Goal: Transaction & Acquisition: Purchase product/service

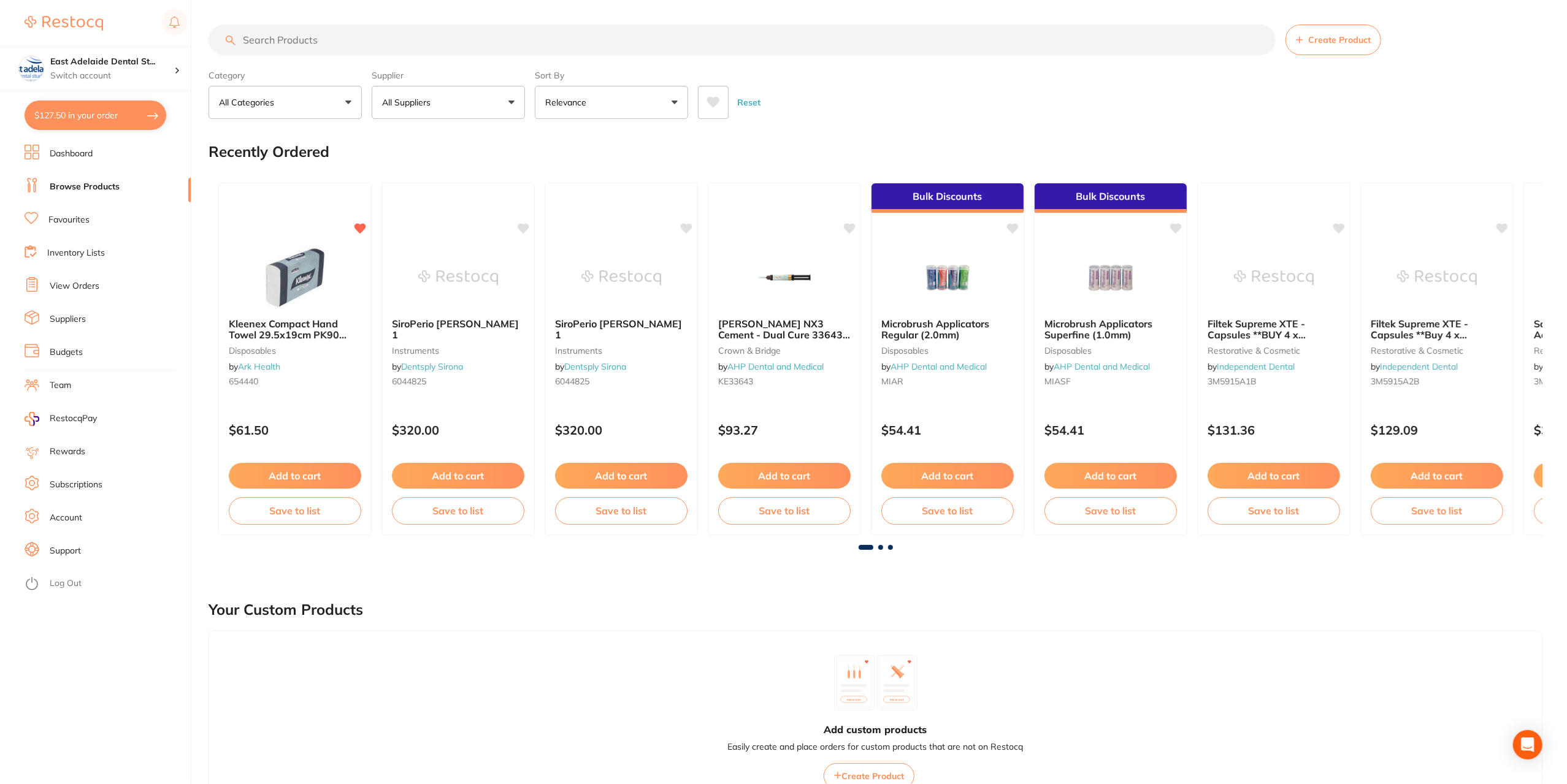
click at [108, 122] on button "$127.50 in your order" at bounding box center [96, 115] width 142 height 29
checkbox input "true"
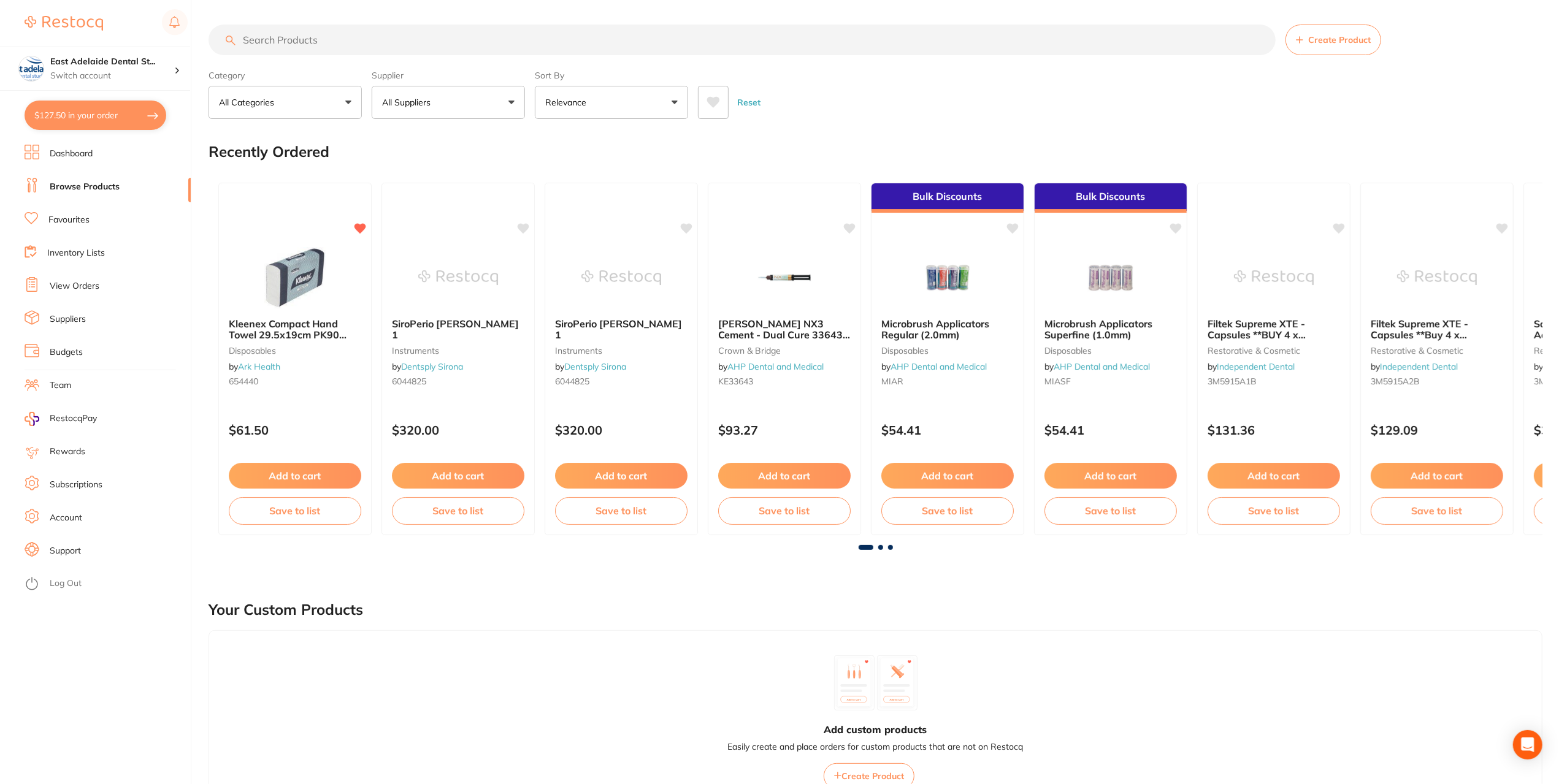
checkbox input "true"
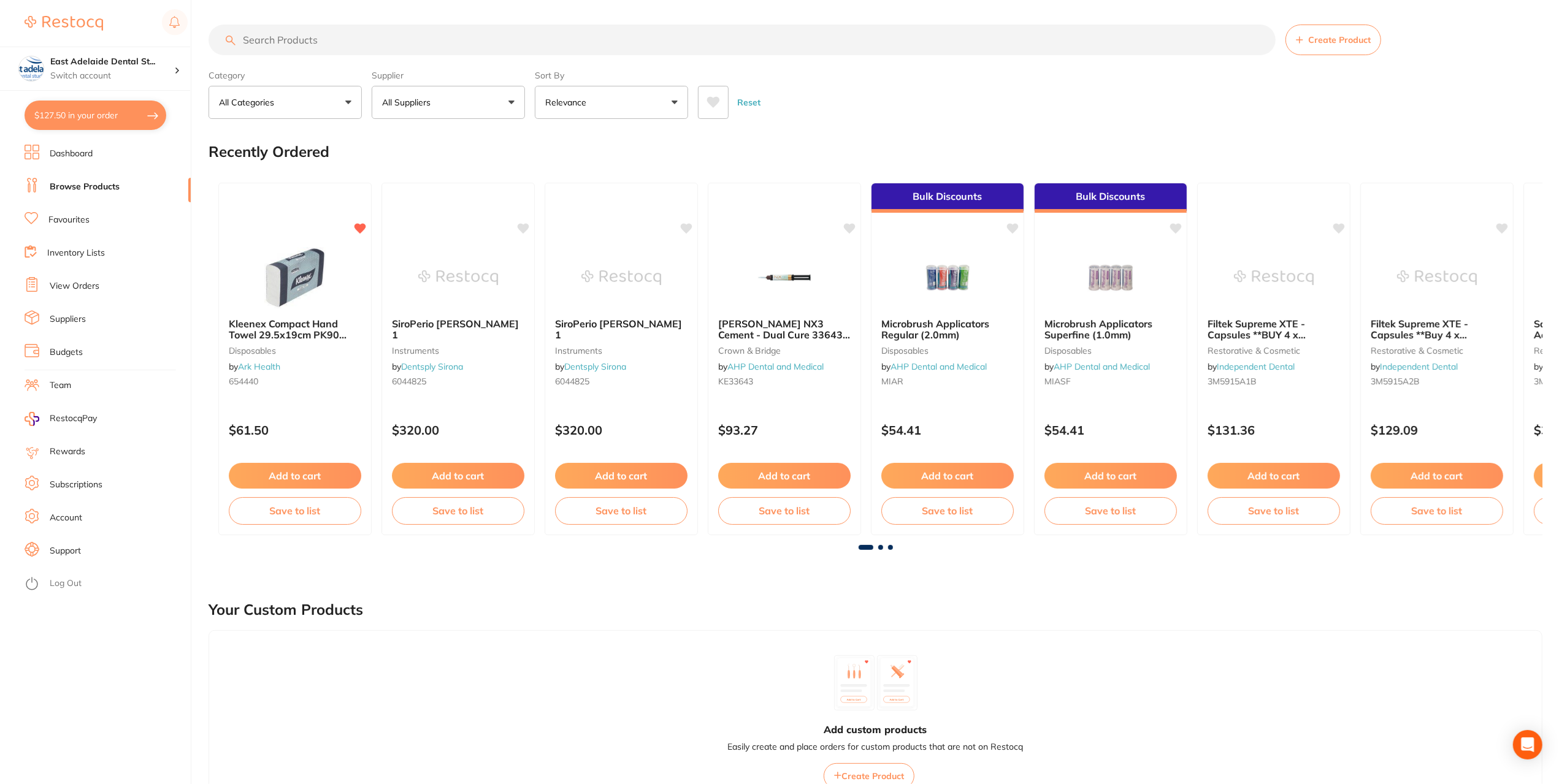
checkbox input "true"
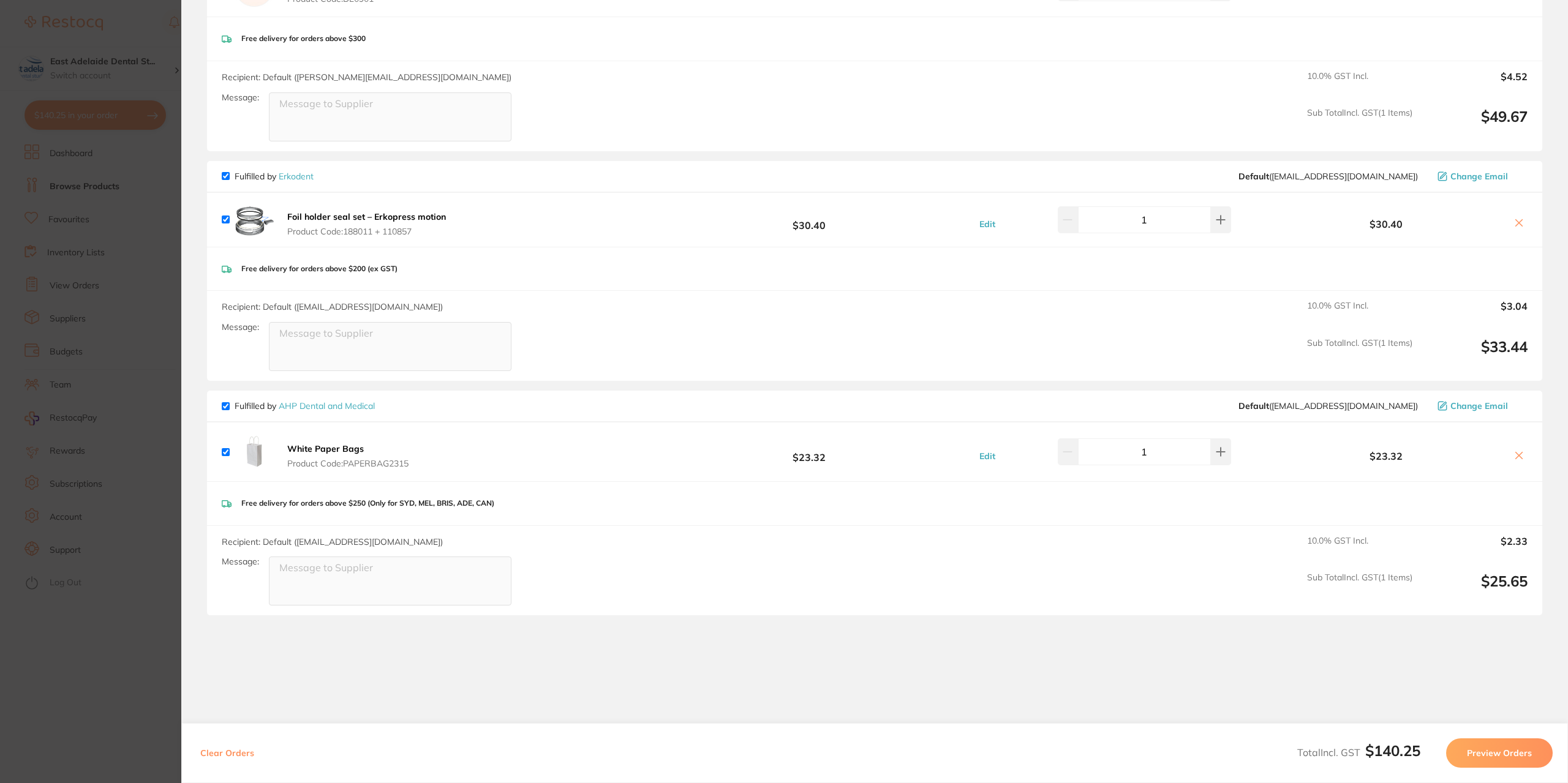
scroll to position [674, 0]
click at [1216, 450] on icon at bounding box center [1220, 451] width 10 height 10
type input "2"
click at [119, 634] on section "Update RRP Set your pre negotiated price for this item. Item Agreed RRP (excl. …" at bounding box center [784, 391] width 1568 height 783
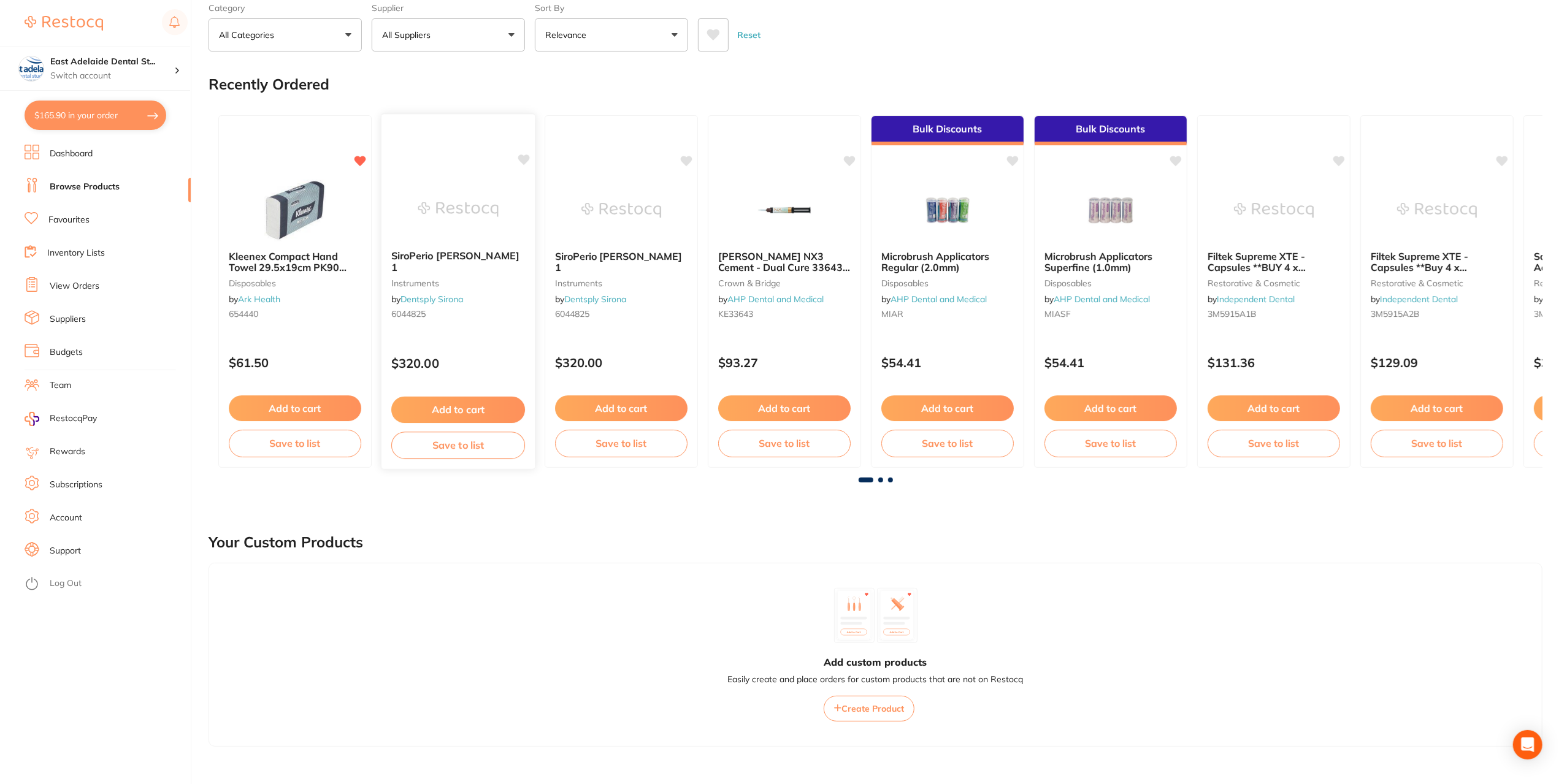
scroll to position [0, 0]
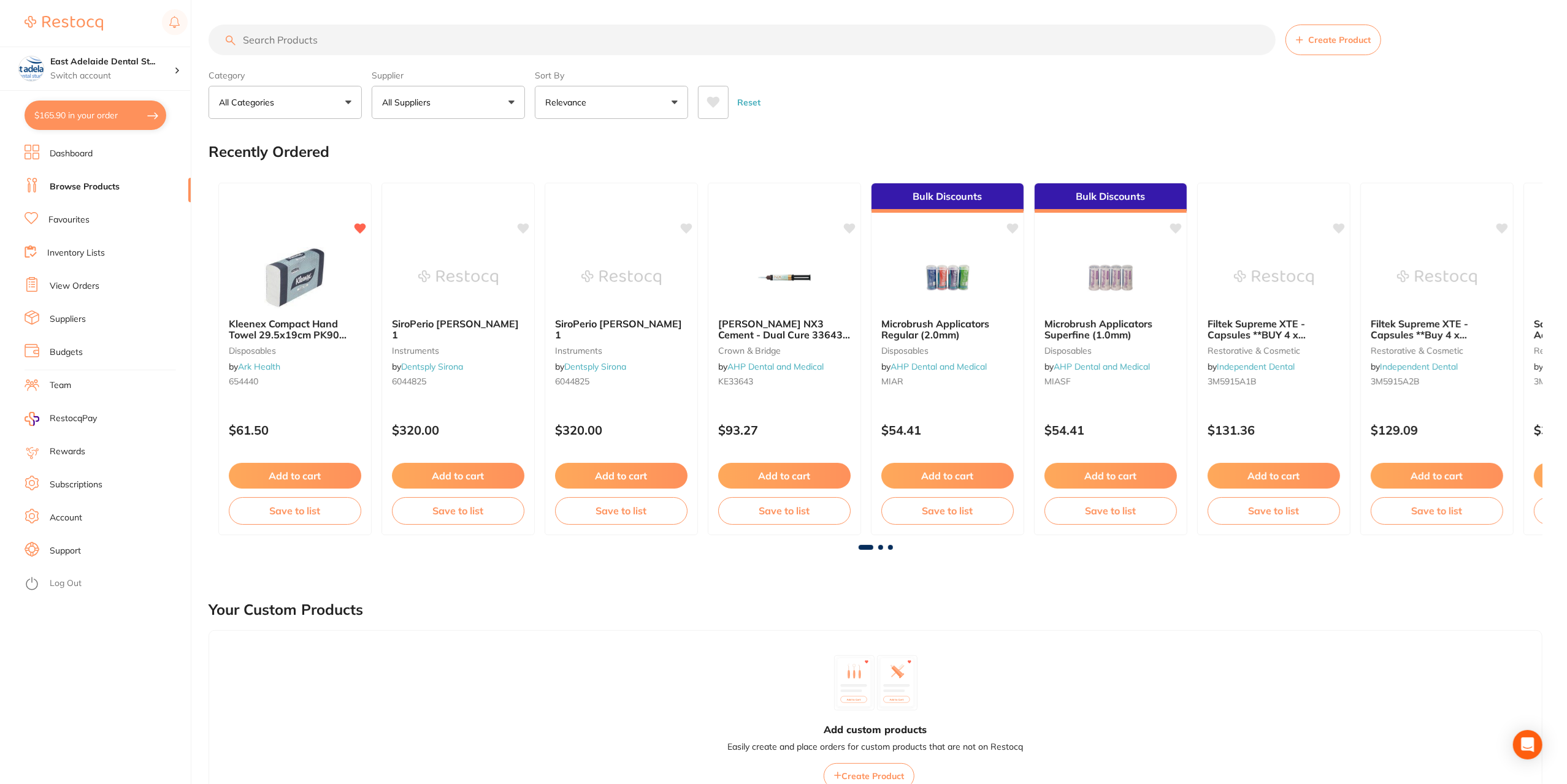
click at [426, 46] on input "search" at bounding box center [742, 40] width 1068 height 31
click at [75, 155] on link "Dashboard" at bounding box center [71, 154] width 43 height 12
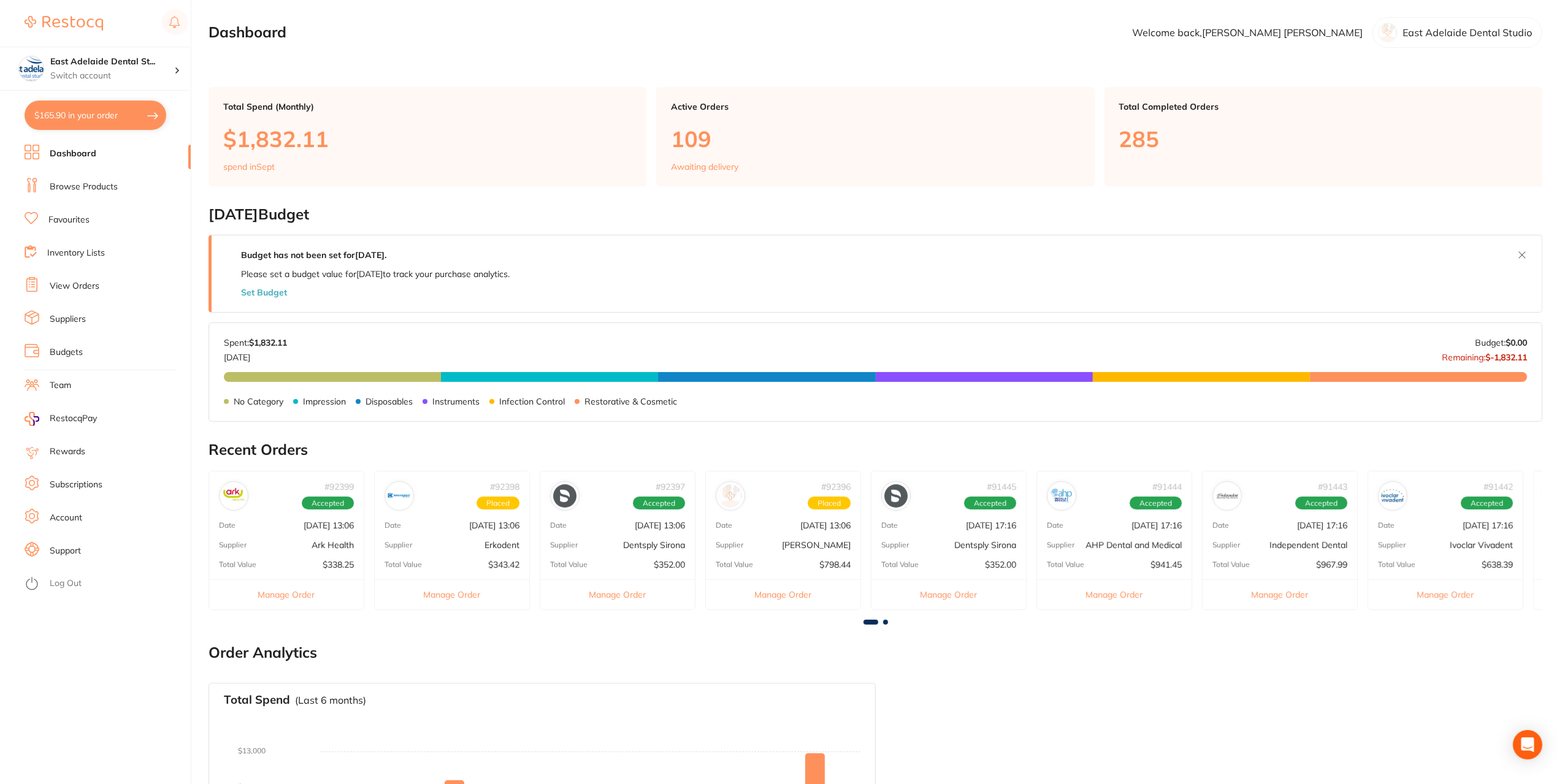
click at [319, 541] on p "Ark Health" at bounding box center [333, 545] width 42 height 10
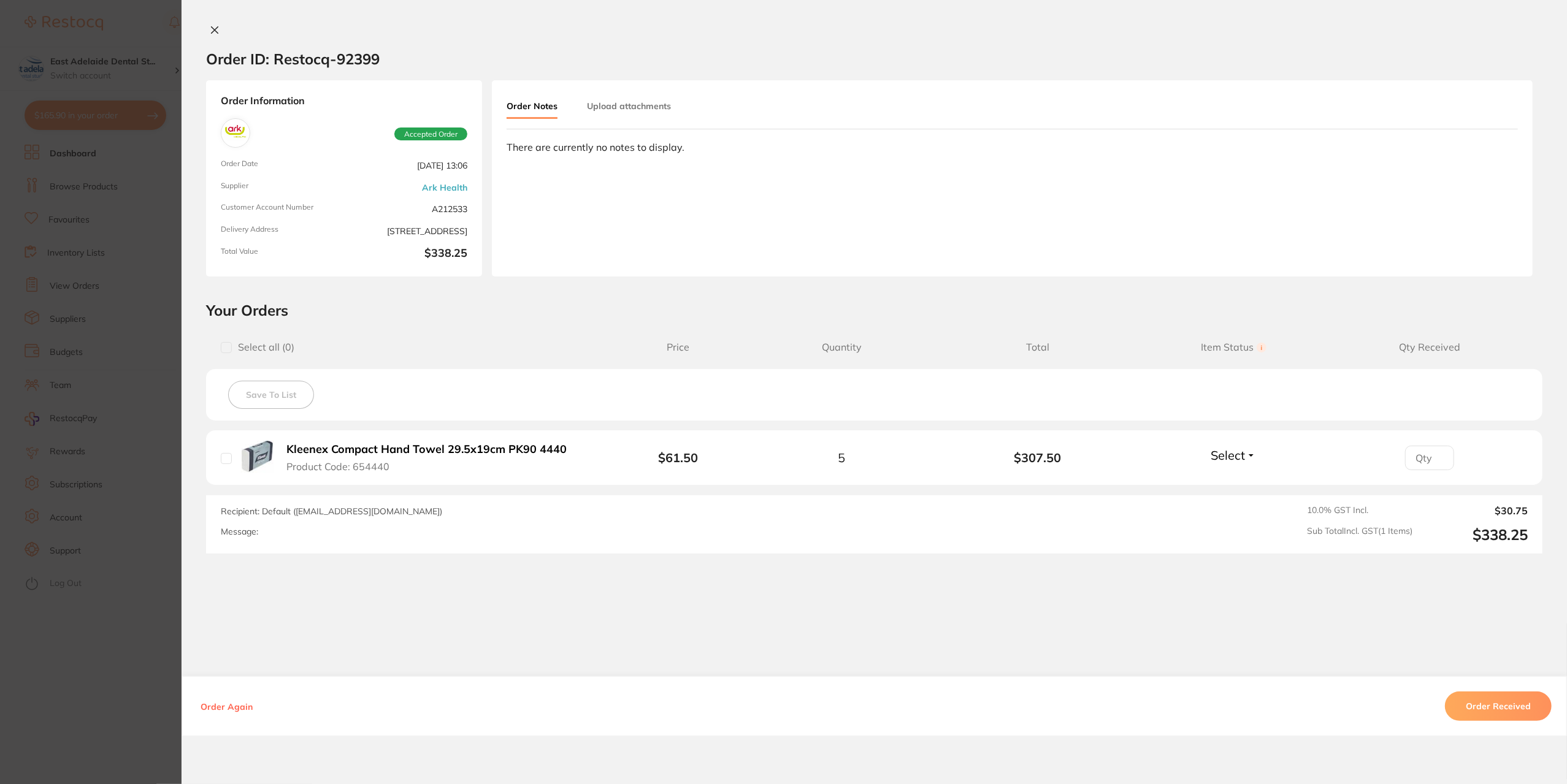
click at [137, 667] on section "Order ID: Restocq- 92399 Order Information Accepted Order Order Date [DATE] 13:…" at bounding box center [784, 392] width 1567 height 784
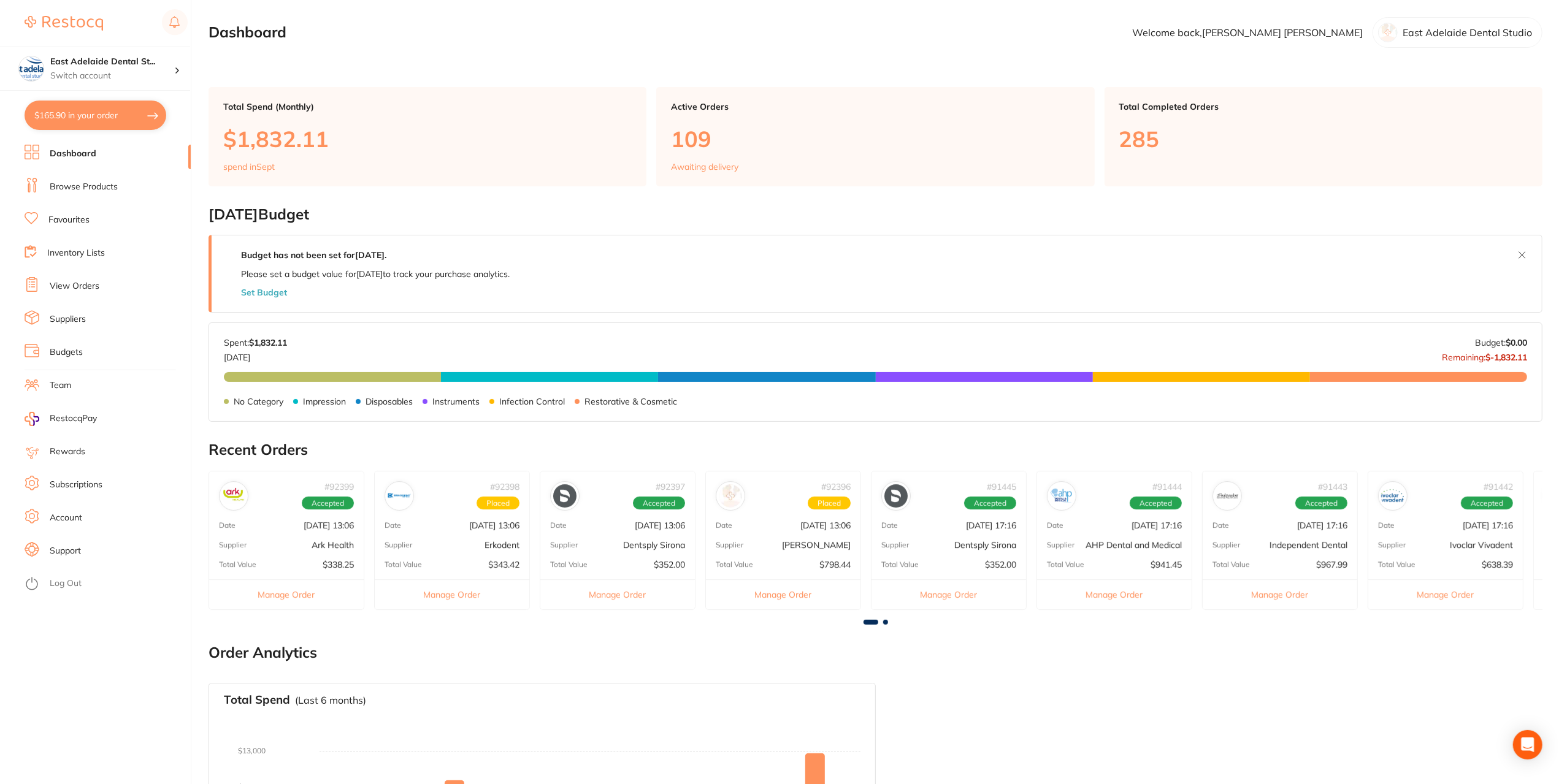
click at [502, 557] on div "# 92398 Placed Date [DATE] 13:06 Supplier Erkodent Total Value $343.42 Manage O…" at bounding box center [452, 540] width 156 height 139
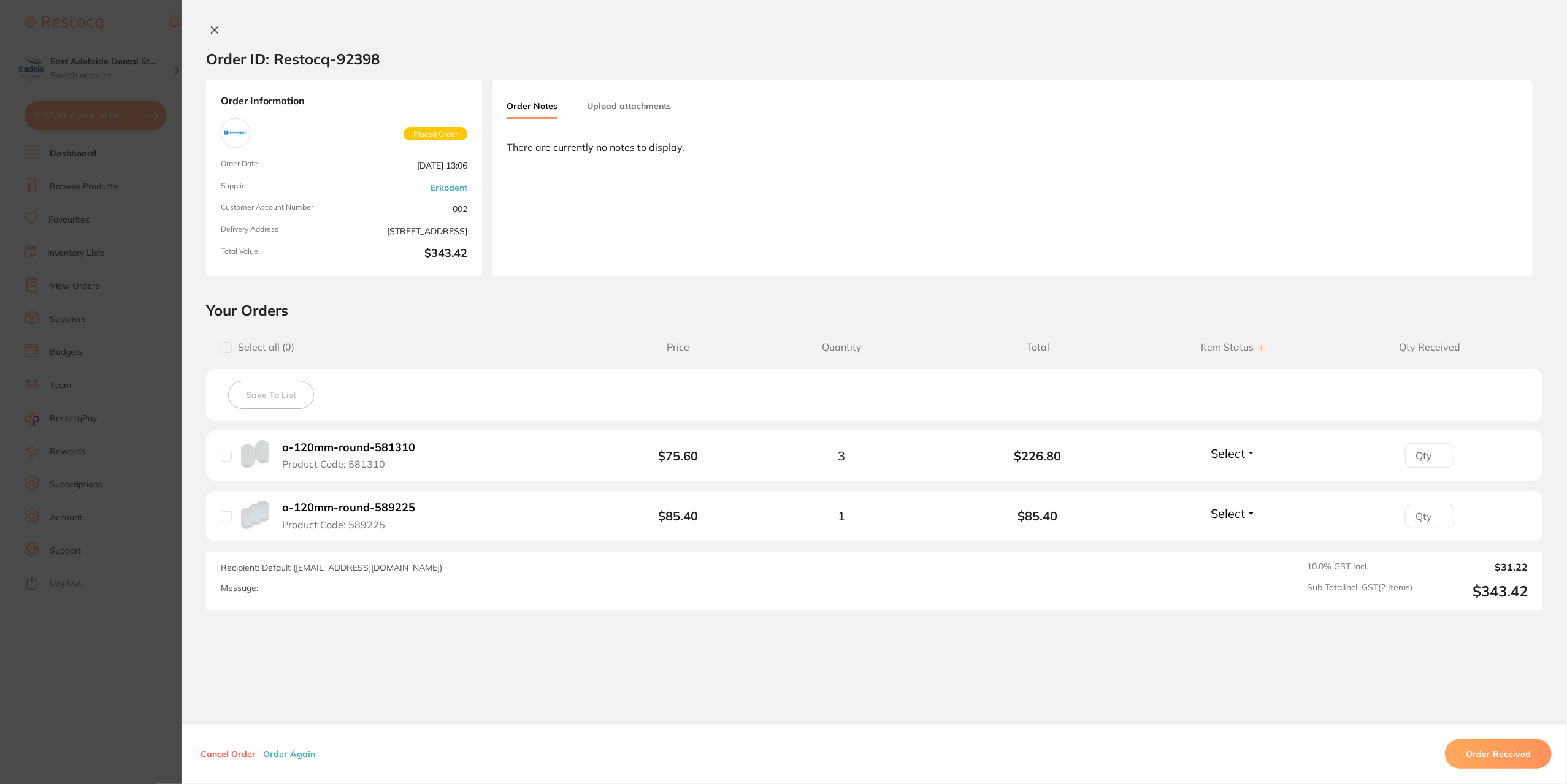
click at [114, 701] on section "Order ID: Restocq- 92398 Order Information Placed Order Order Date [DATE] 13:06…" at bounding box center [784, 392] width 1567 height 784
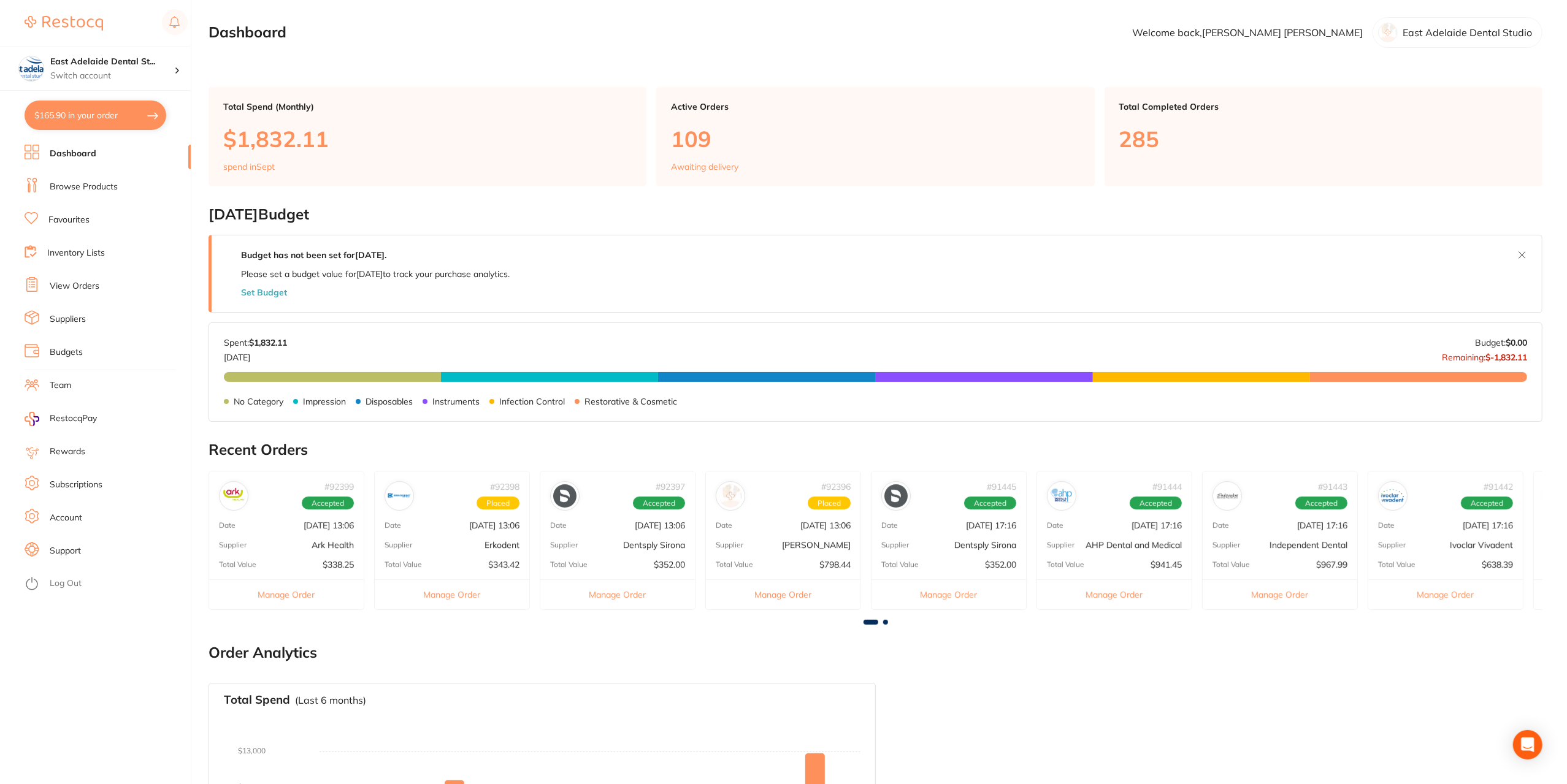
click at [615, 564] on div "Total Value $352.00" at bounding box center [617, 564] width 154 height 10
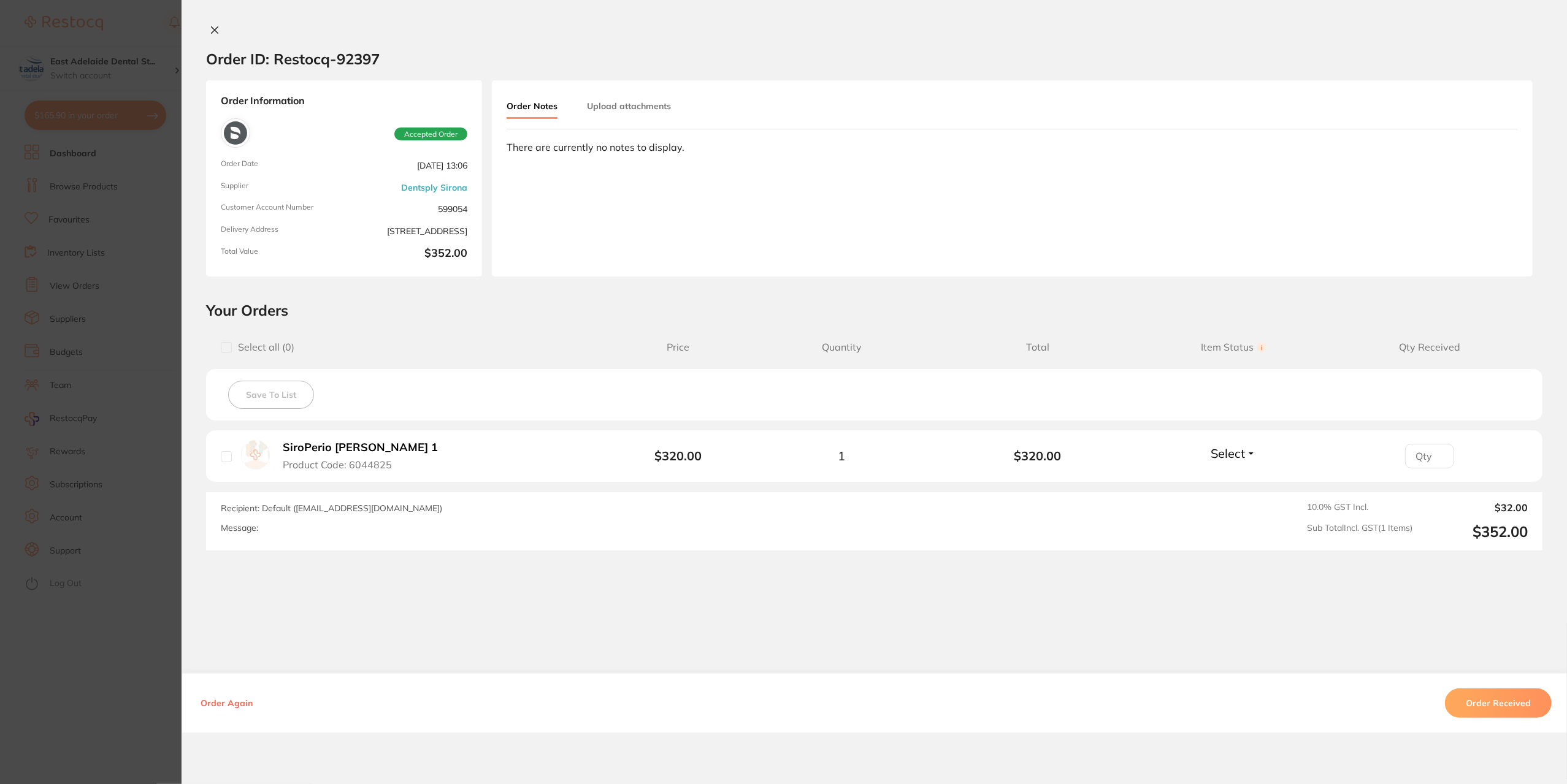
click at [41, 704] on section "Order ID: Restocq- 92397 Order Information Accepted Order Order Date [DATE] 13:…" at bounding box center [784, 392] width 1567 height 784
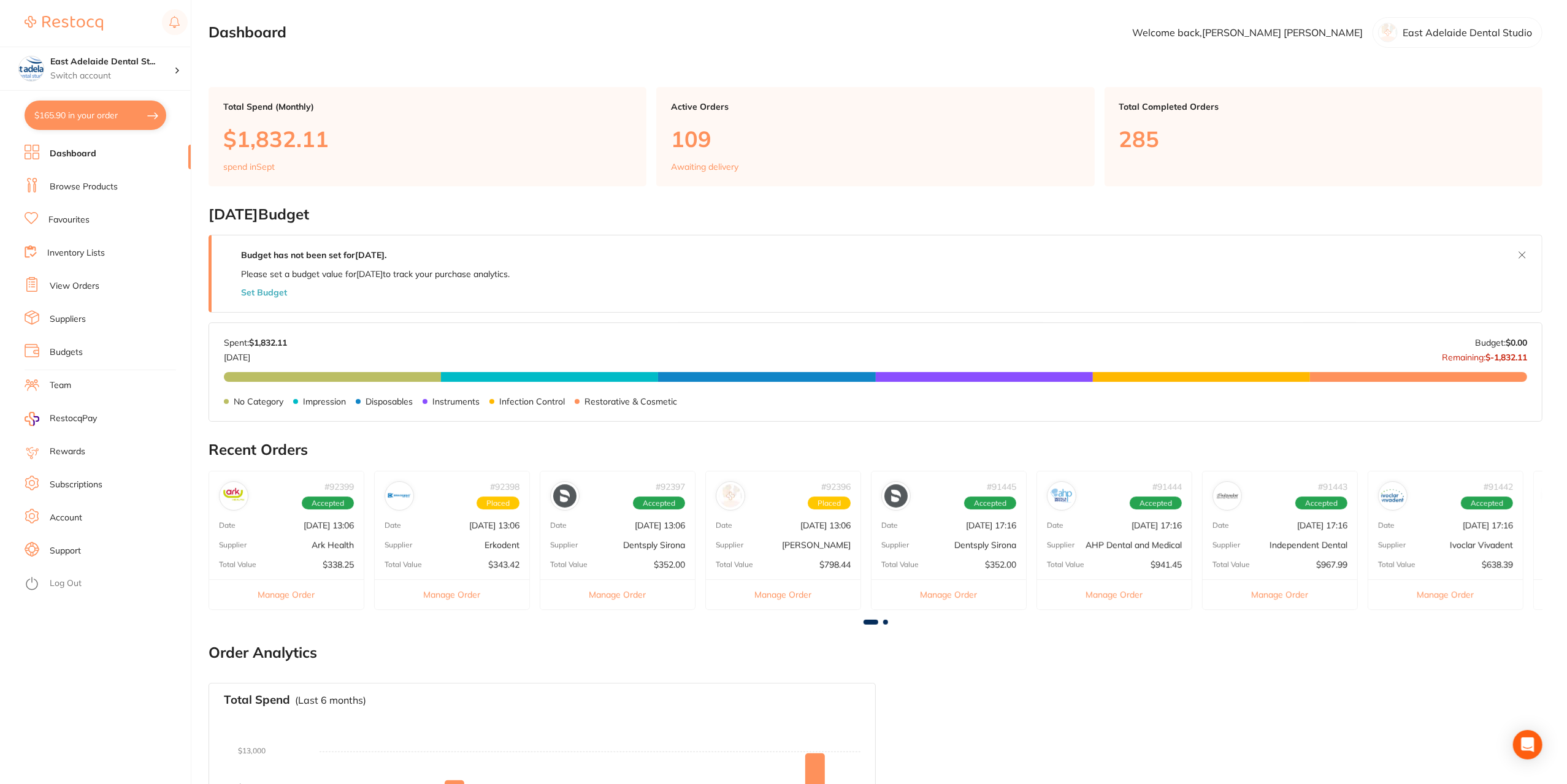
click at [823, 544] on p "[PERSON_NAME]" at bounding box center [816, 545] width 69 height 10
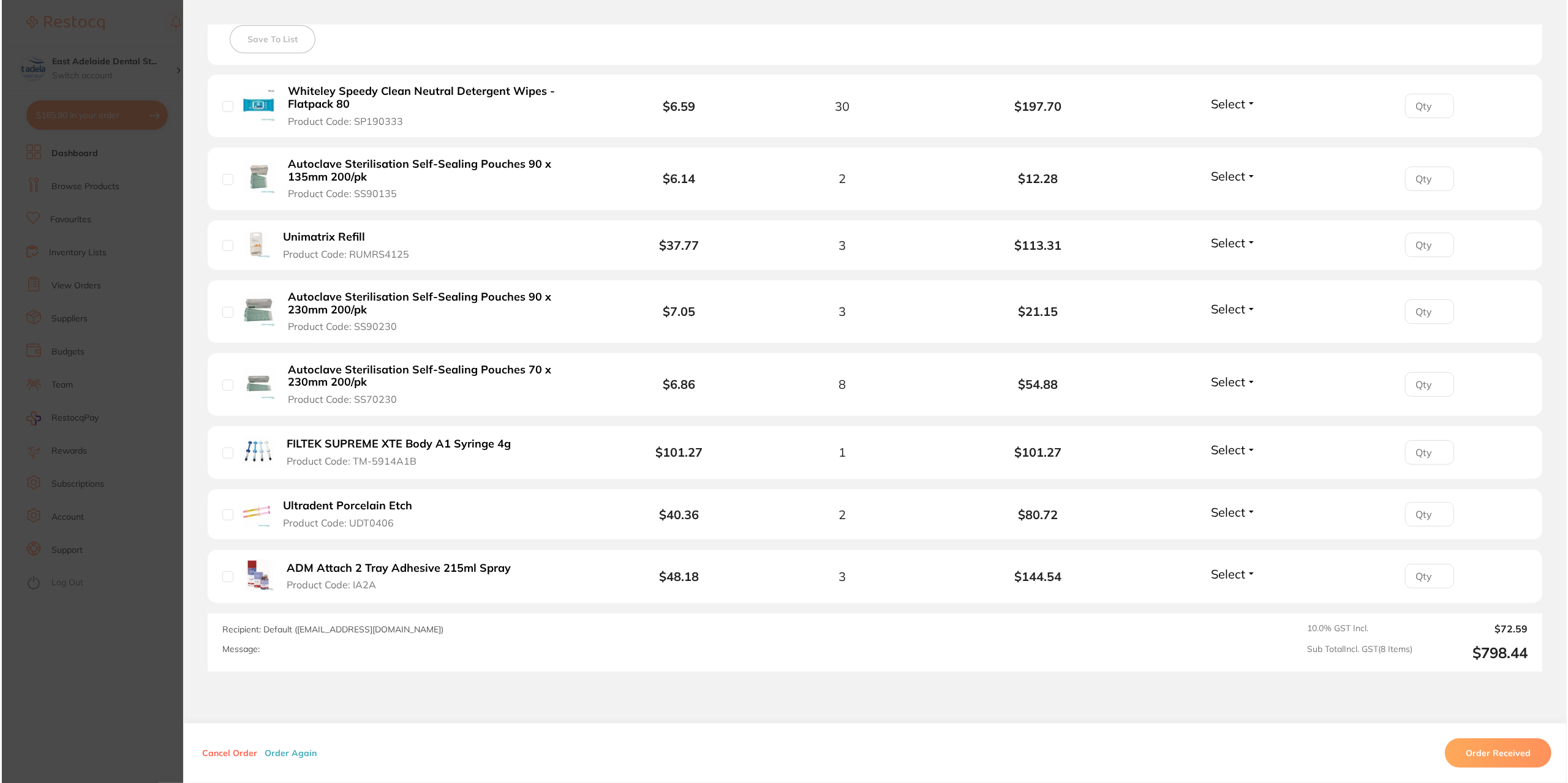
scroll to position [367, 0]
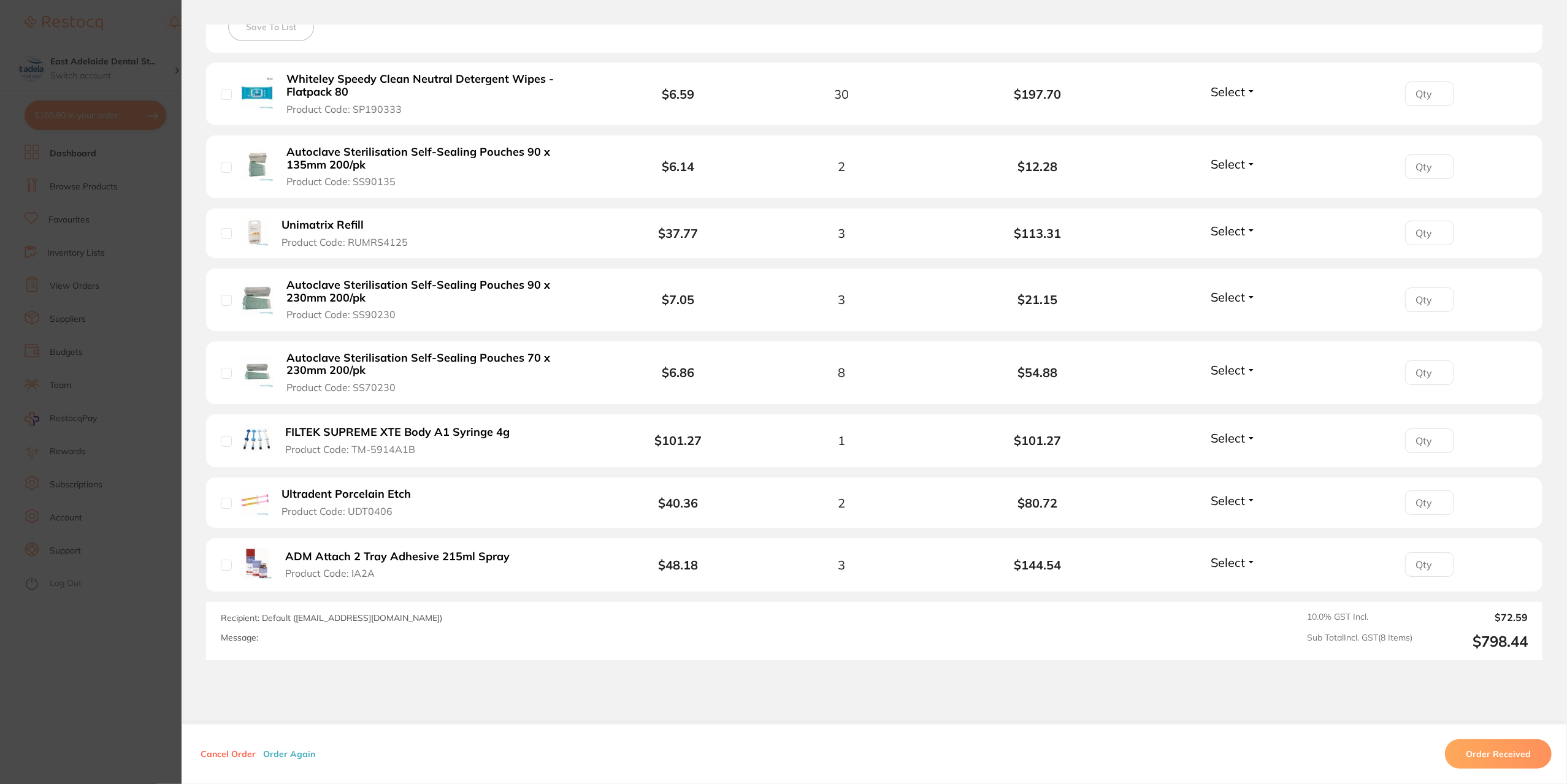
click at [115, 658] on section "Order ID: Restocq- 92396 Order Information Upload Pending Order Date [DATE] 13:…" at bounding box center [784, 392] width 1567 height 784
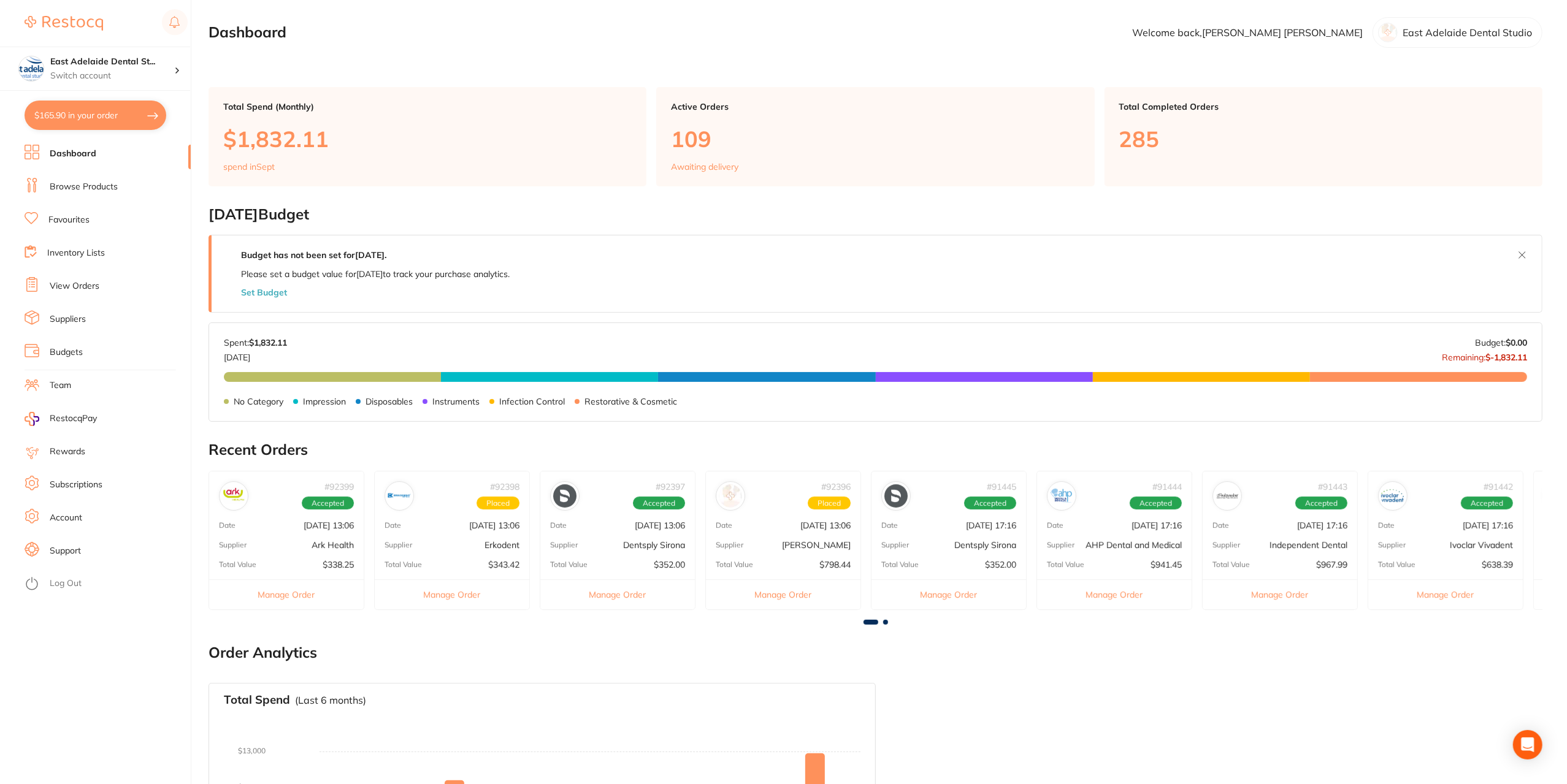
click at [994, 552] on div "# 91445 Accepted Date [DATE] 17:16 Supplier Dentsply Sirona Total Value $352.00…" at bounding box center [948, 540] width 156 height 139
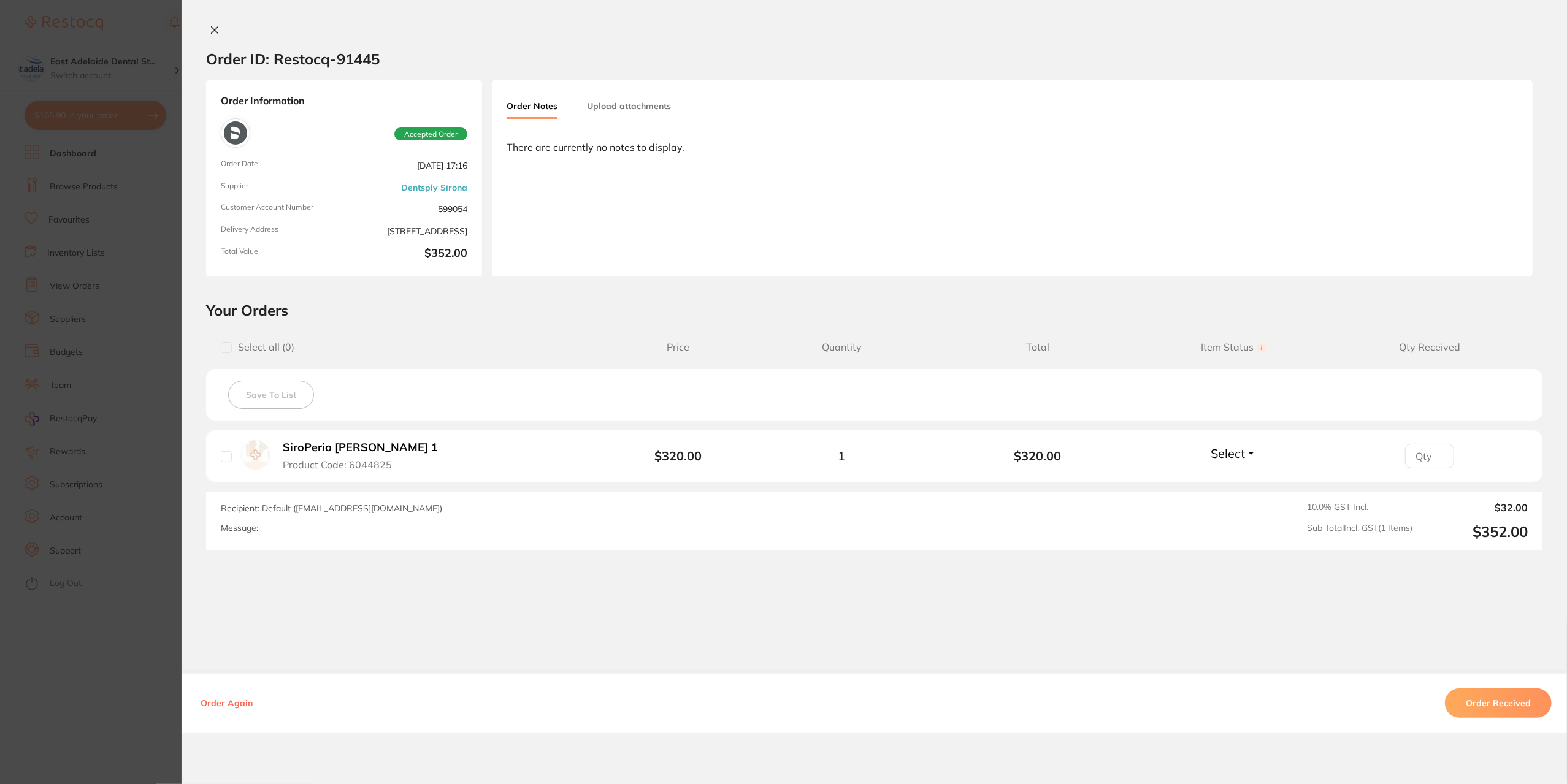
drag, startPoint x: 28, startPoint y: 679, endPoint x: 130, endPoint y: 663, distance: 103.2
click at [28, 679] on section "Order ID: Restocq- 91445 Order Information Accepted Order Order Date [DATE] 17:…" at bounding box center [784, 392] width 1567 height 784
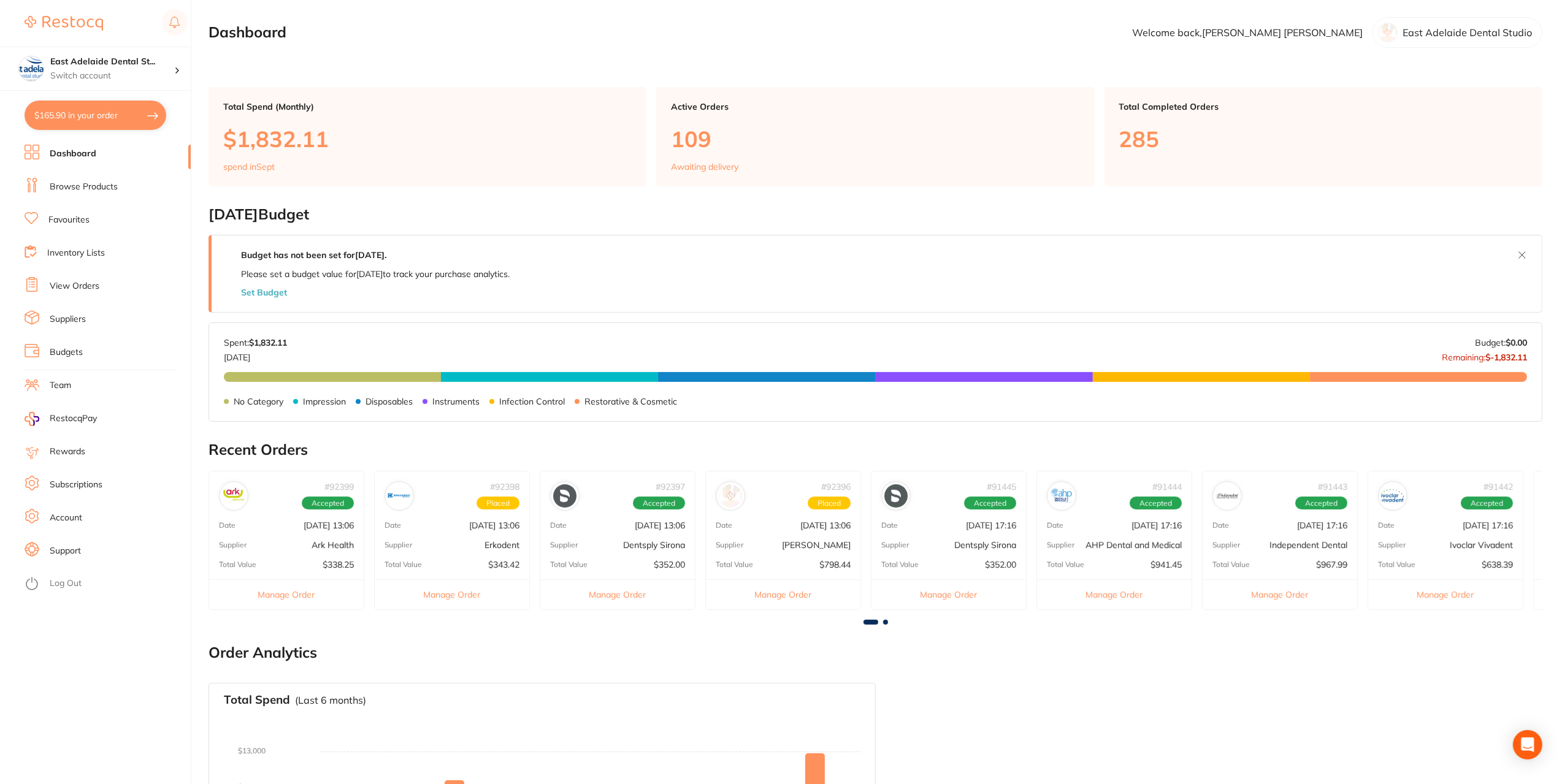
click at [1148, 546] on p "AHP Dental and Medical" at bounding box center [1134, 545] width 96 height 10
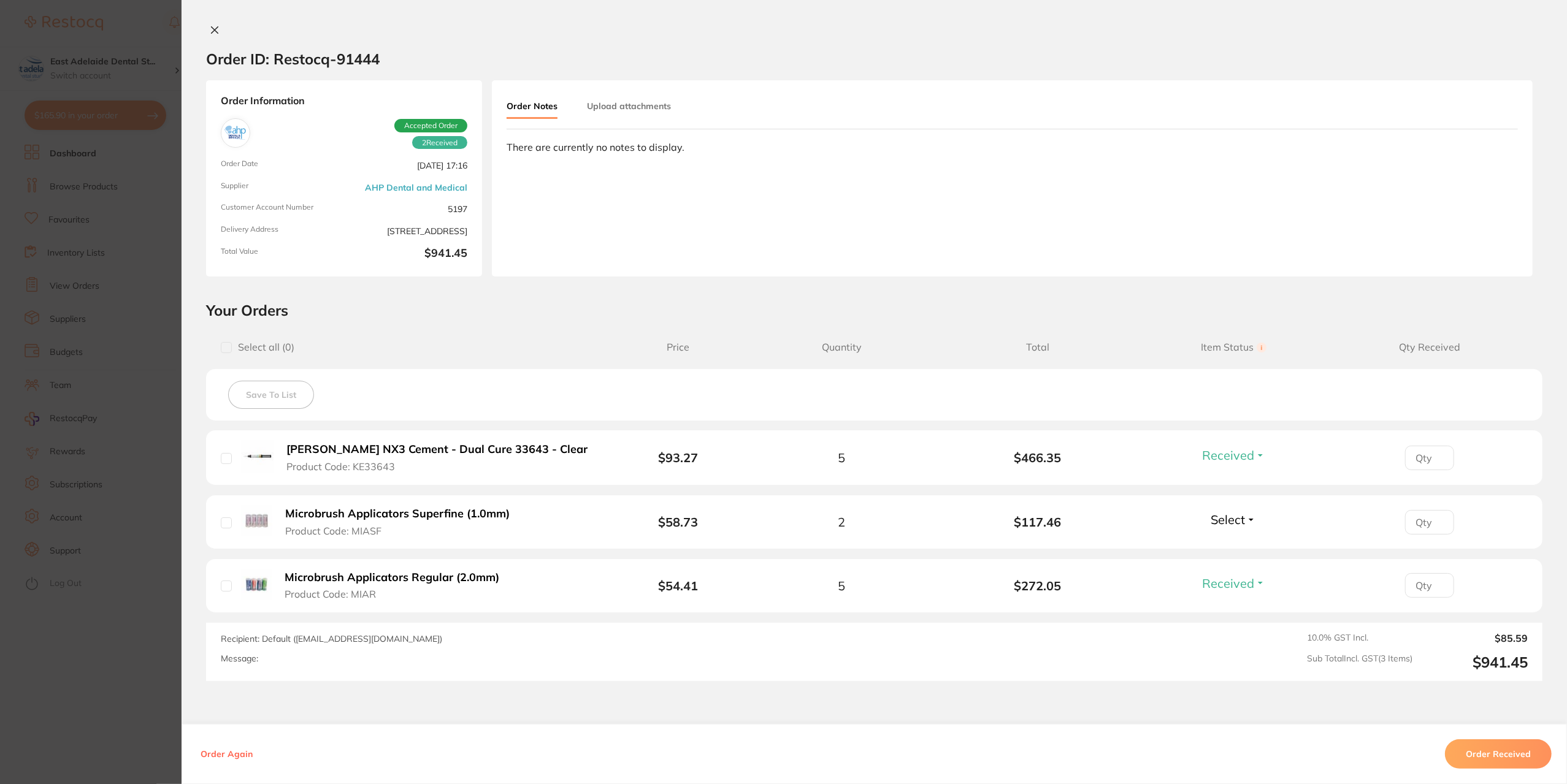
drag, startPoint x: 69, startPoint y: 700, endPoint x: 123, endPoint y: 670, distance: 61.8
click at [76, 698] on section "Order ID: Restocq- 91444 Order Information 2 Received Accepted Order Order Date…" at bounding box center [784, 392] width 1567 height 784
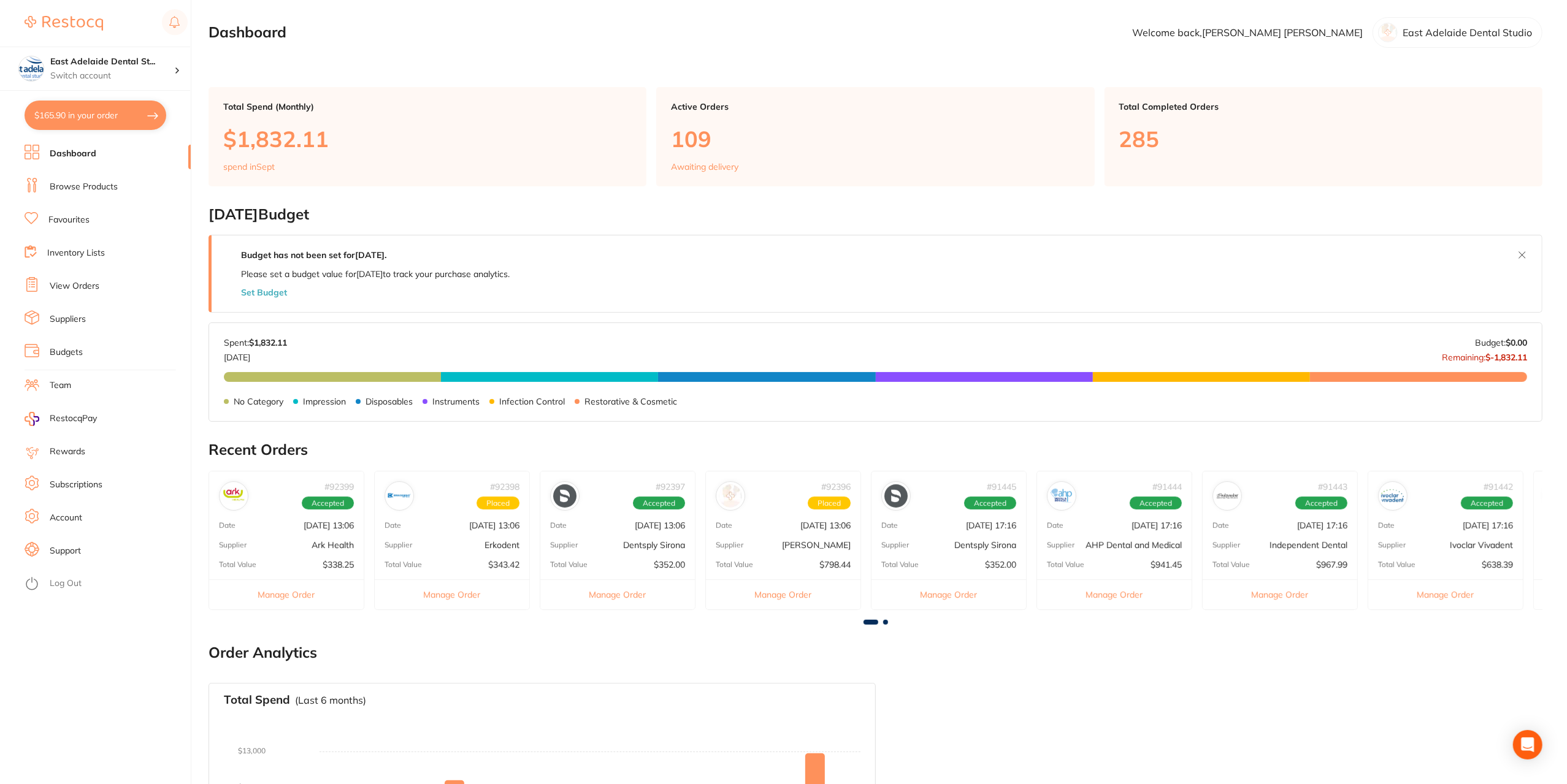
click at [68, 190] on link "Browse Products" at bounding box center [84, 187] width 68 height 12
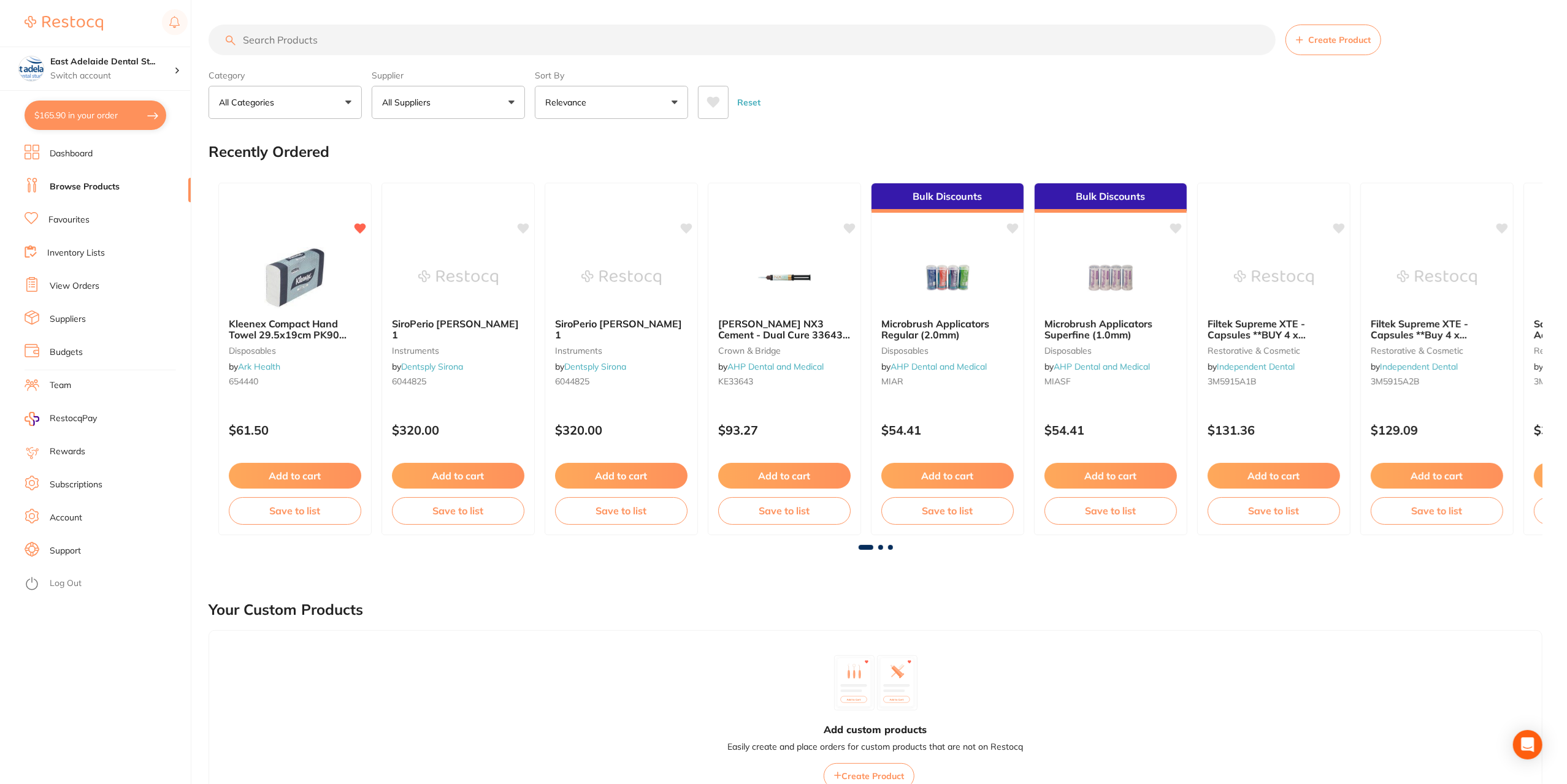
click at [328, 44] on input "search" at bounding box center [742, 40] width 1068 height 31
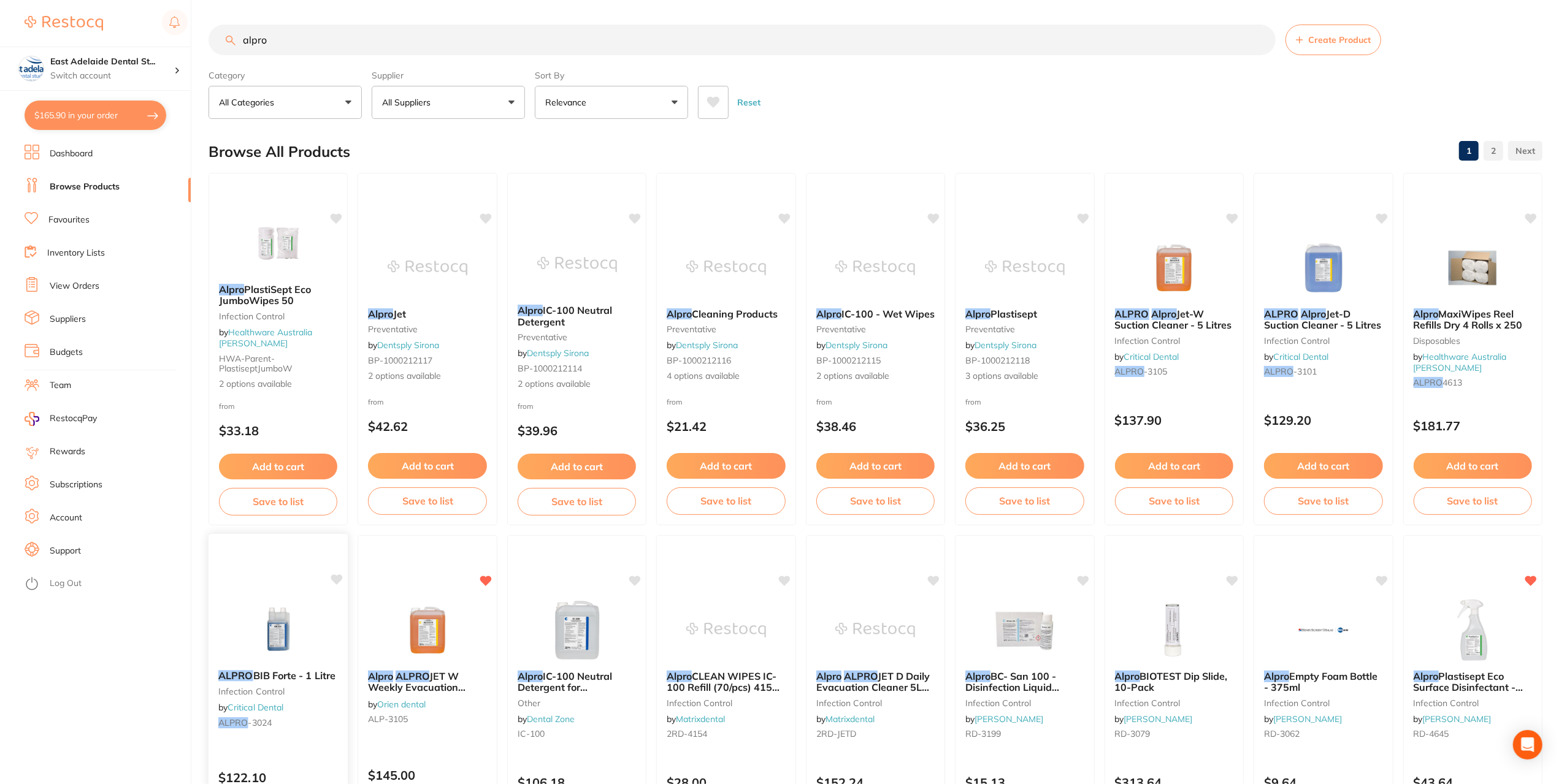
click at [295, 638] on img at bounding box center [278, 630] width 81 height 62
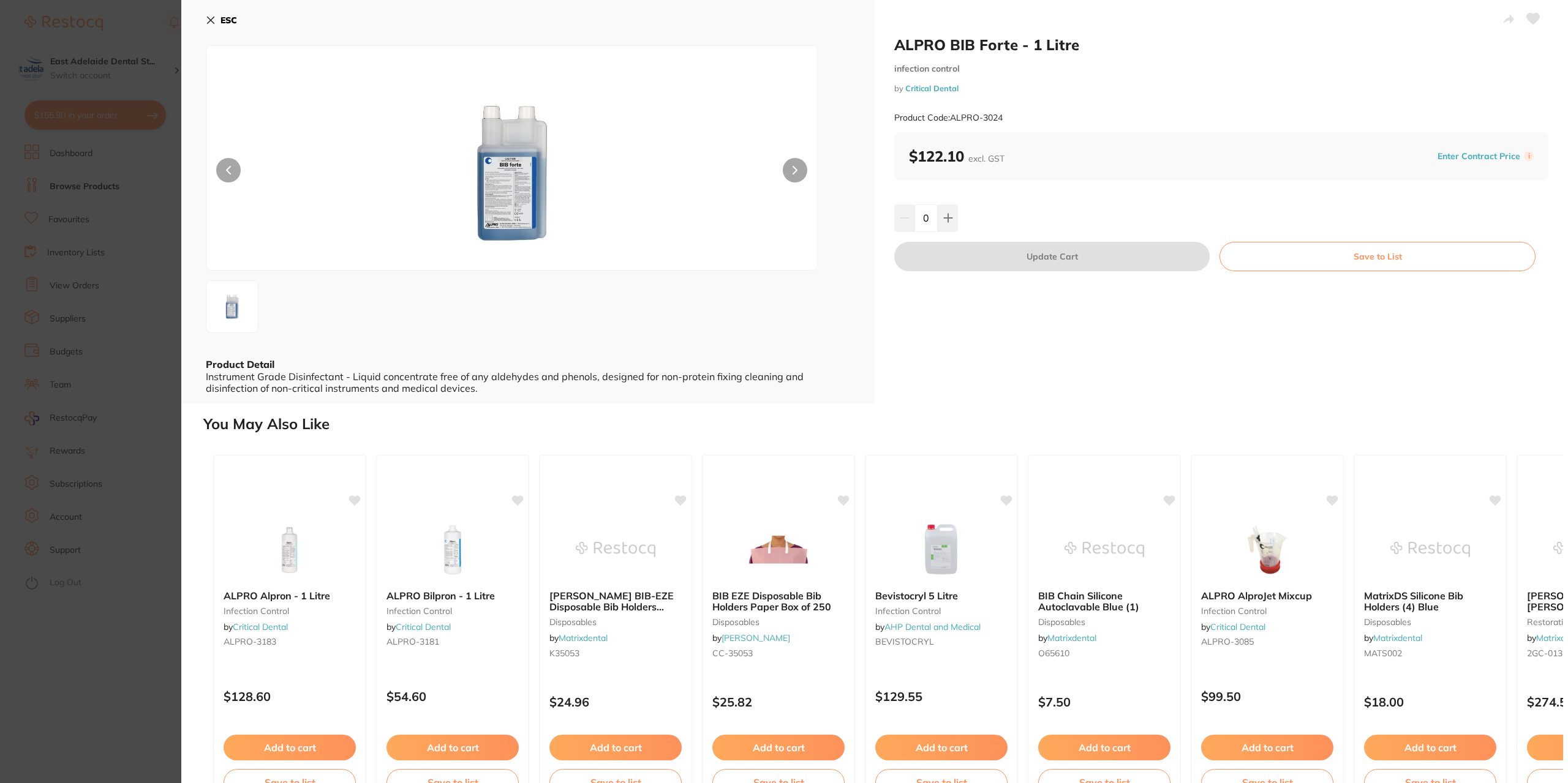
click at [125, 691] on section "ALPRO BIB Forte - 1 Litre infection control by Critical Dental Product Code: AL…" at bounding box center [784, 391] width 1568 height 783
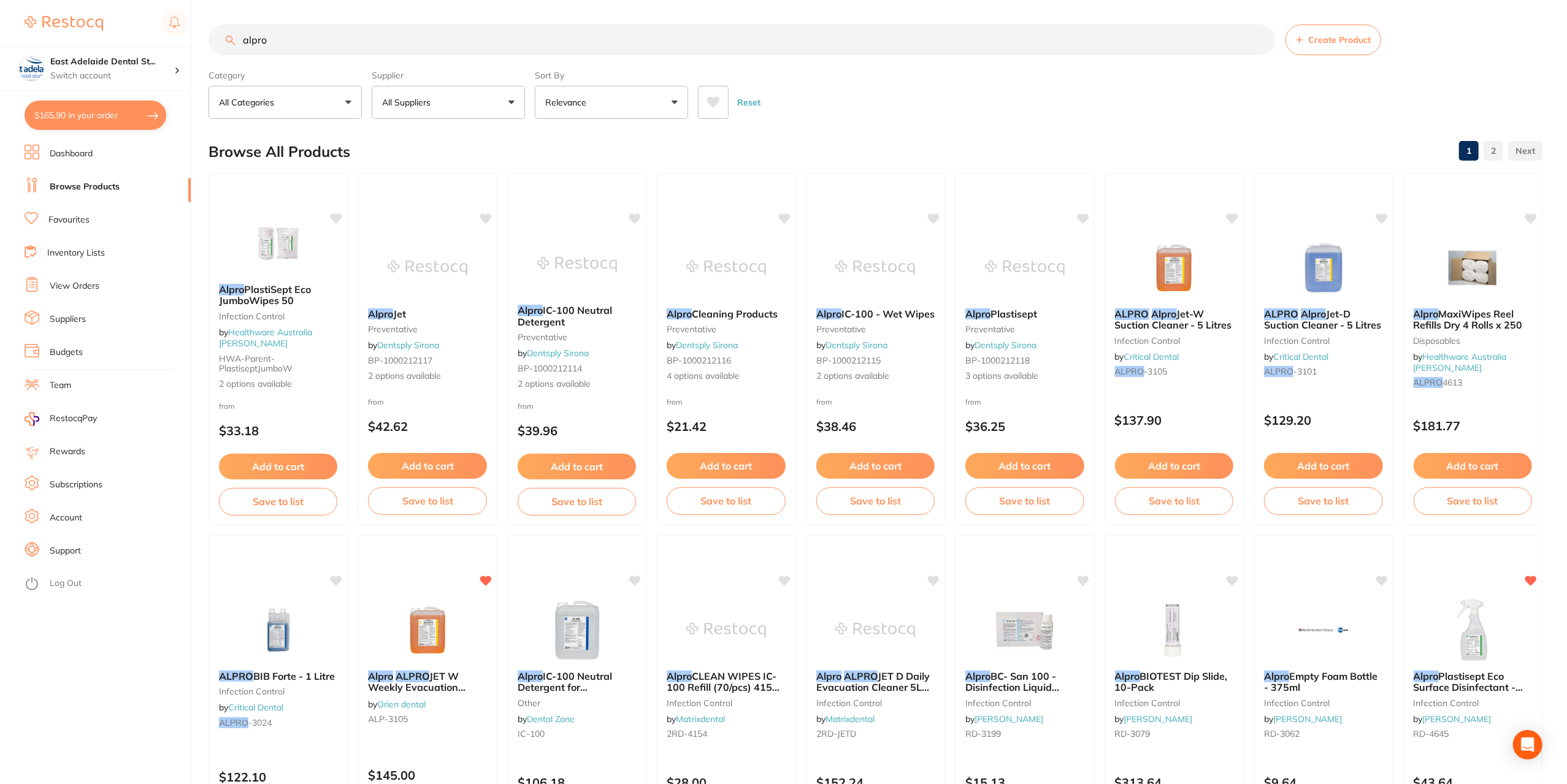
click at [383, 42] on input "alpro" at bounding box center [742, 40] width 1068 height 31
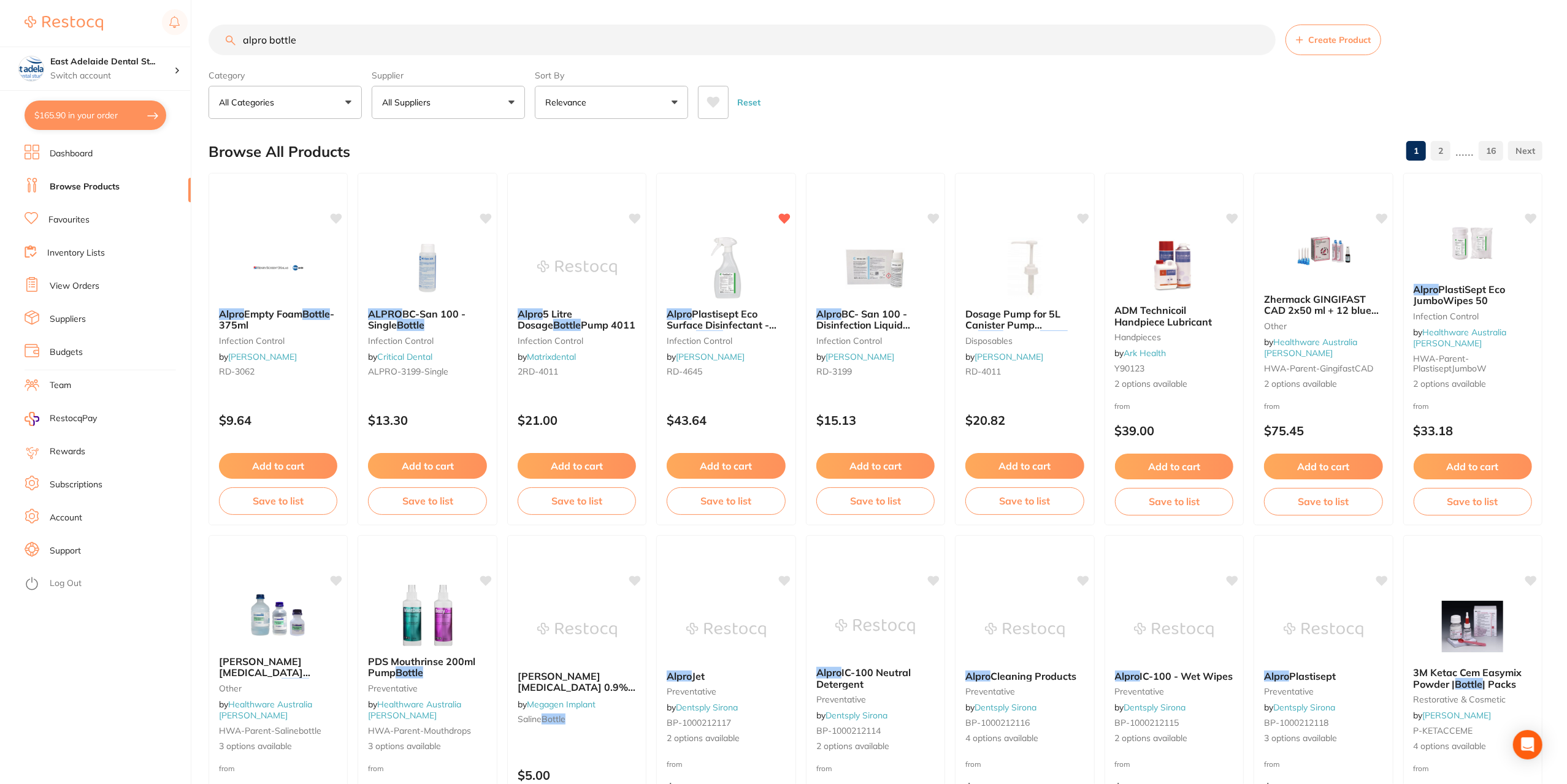
click at [559, 38] on input "alpro bottle" at bounding box center [742, 40] width 1068 height 31
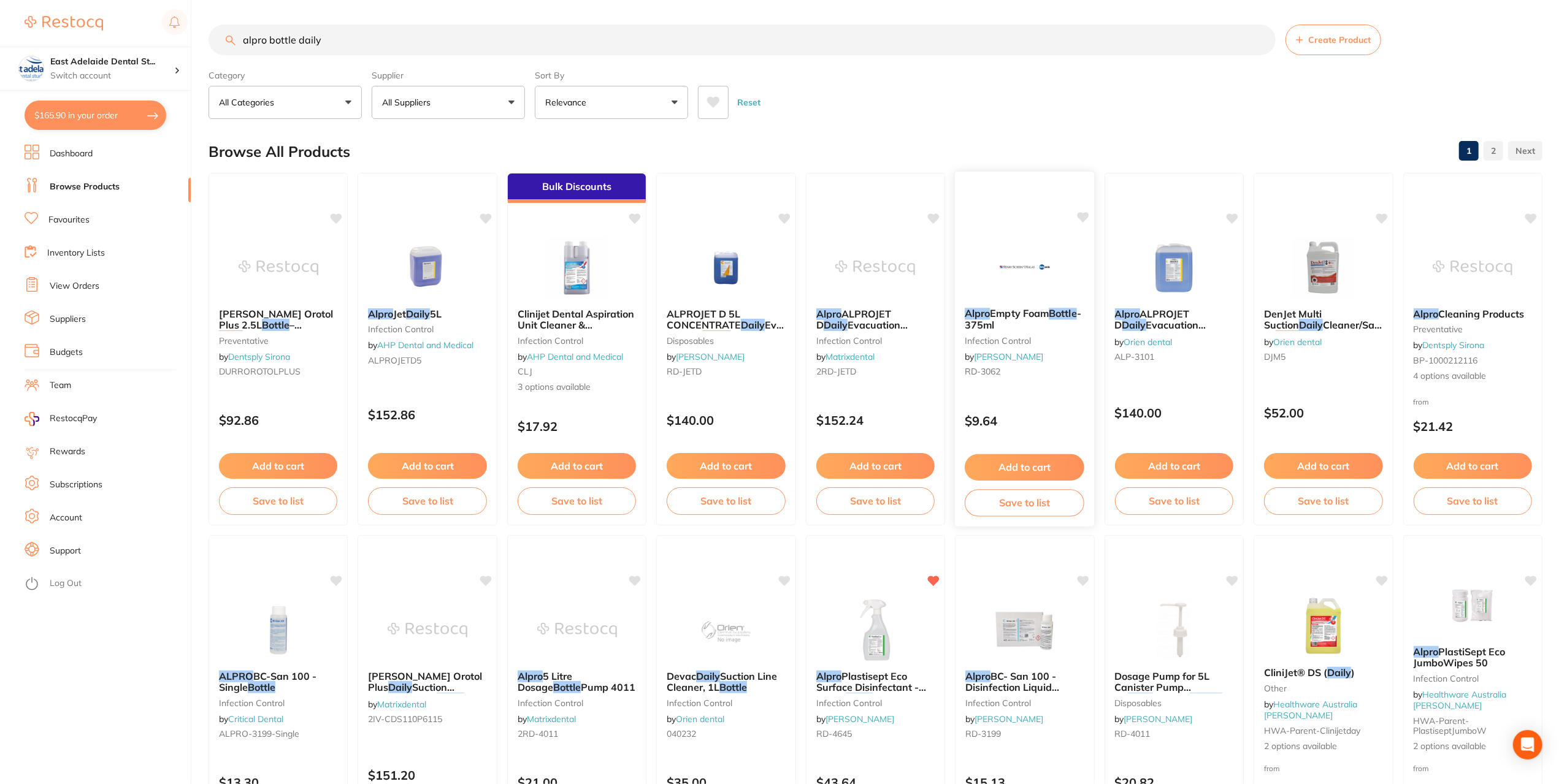
click at [1061, 333] on div "Alpro Empty Foam Bottle - 375ml infection control by [PERSON_NAME] [PERSON_NAME…" at bounding box center [1025, 345] width 140 height 94
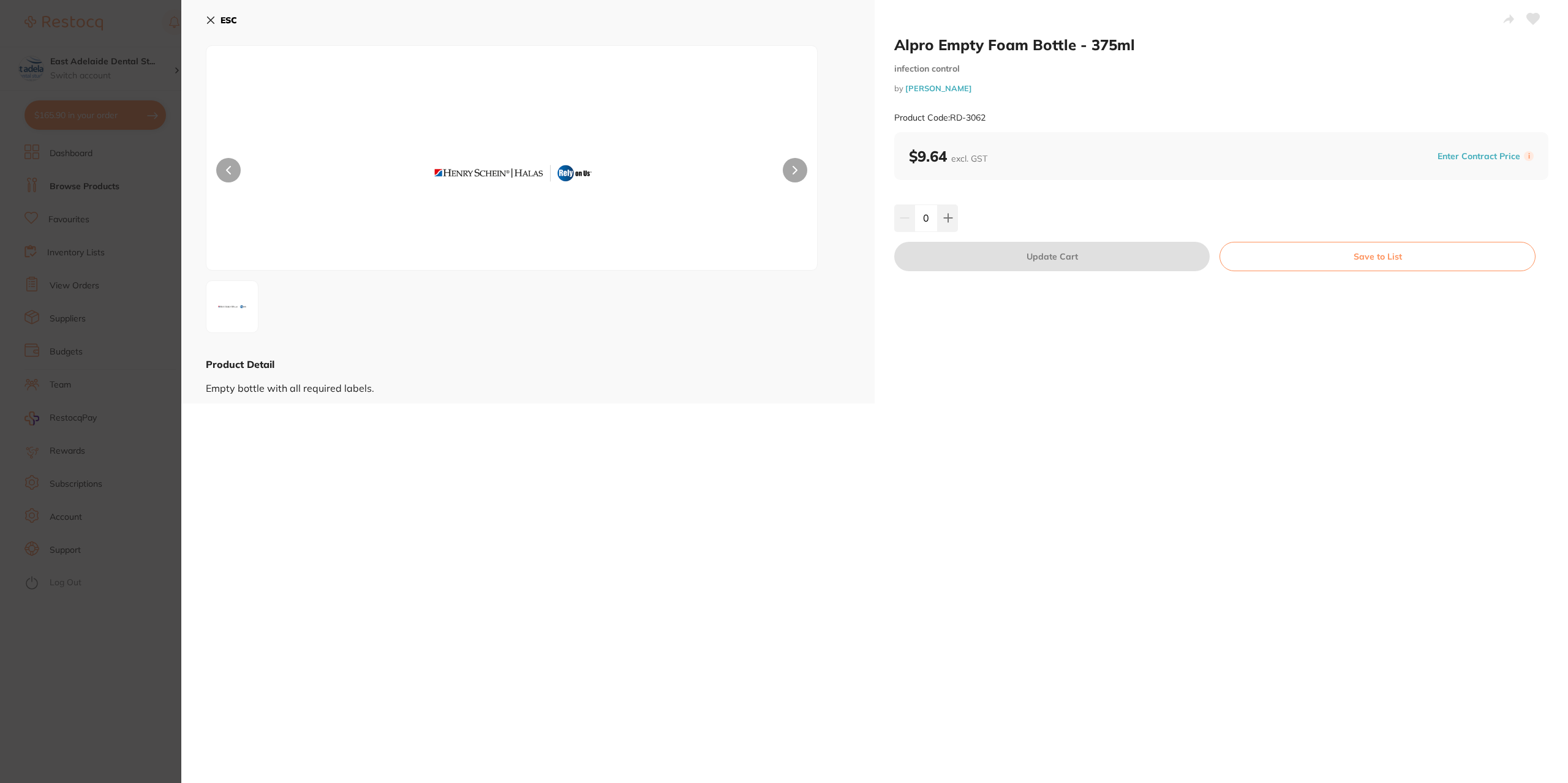
click at [119, 576] on section "Alpro Empty Foam Bottle - 375ml infection control by [PERSON_NAME] Product Code…" at bounding box center [784, 391] width 1568 height 783
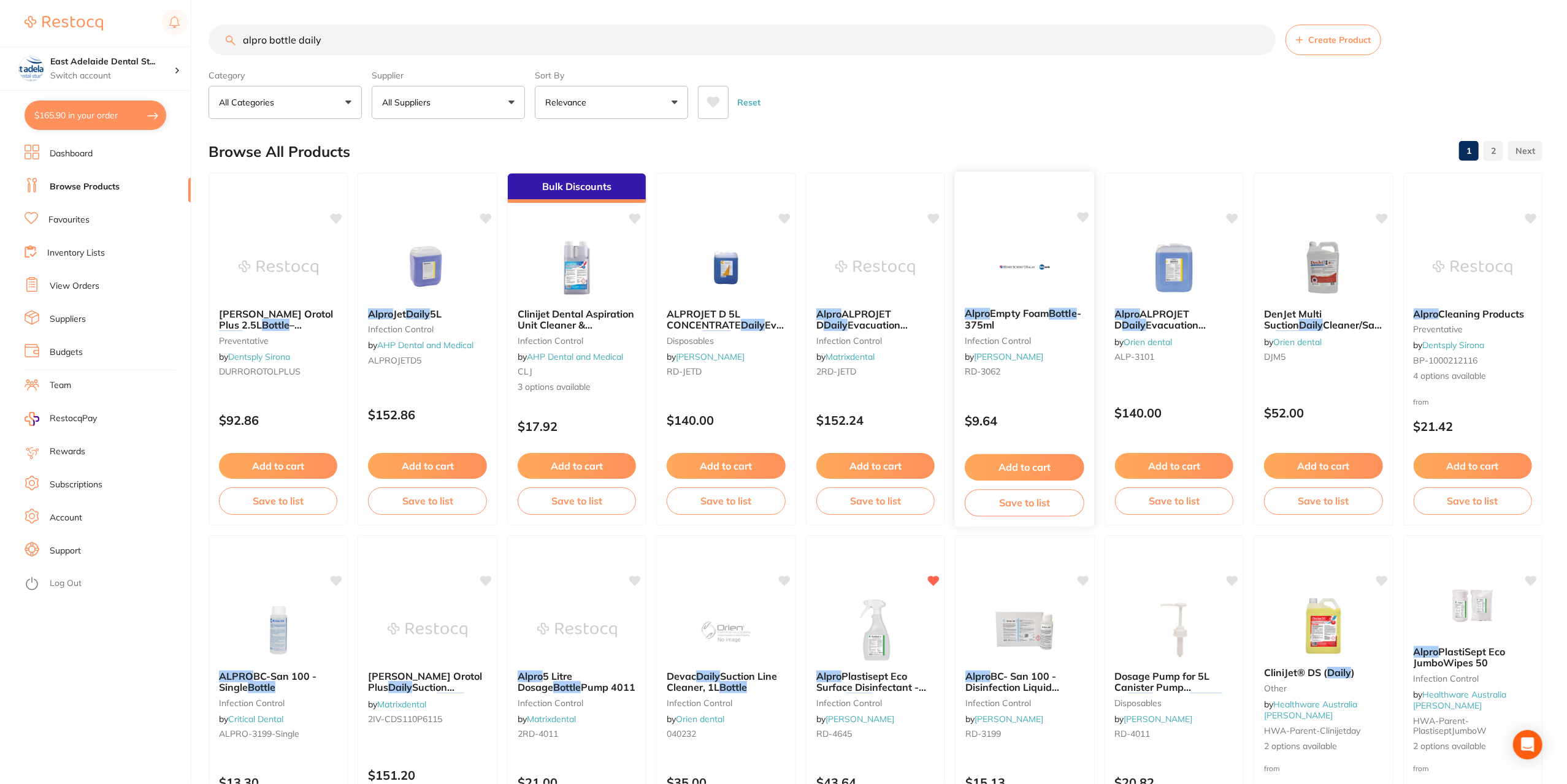
click at [1049, 410] on div "$9.64" at bounding box center [1025, 418] width 140 height 33
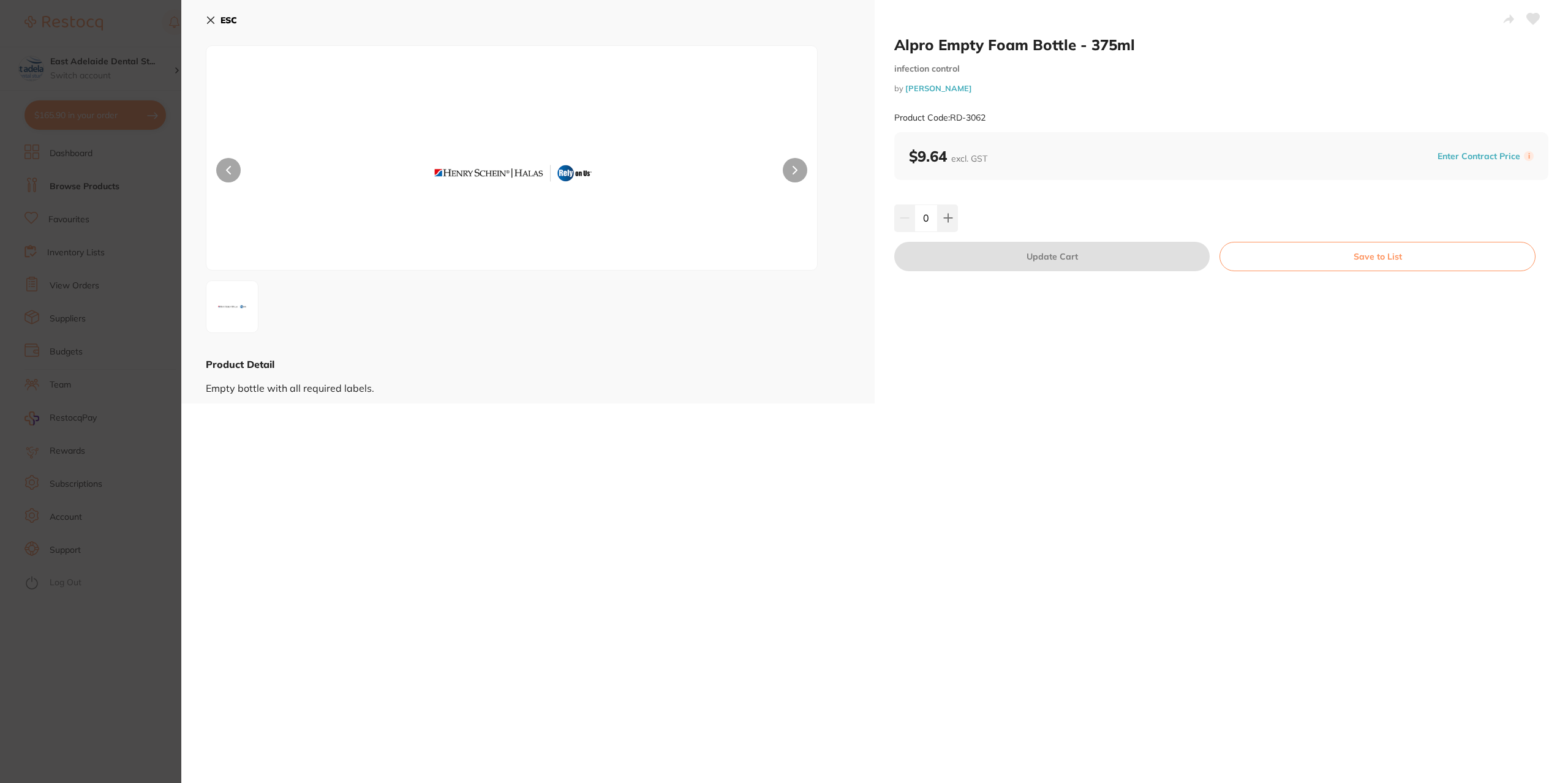
click at [113, 601] on section "Alpro Empty Foam Bottle - 375ml infection control by [PERSON_NAME] Product Code…" at bounding box center [784, 391] width 1568 height 783
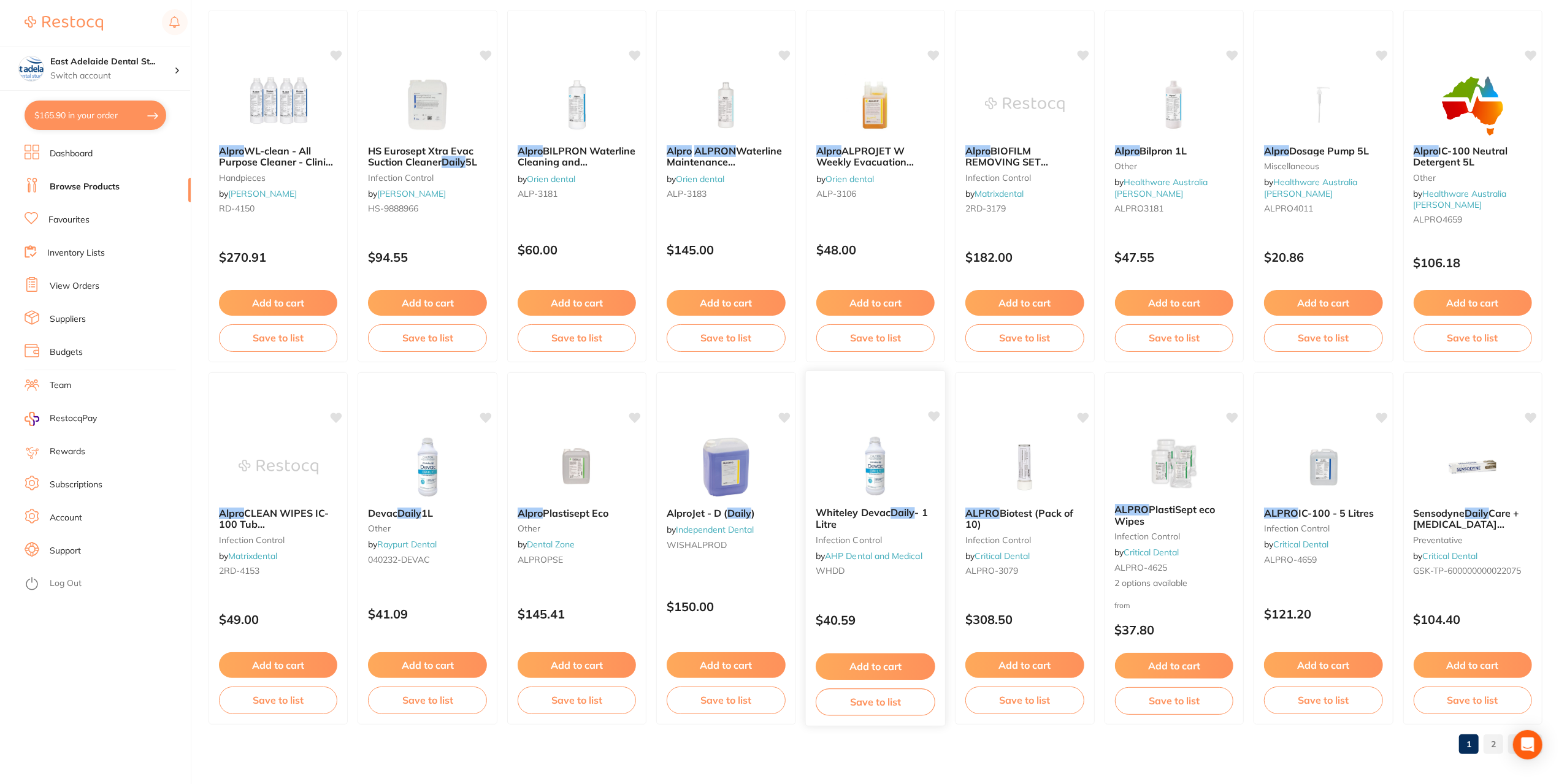
scroll to position [1616, 0]
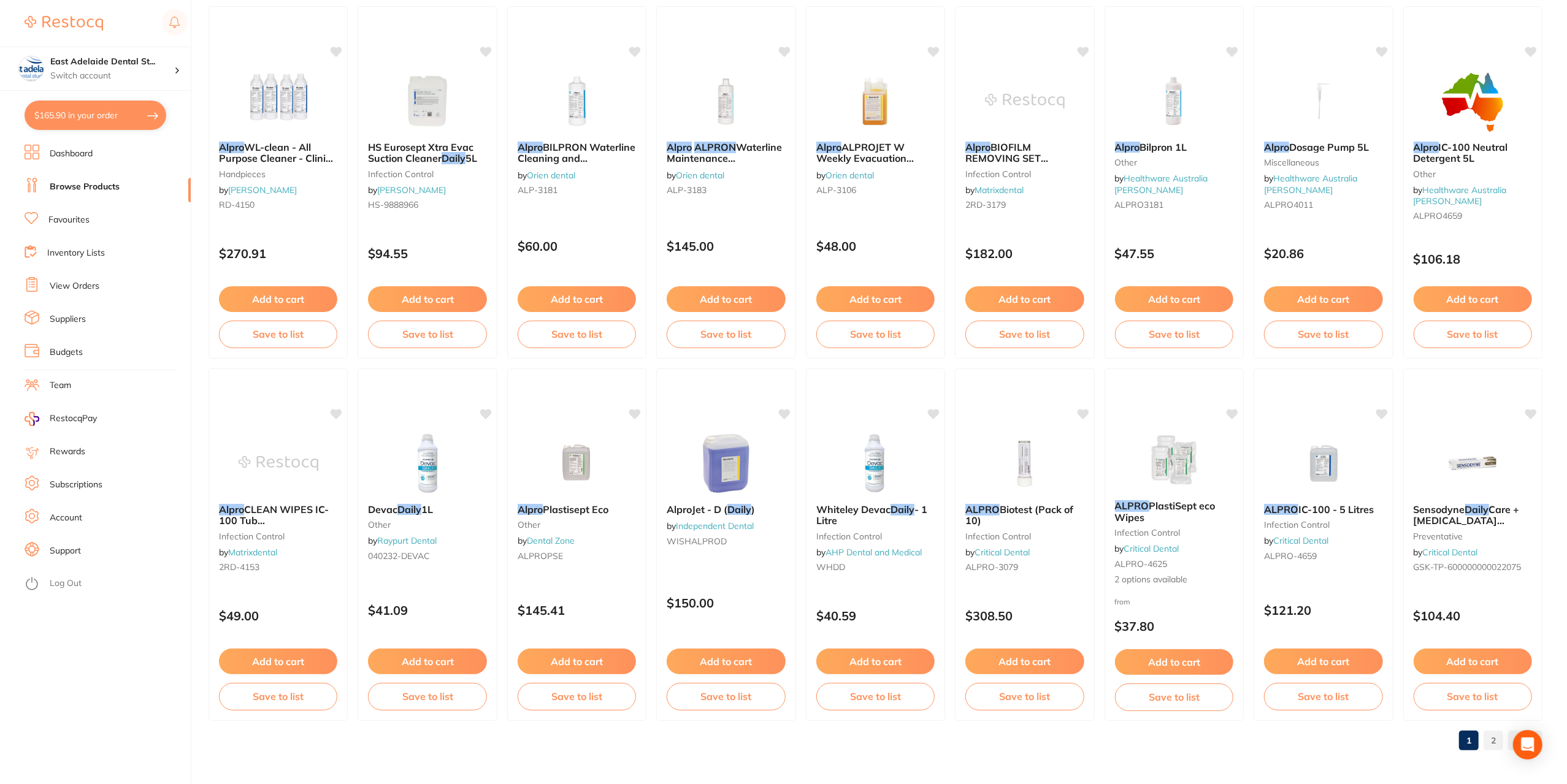
click at [1498, 740] on link "2" at bounding box center [1493, 740] width 20 height 25
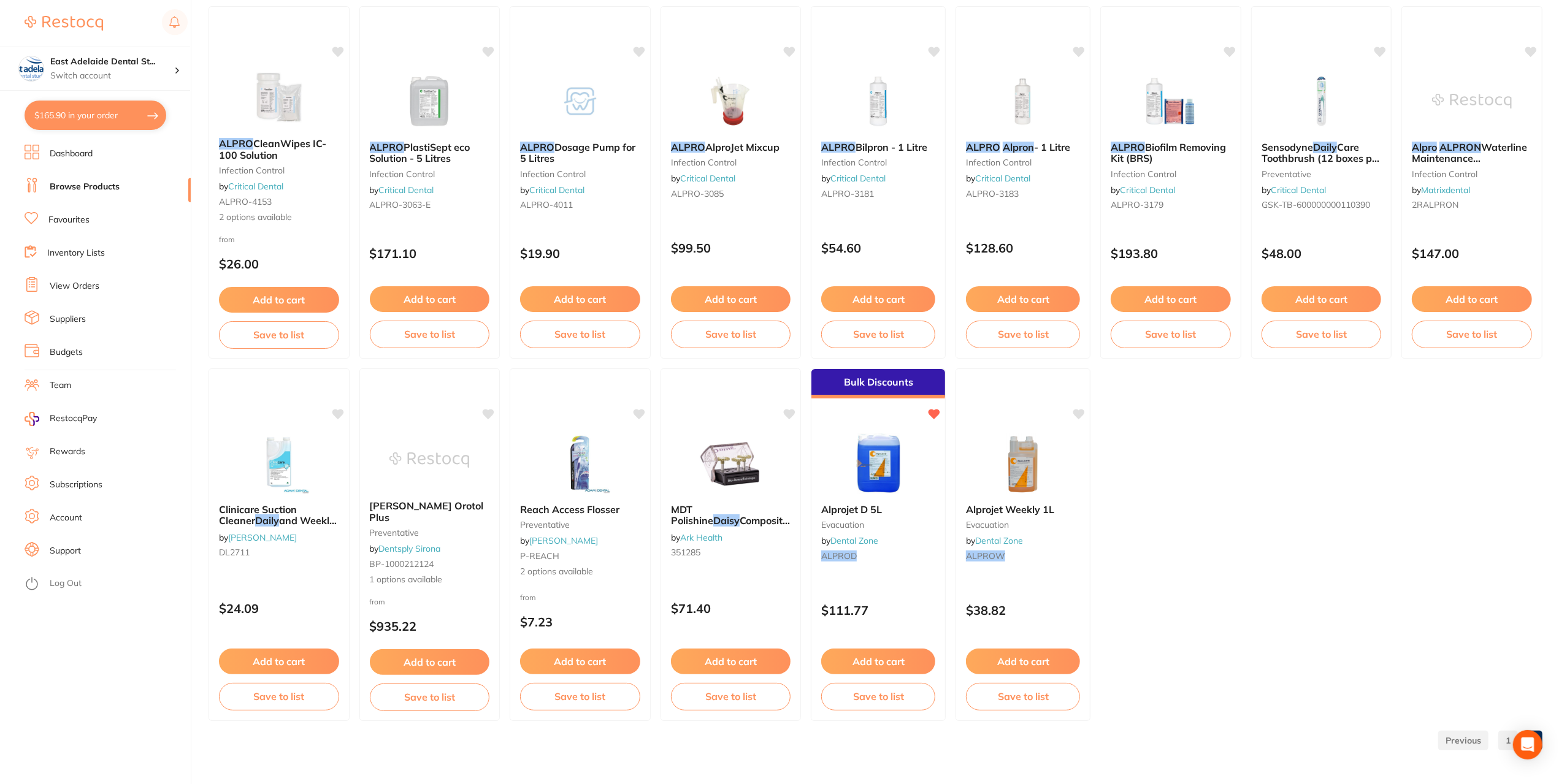
scroll to position [0, 0]
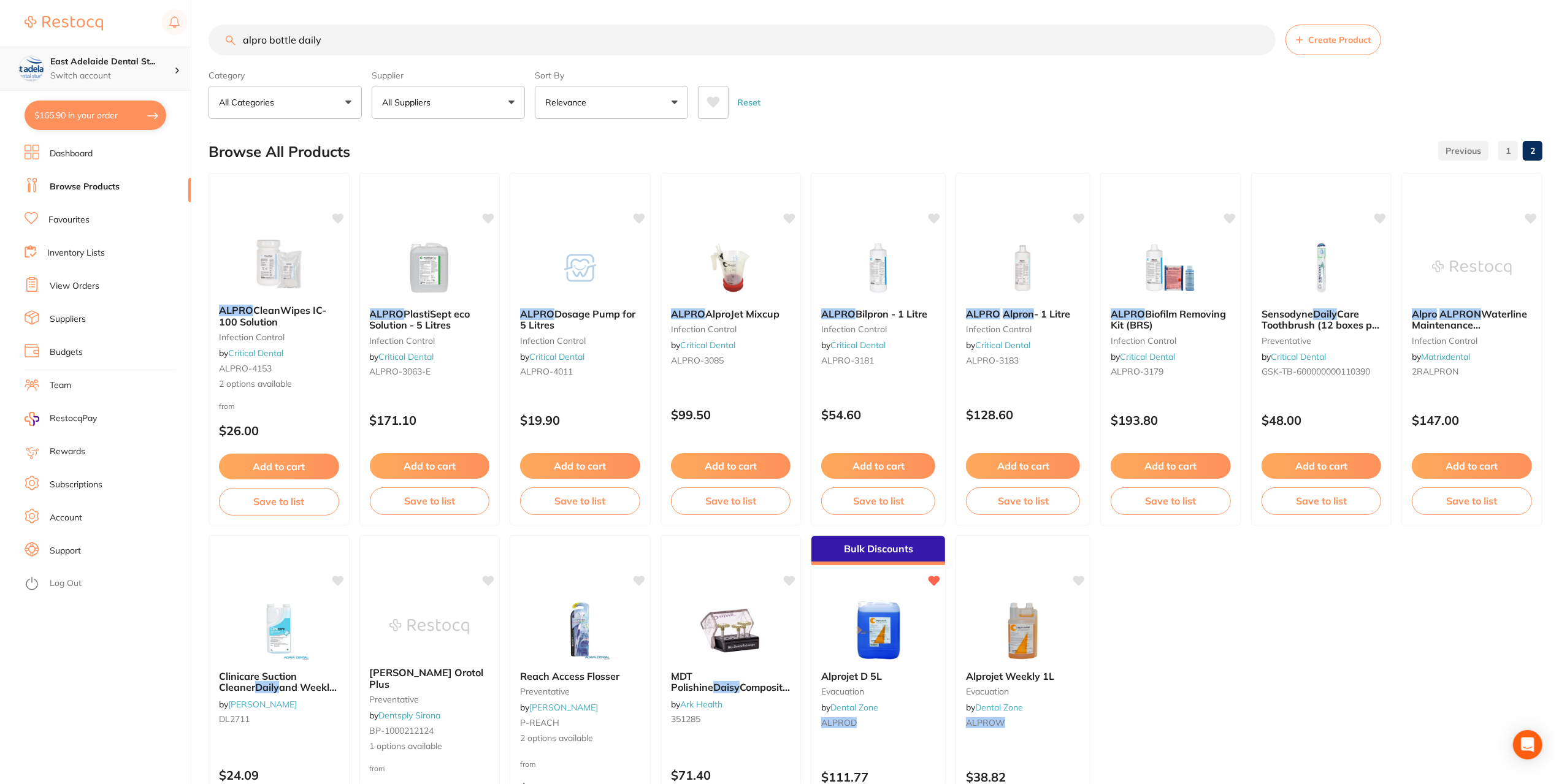
drag, startPoint x: 379, startPoint y: 42, endPoint x: 0, endPoint y: 67, distance: 379.8
click at [0, 67] on div "$165.90 [STREET_ADDRESS]... Switch account East Adelaide Dental Studio $165.90 …" at bounding box center [784, 392] width 1567 height 784
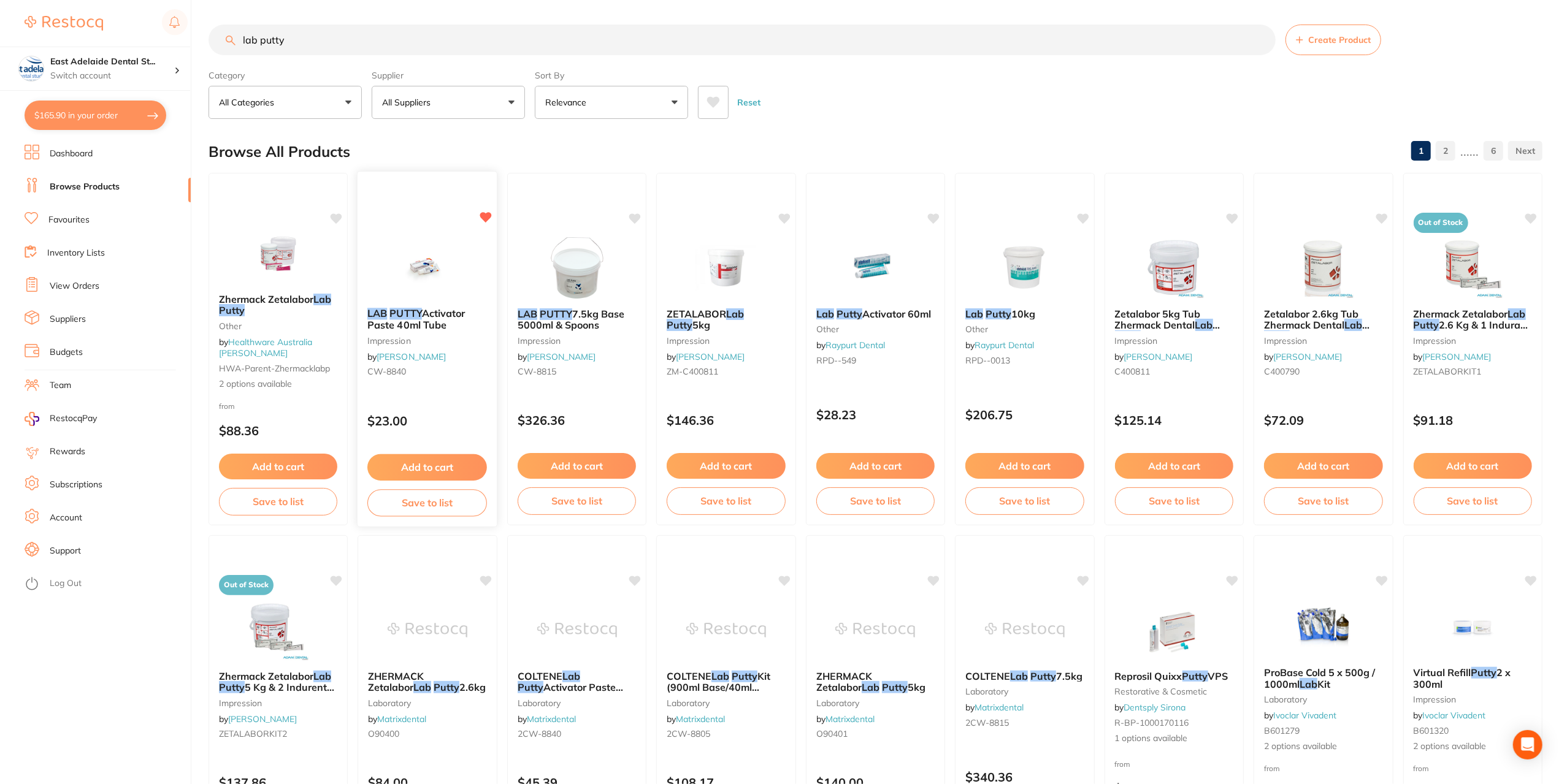
type input "lab putty"
click at [447, 463] on button "Add to cart" at bounding box center [427, 467] width 120 height 26
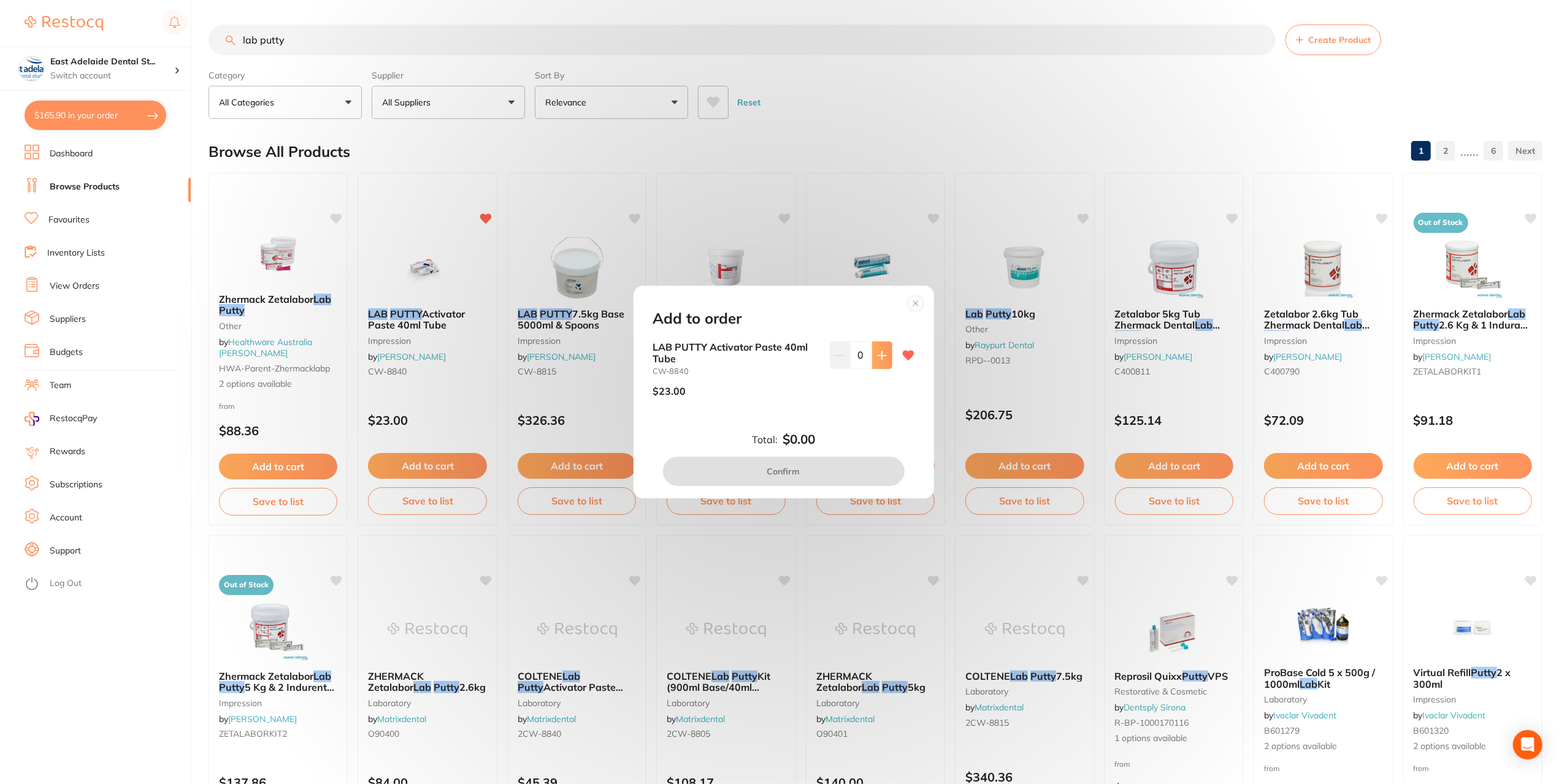
click at [886, 355] on button at bounding box center [882, 355] width 20 height 27
click at [887, 355] on button at bounding box center [882, 355] width 20 height 27
type input "2"
click at [916, 300] on circle at bounding box center [915, 303] width 14 height 14
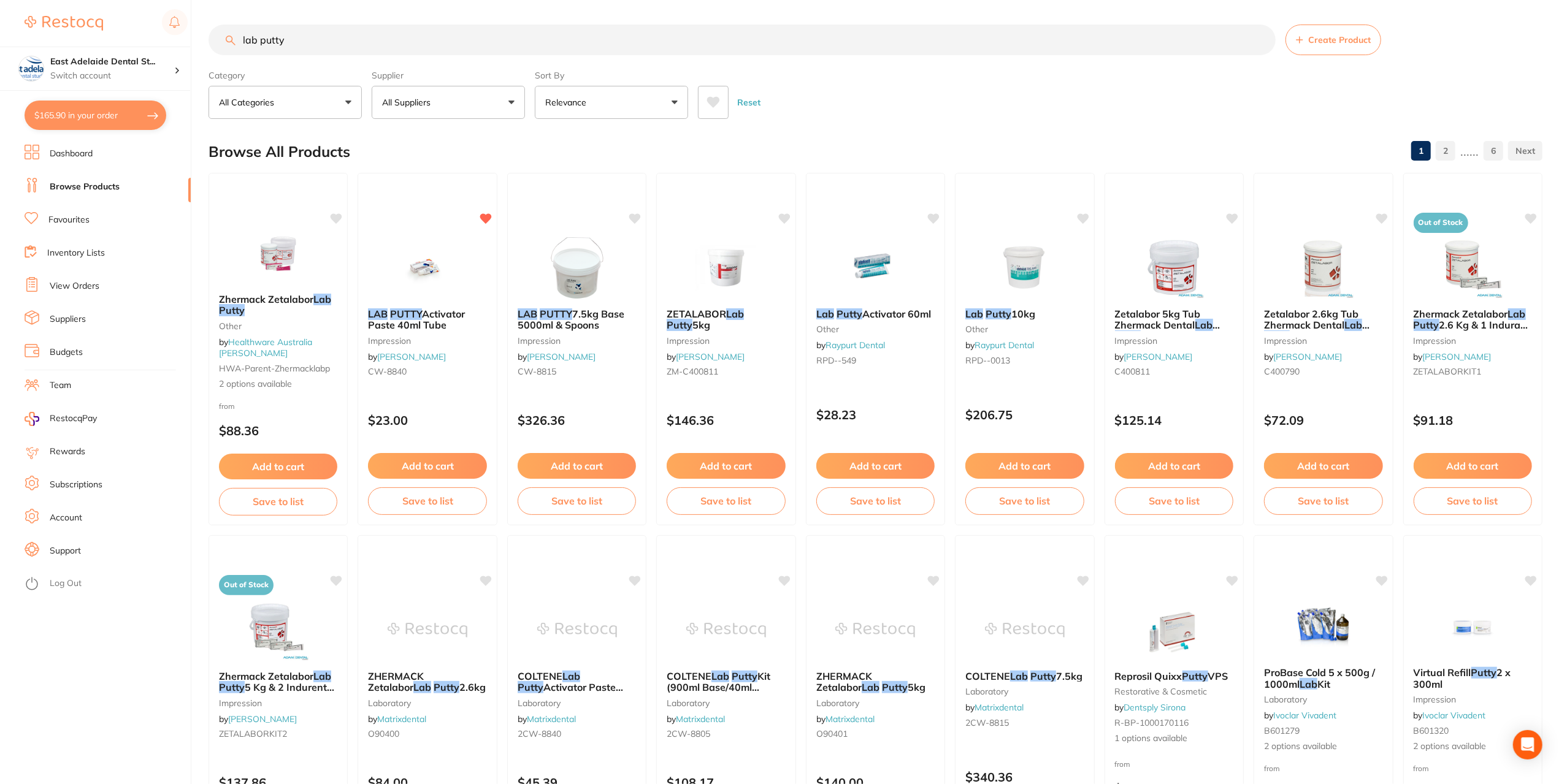
drag, startPoint x: 348, startPoint y: 38, endPoint x: 151, endPoint y: 27, distance: 197.3
click at [151, 27] on div "$165.90 [STREET_ADDRESS]... Switch account East Adelaide Dental Studio $165.90 …" at bounding box center [784, 392] width 1567 height 784
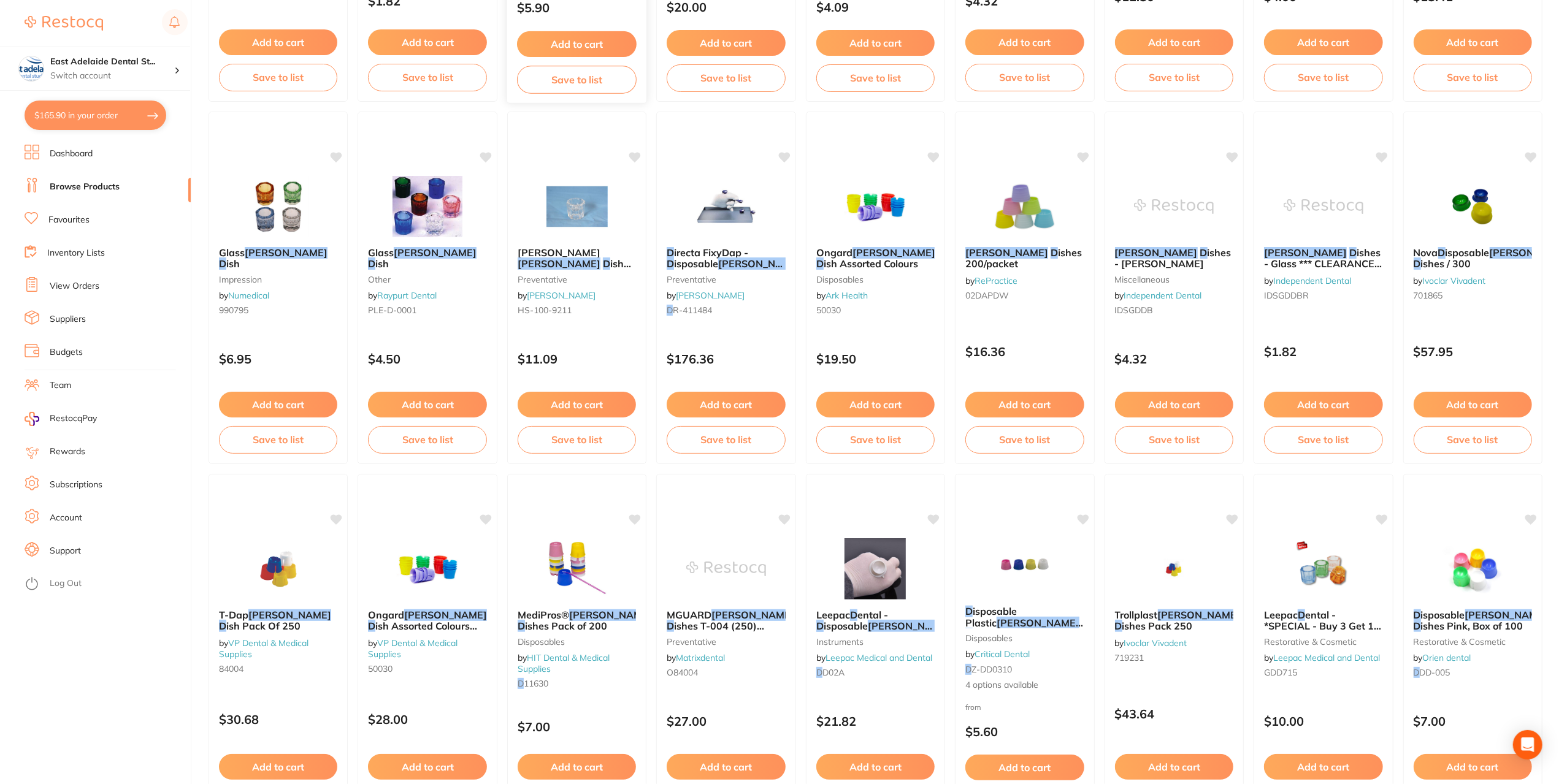
scroll to position [429, 0]
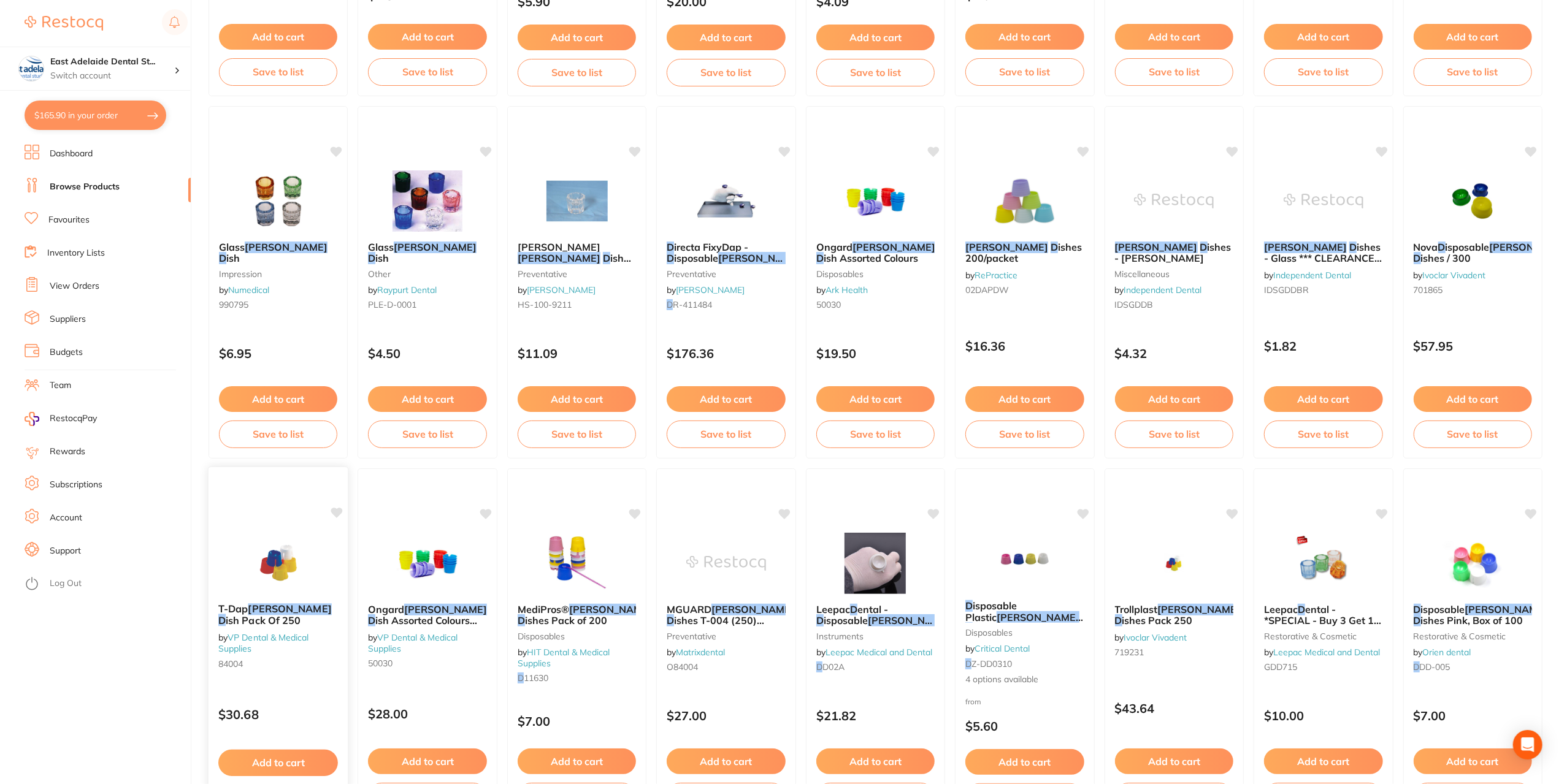
type input "[PERSON_NAME] d"
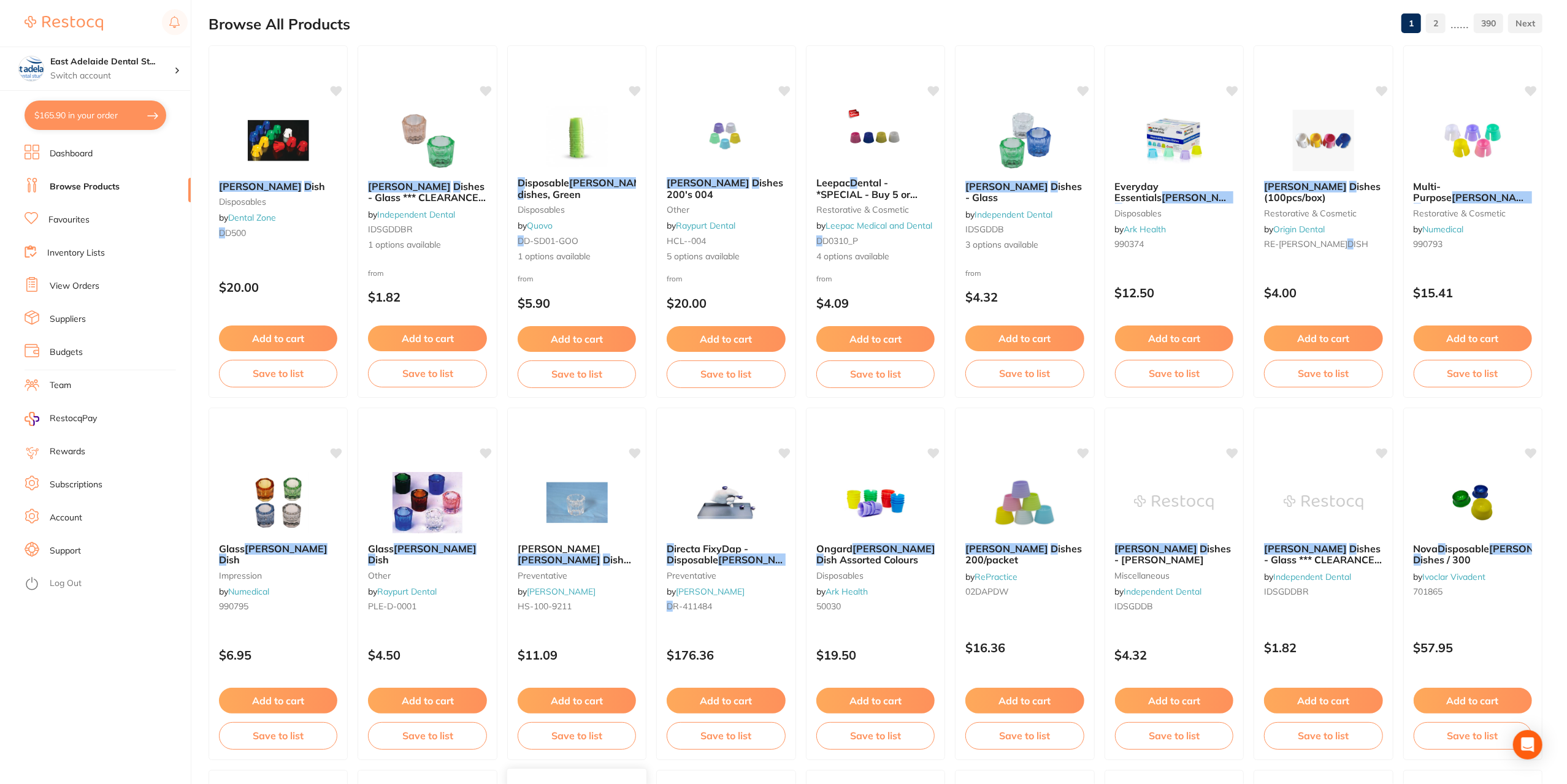
scroll to position [123, 0]
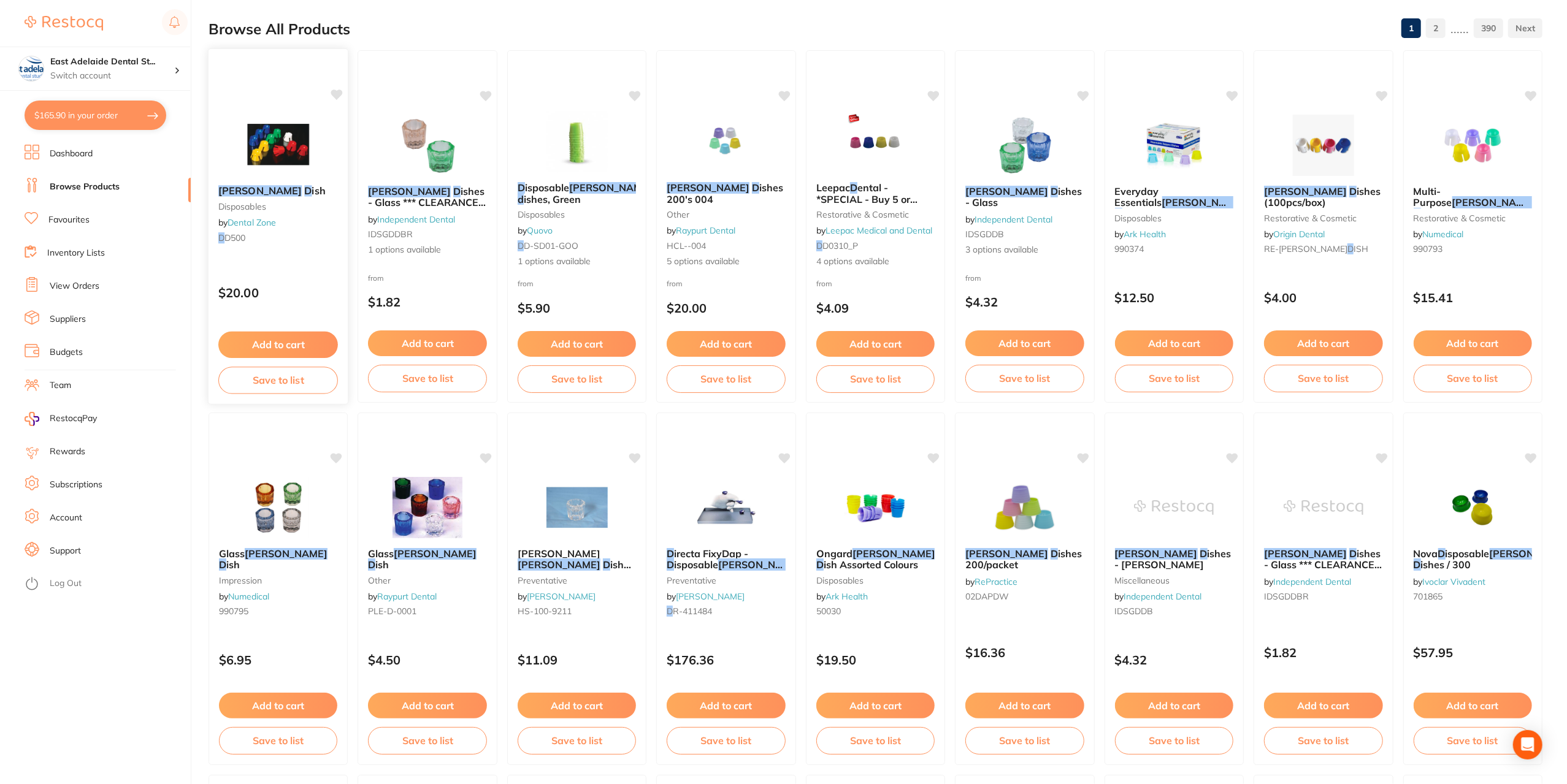
click at [288, 243] on div "[PERSON_NAME] D ish Disposables by Dental Zone D D500" at bounding box center [279, 216] width 140 height 82
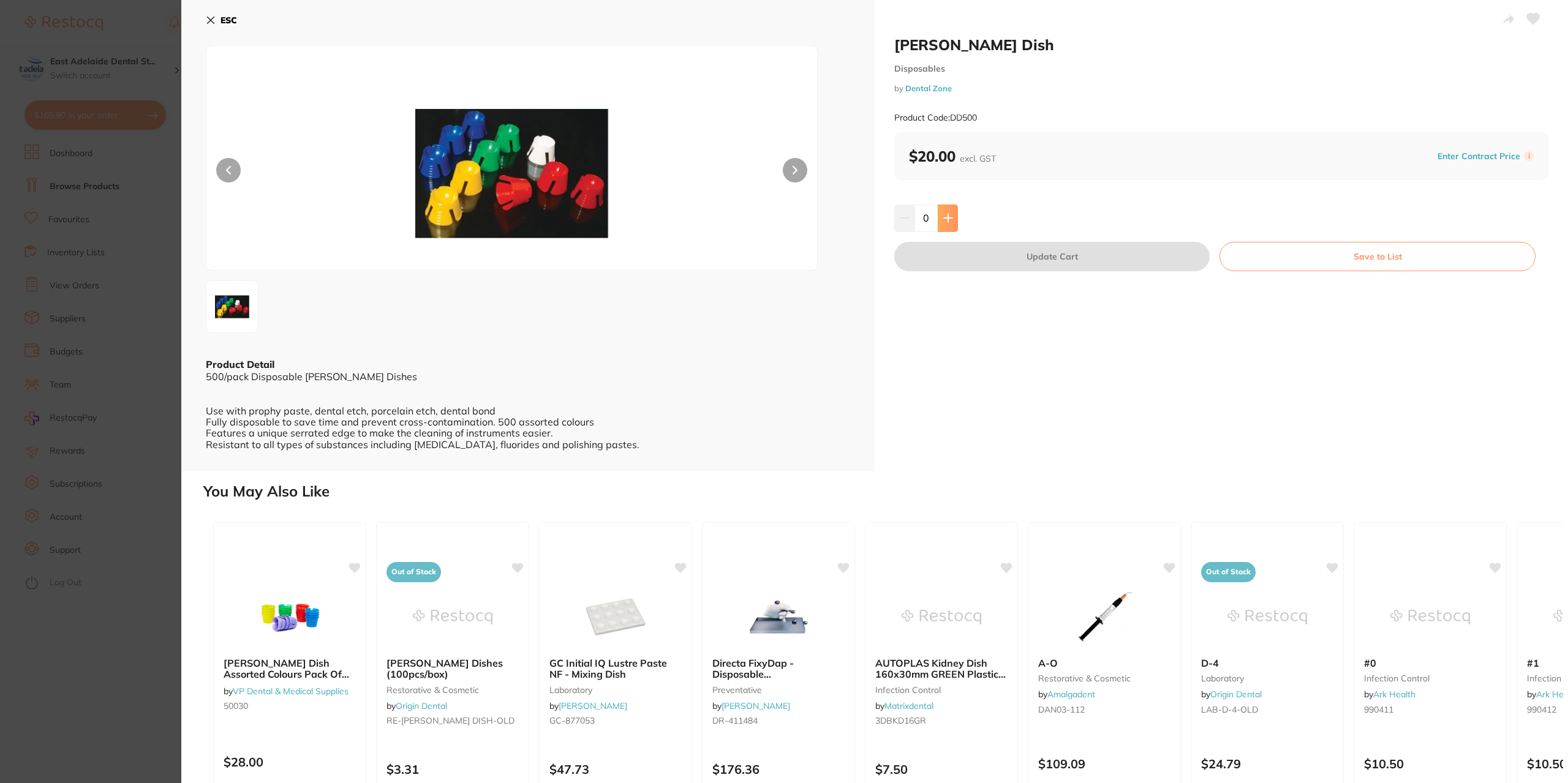
click at [958, 220] on div "0" at bounding box center [1221, 218] width 654 height 27
click at [954, 221] on button at bounding box center [947, 218] width 20 height 27
click at [953, 223] on button at bounding box center [947, 218] width 20 height 27
click at [947, 219] on icon at bounding box center [948, 217] width 10 height 10
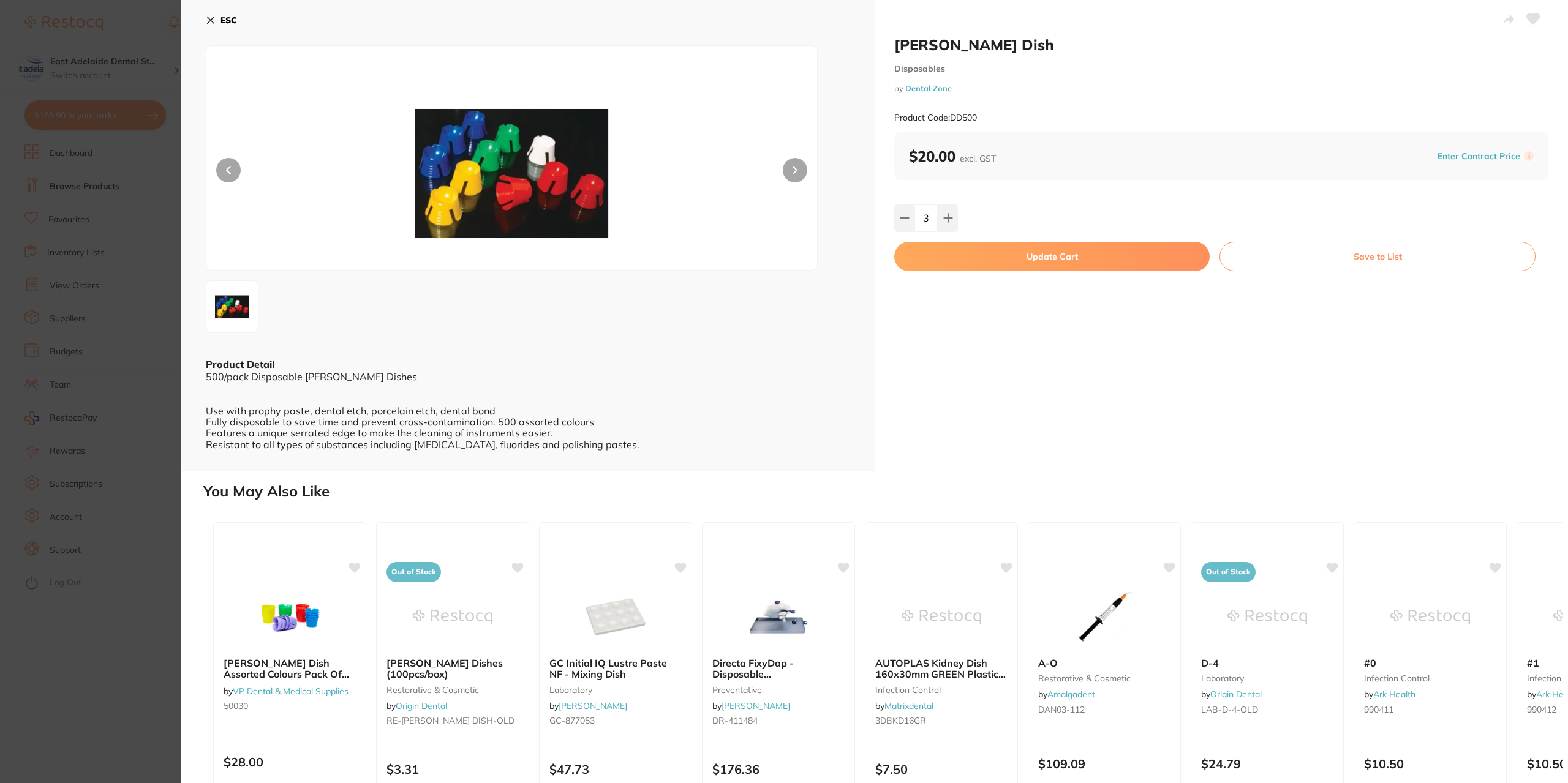
type input "4"
click at [980, 249] on button "Update Cart" at bounding box center [1052, 256] width 315 height 29
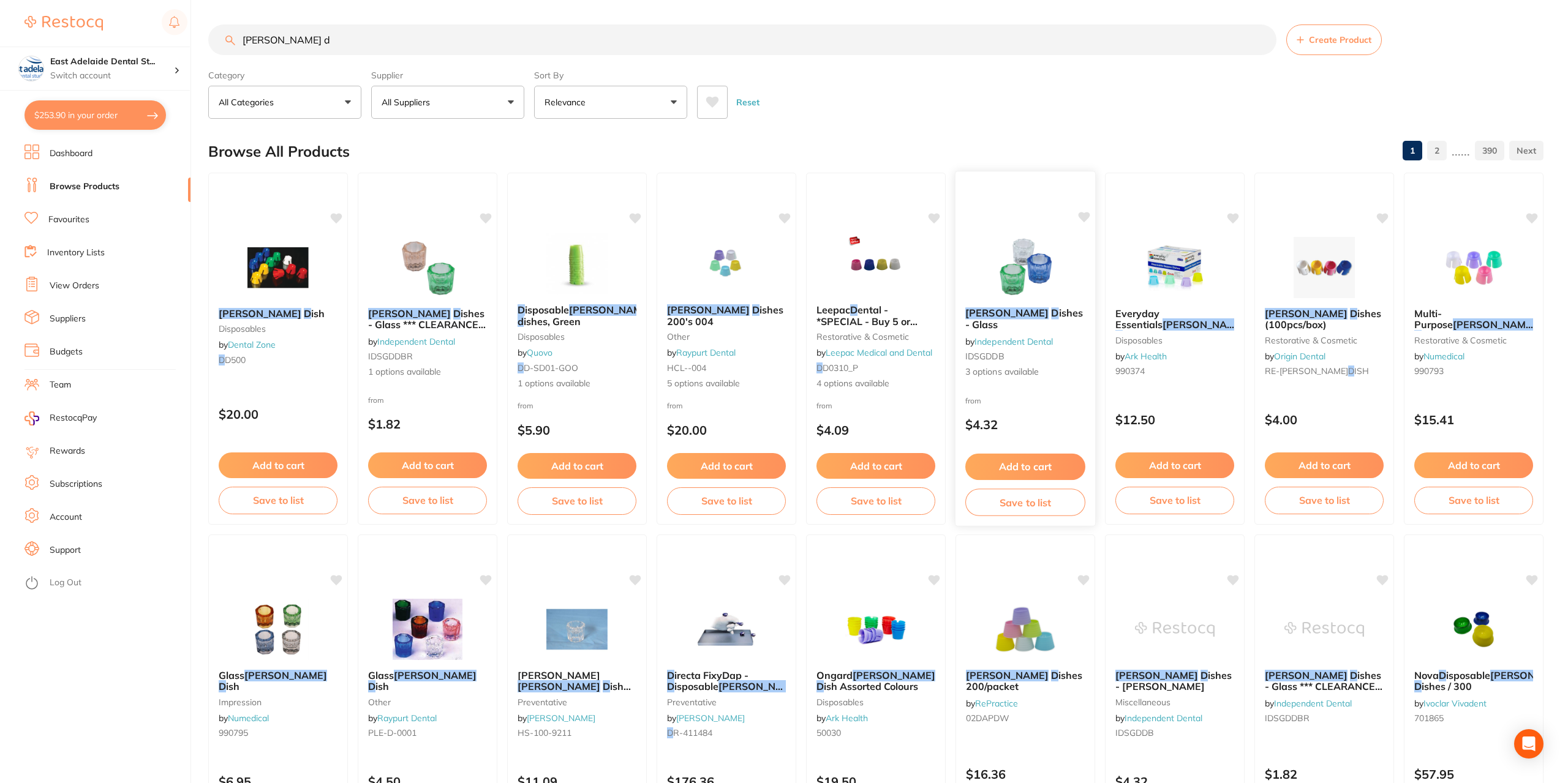
checkbox input "false"
drag, startPoint x: 299, startPoint y: 41, endPoint x: 84, endPoint y: 18, distance: 216.2
click at [96, 21] on div "$253.90 East Adelaide Dental St... Switch account East Adelaide Dental Studio $…" at bounding box center [782, 391] width 1565 height 783
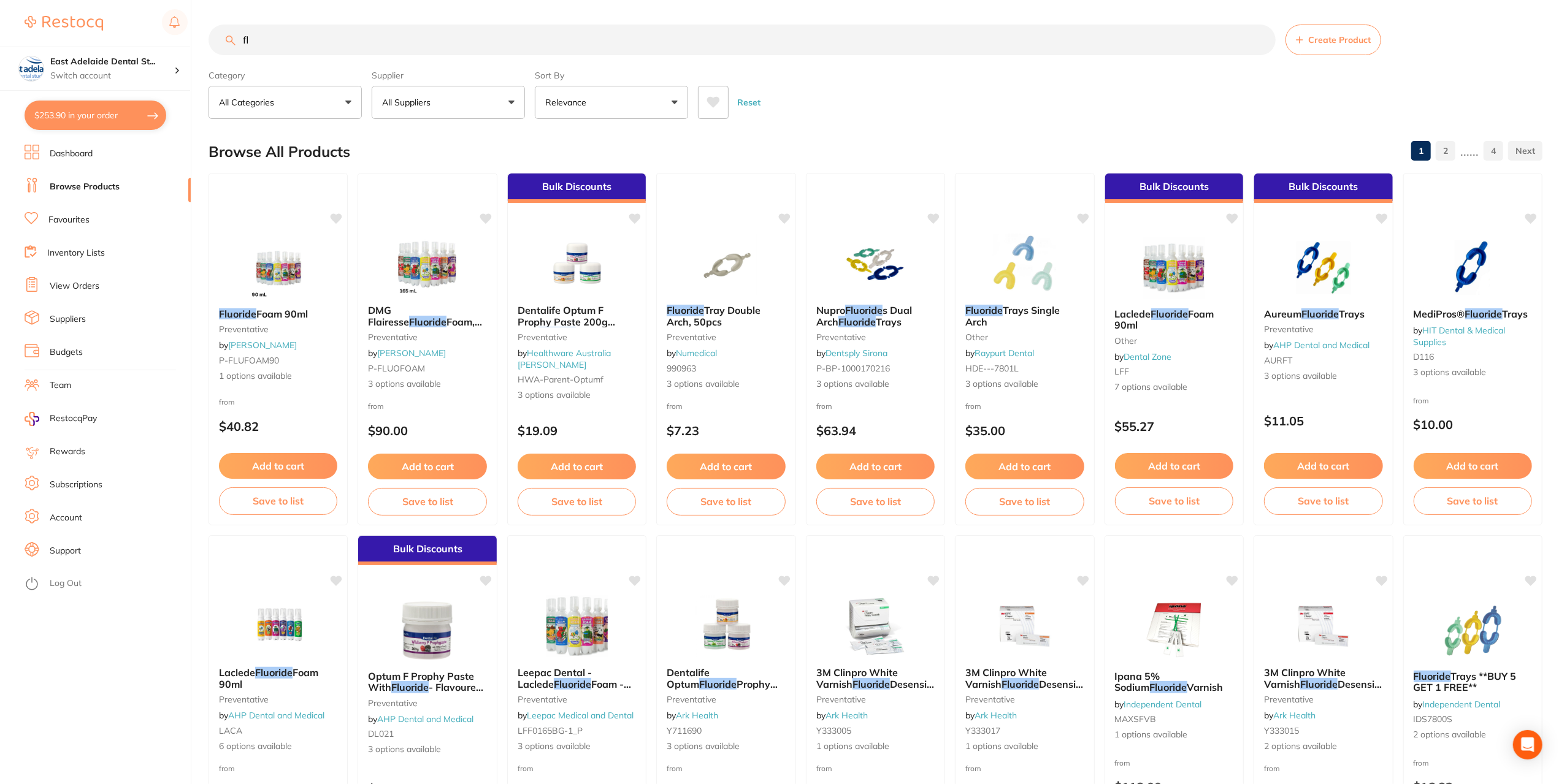
type input "f"
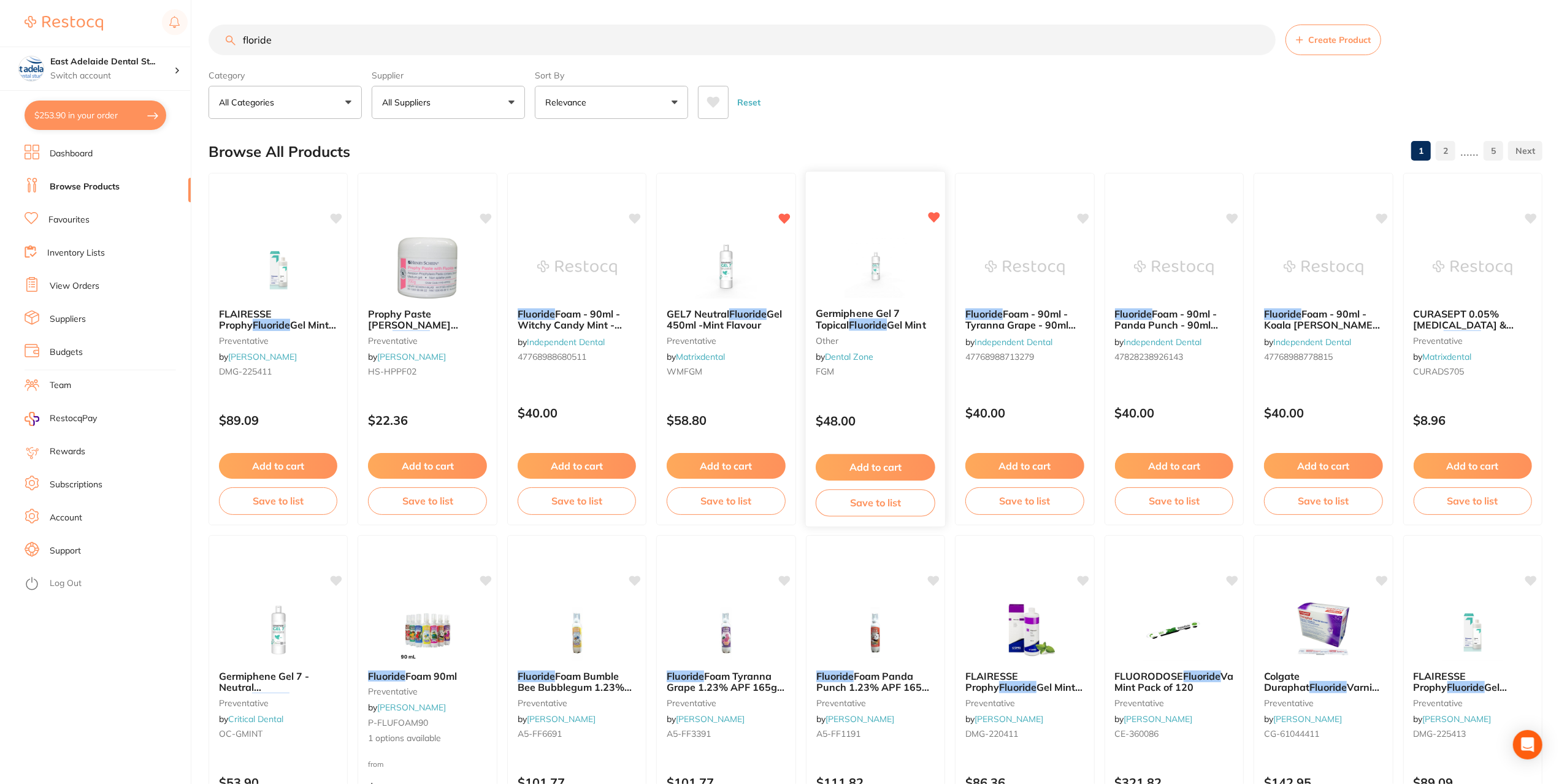
type input "floride"
click at [882, 470] on button "Add to cart" at bounding box center [875, 467] width 120 height 26
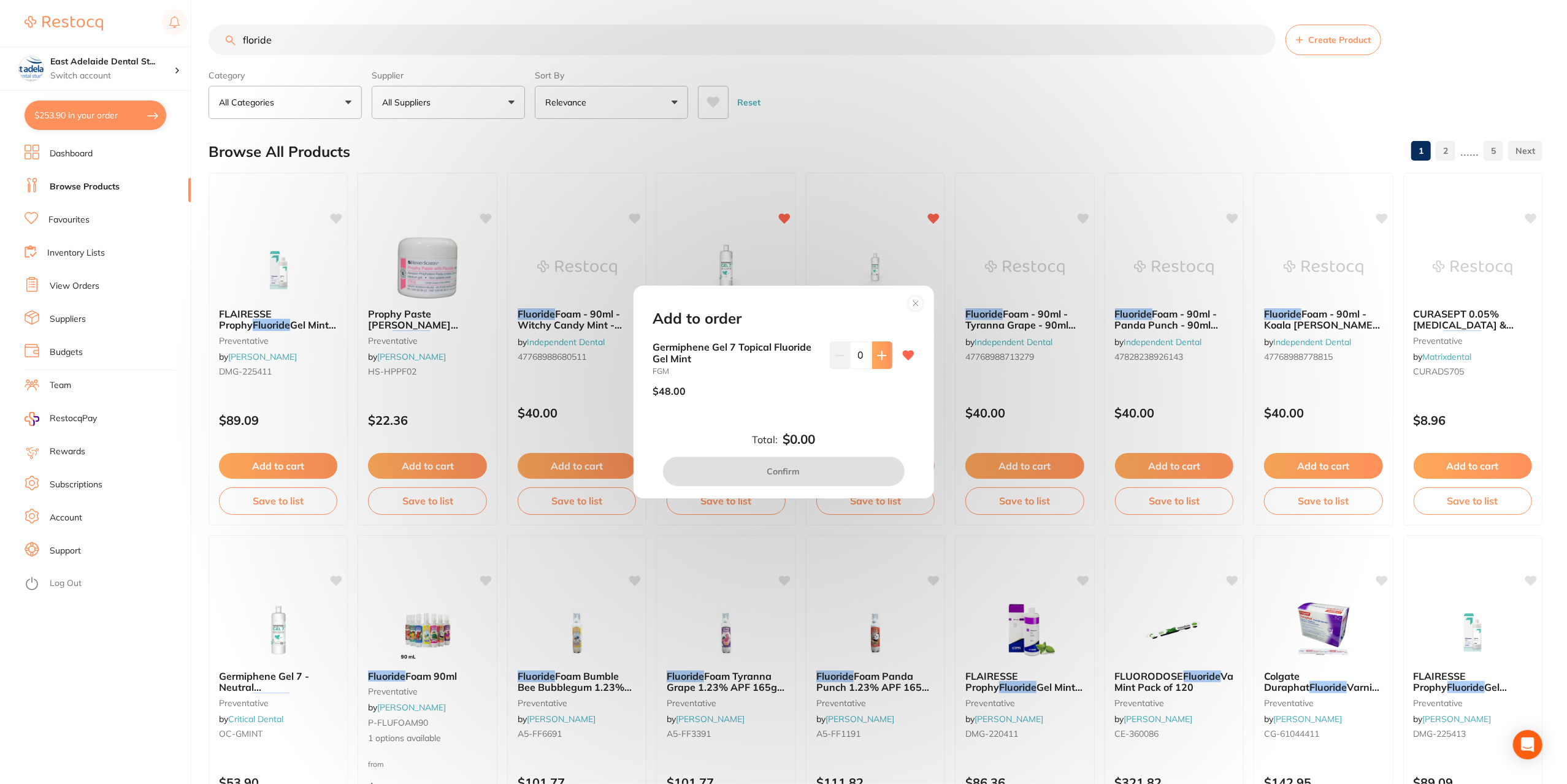
click at [883, 362] on button at bounding box center [882, 355] width 20 height 27
click at [883, 363] on button at bounding box center [882, 355] width 20 height 27
click at [882, 363] on button at bounding box center [882, 355] width 20 height 27
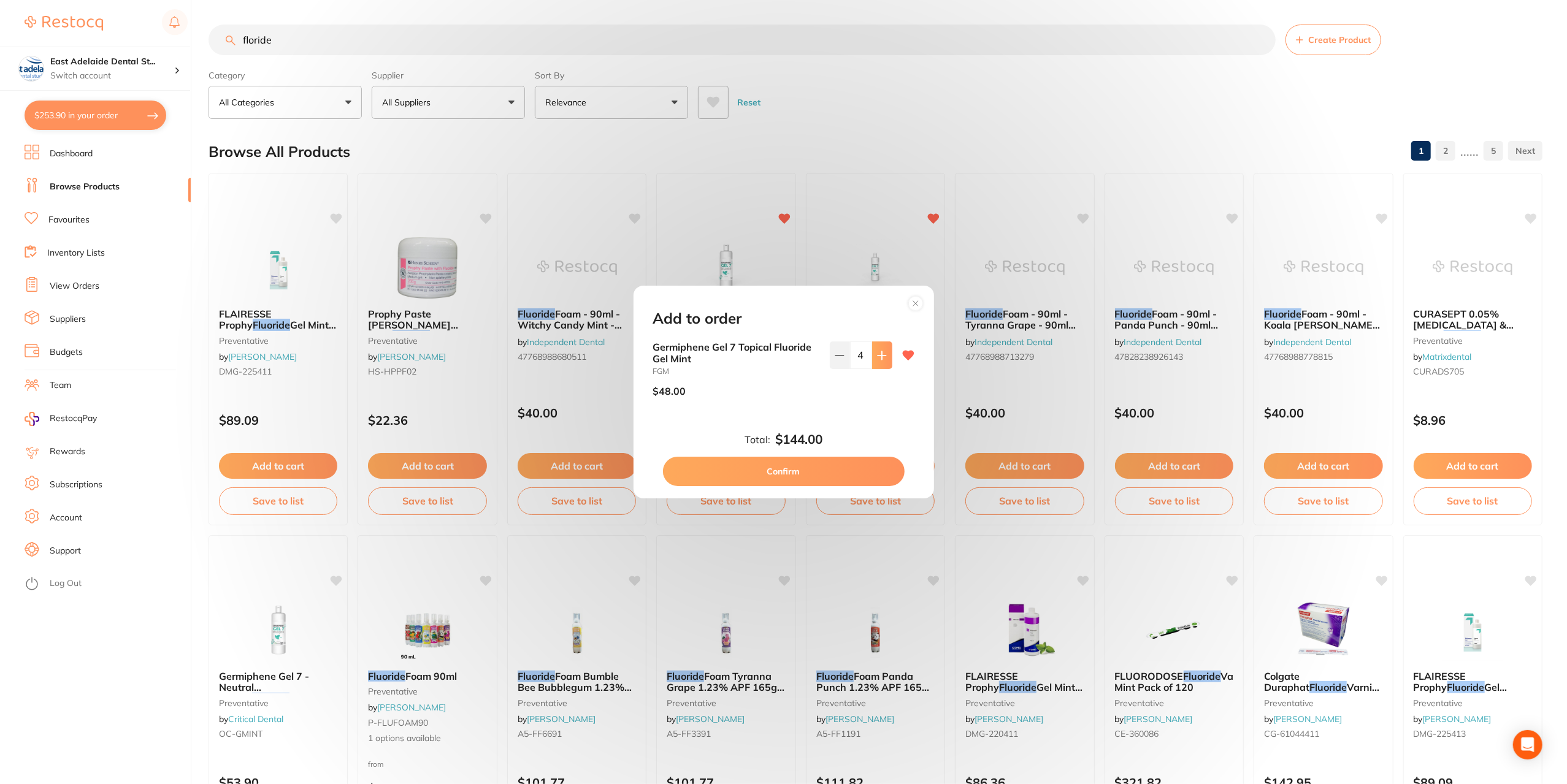
type input "5"
click at [777, 468] on button "Confirm" at bounding box center [784, 471] width 242 height 29
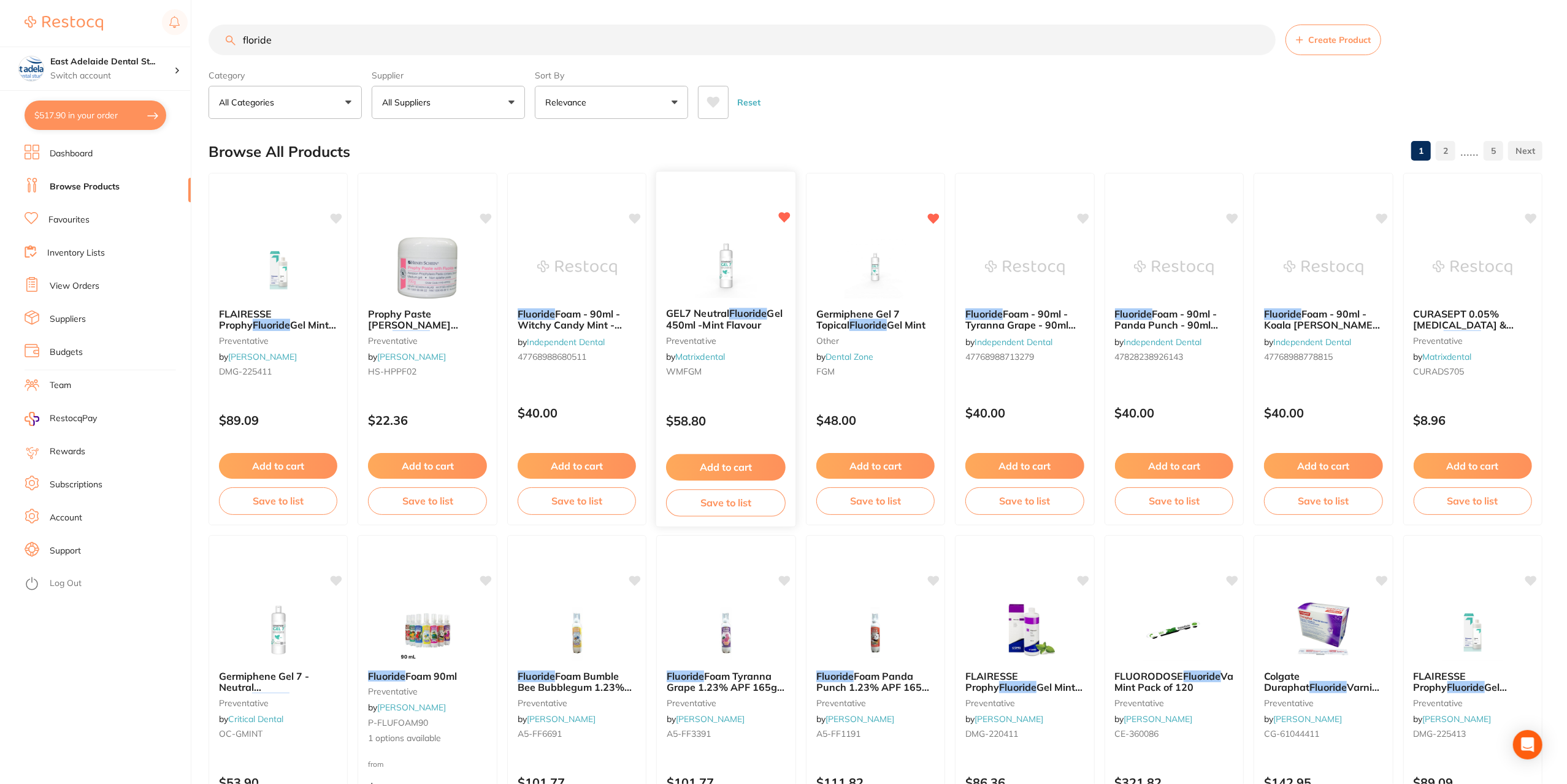
scroll to position [793, 0]
drag, startPoint x: 156, startPoint y: 39, endPoint x: 60, endPoint y: 51, distance: 96.7
click at [60, 51] on div "$517.90 East Adelaide Dental St... Switch account East Adelaide Dental Studio $…" at bounding box center [784, 392] width 1567 height 784
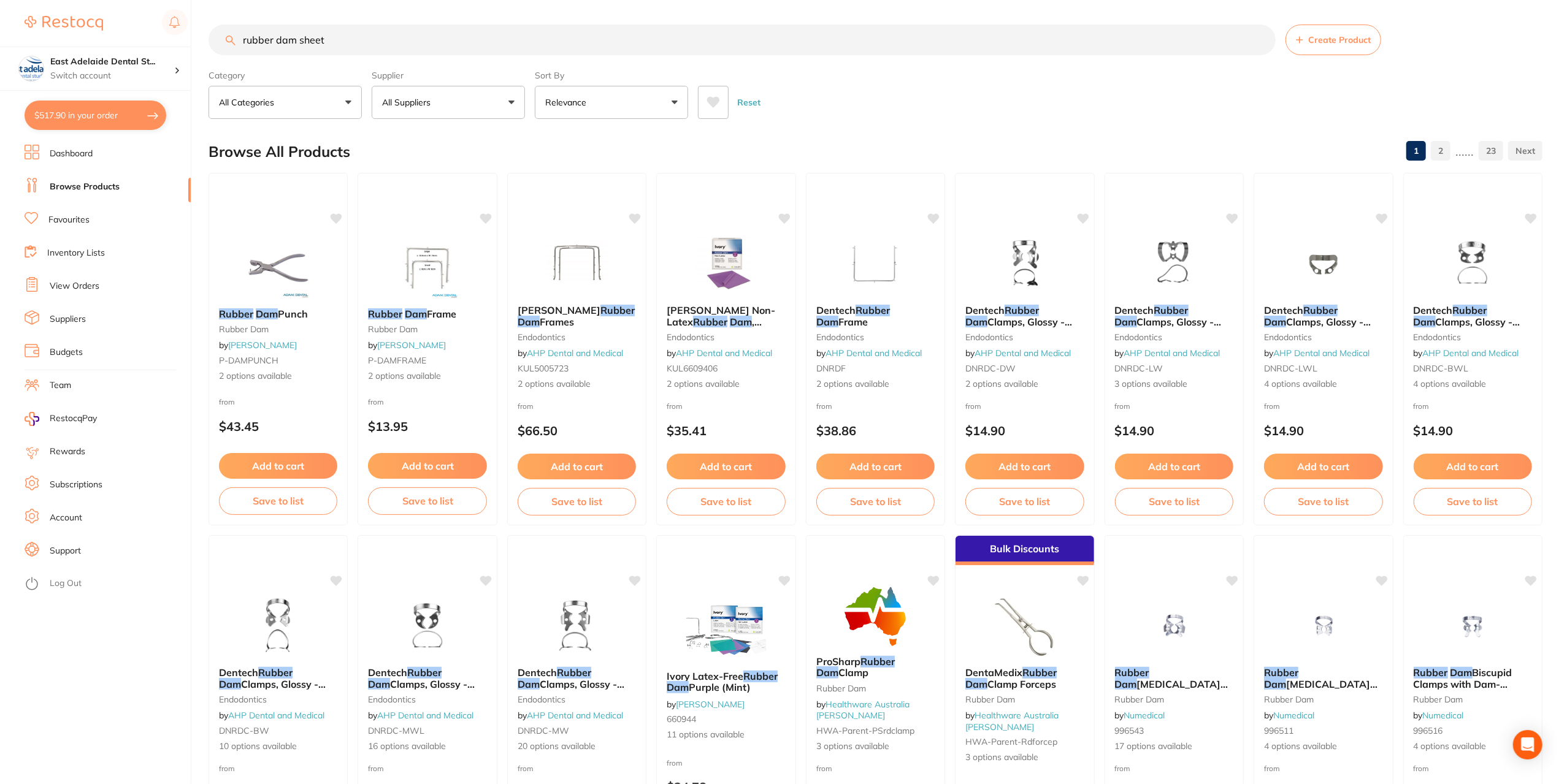
click at [378, 38] on input "rubber dam sheet" at bounding box center [742, 40] width 1068 height 31
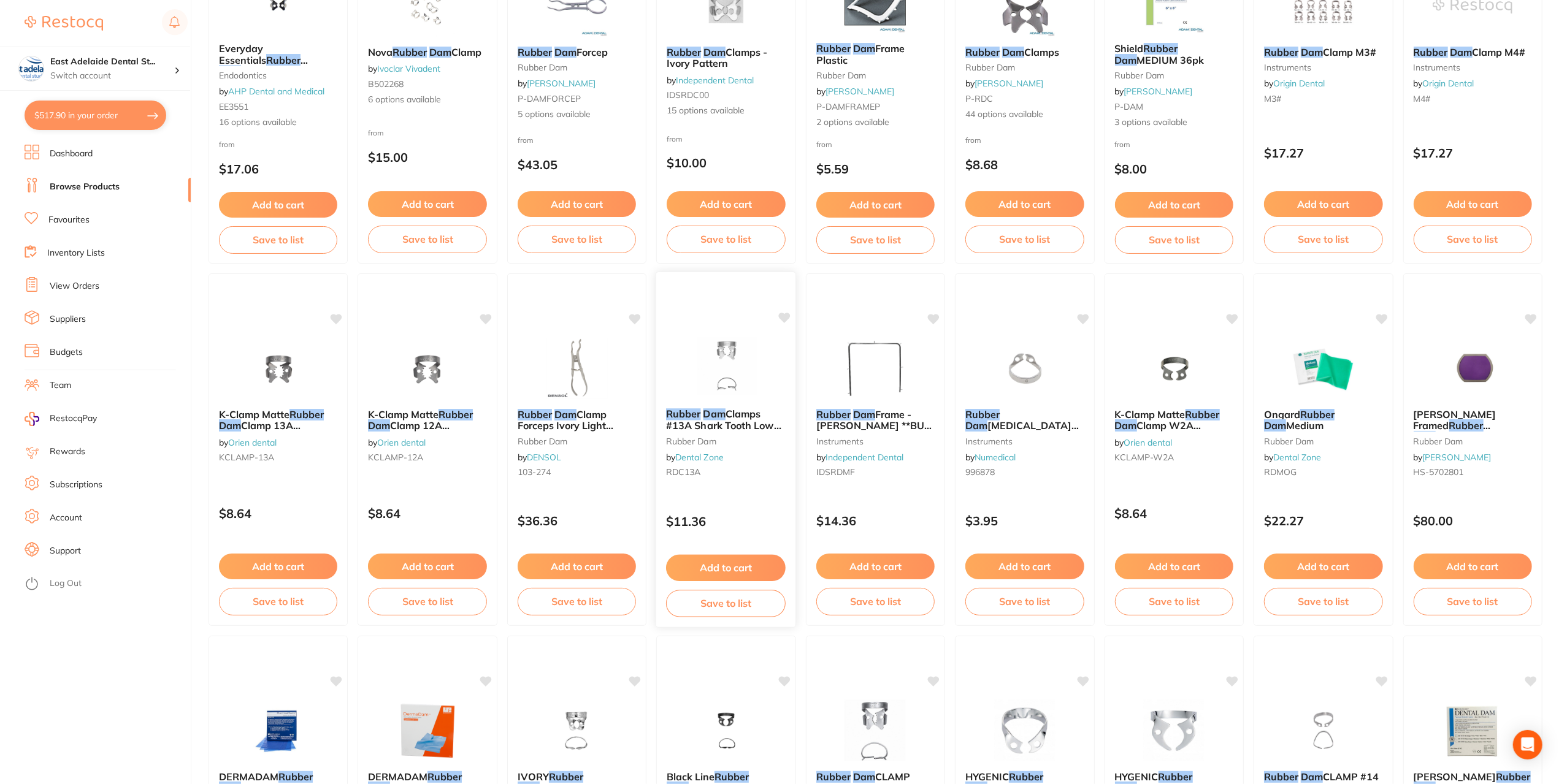
scroll to position [1616, 0]
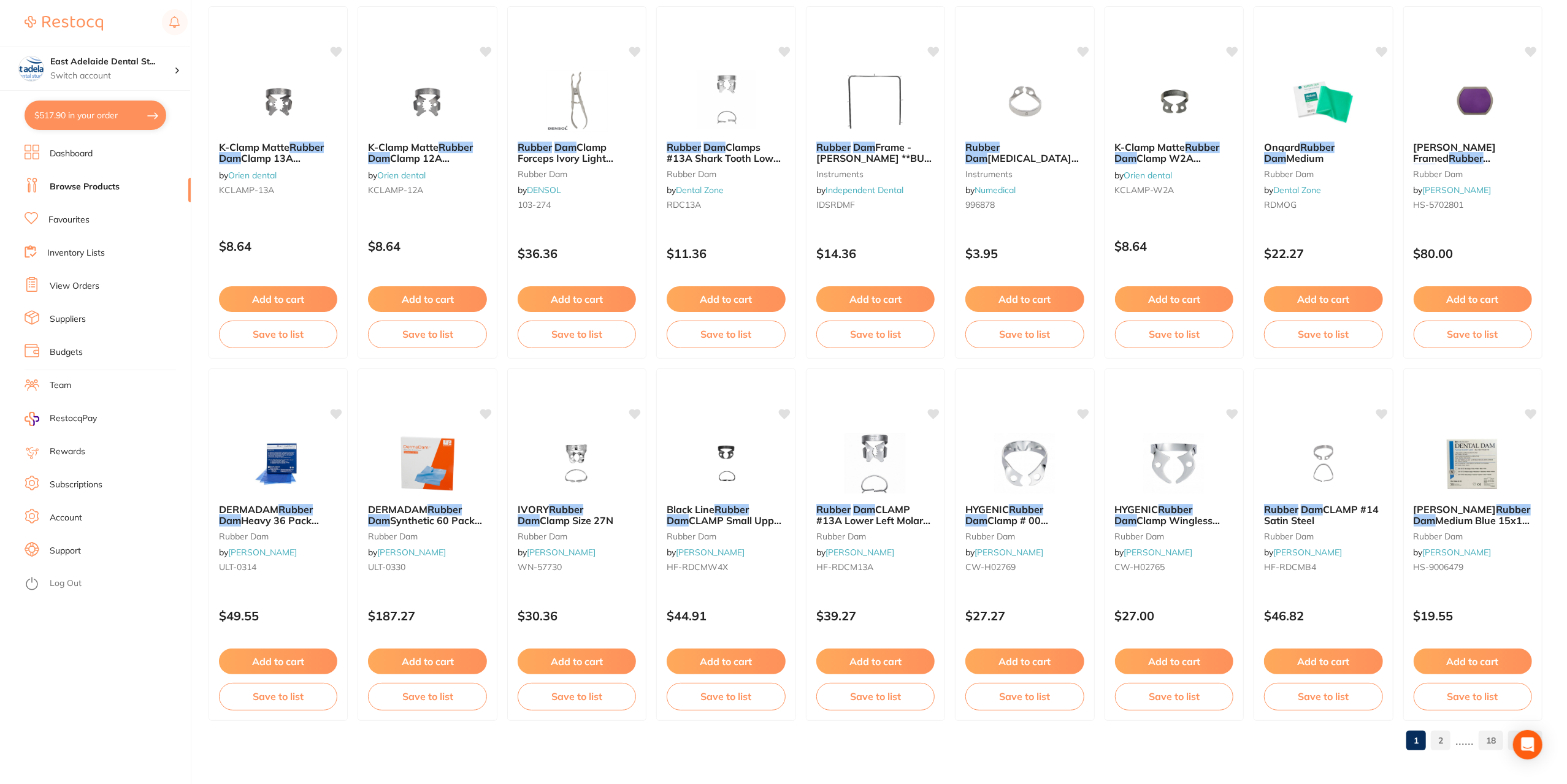
type input "rubber dam sheets"
click at [54, 210] on ul "Dashboard Browse Products Favourites Inventory Lists View Orders Suppliers Budg…" at bounding box center [108, 464] width 166 height 639
click at [58, 220] on link "Favourites" at bounding box center [69, 220] width 41 height 12
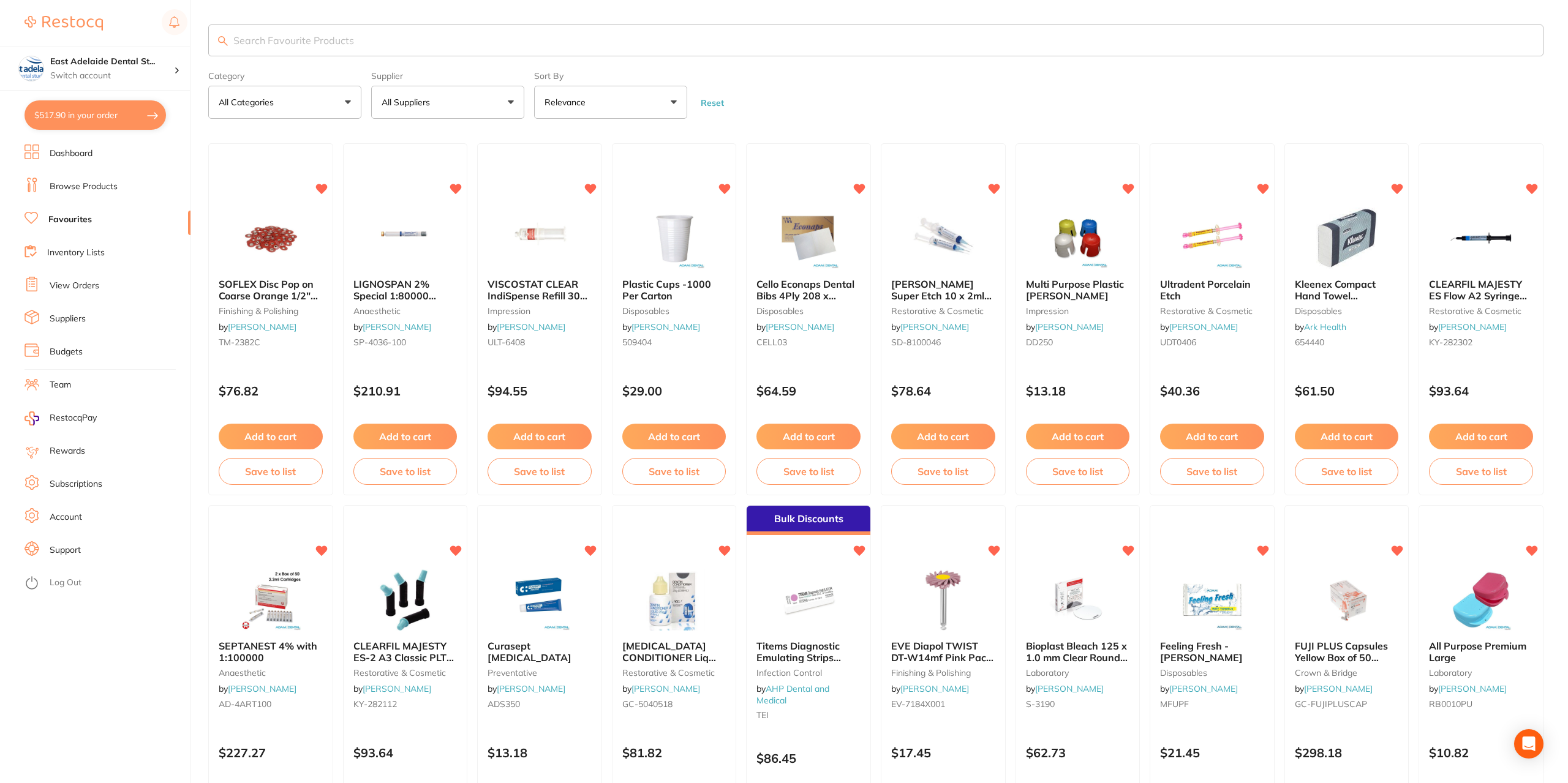
click at [366, 44] on input "search" at bounding box center [876, 41] width 1336 height 32
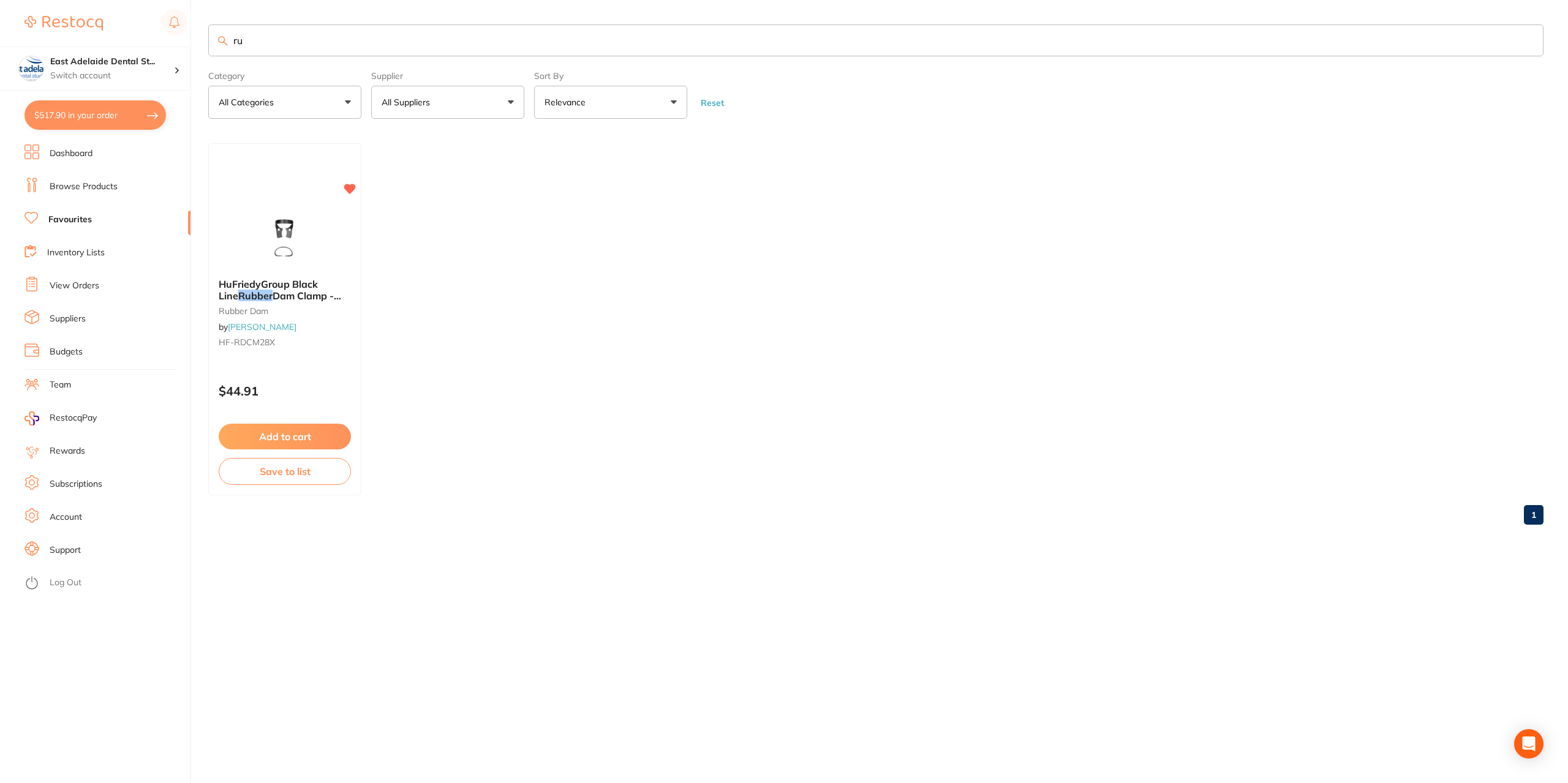
type input "r"
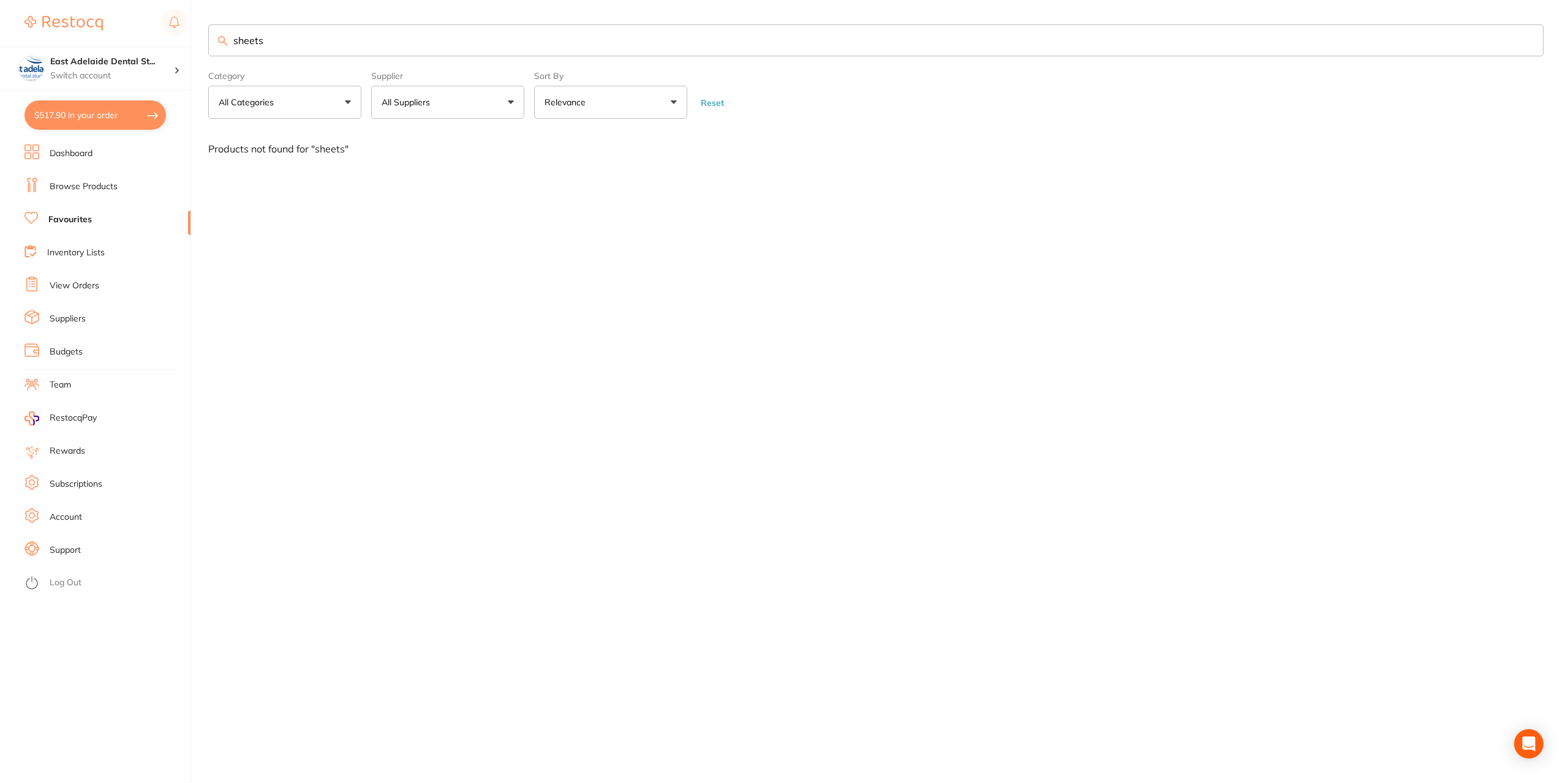
type input "sheets"
click at [80, 186] on link "Browse Products" at bounding box center [84, 187] width 68 height 12
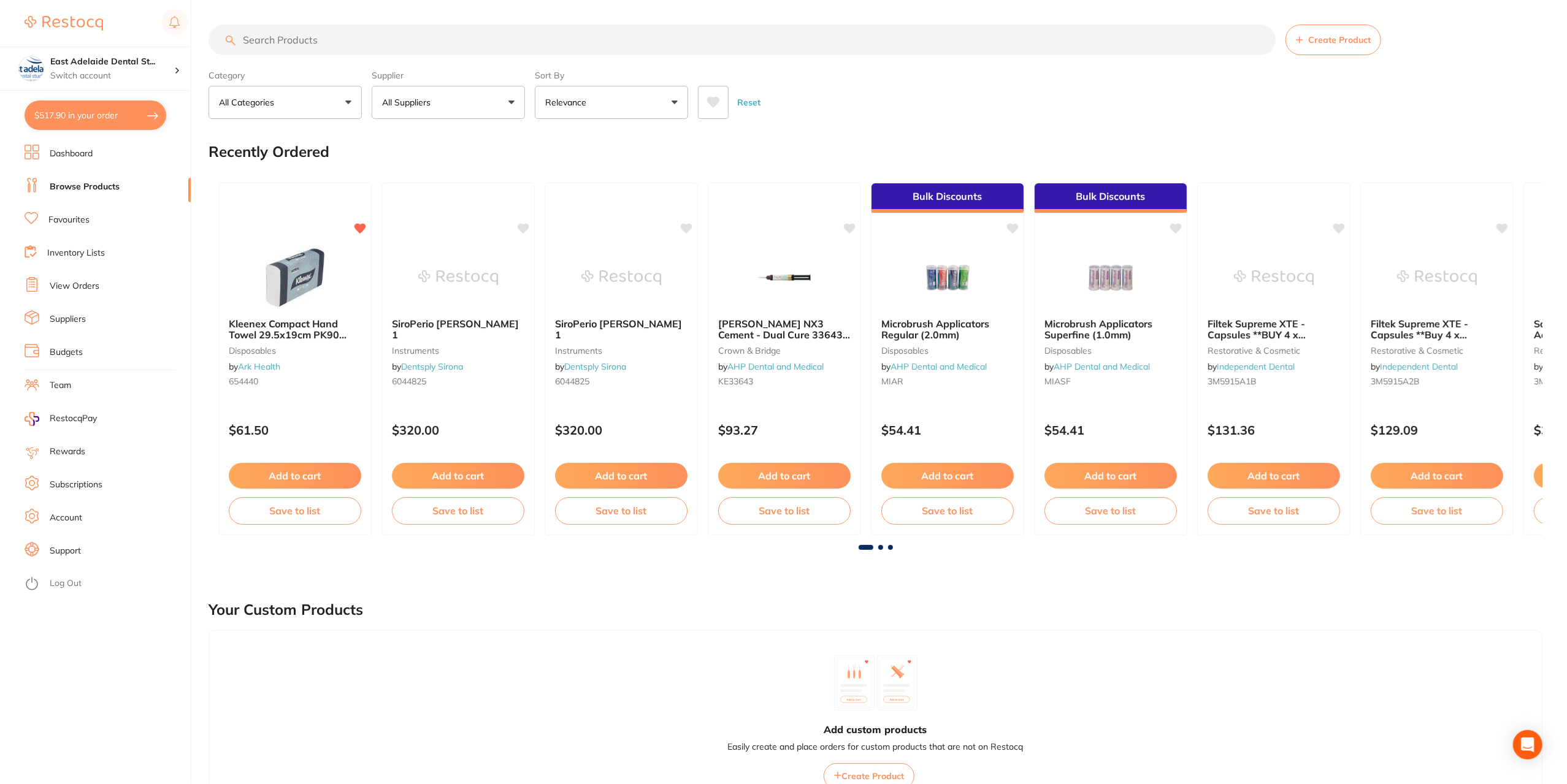
click at [328, 44] on input "search" at bounding box center [742, 40] width 1068 height 31
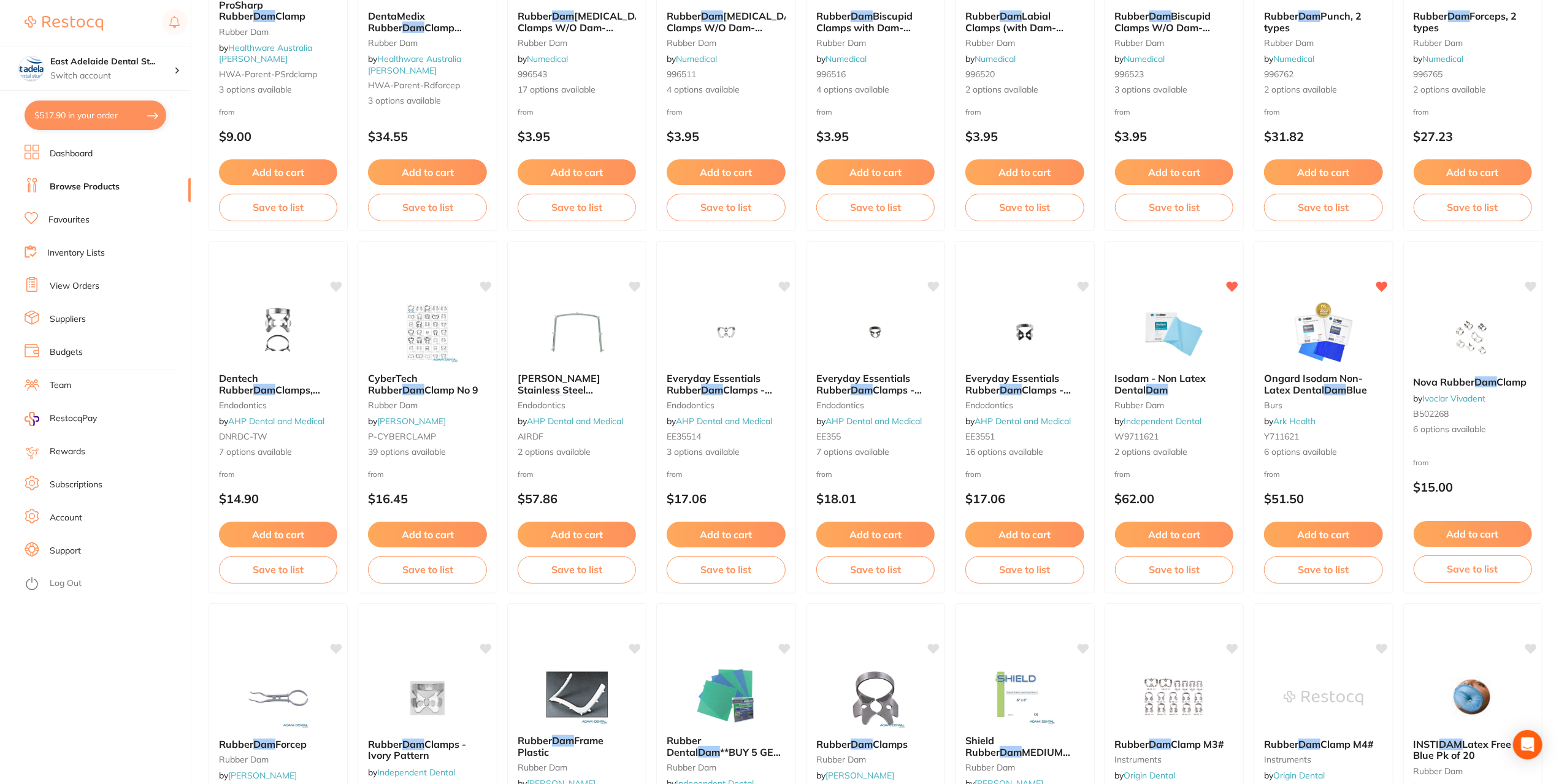
scroll to position [1042, 0]
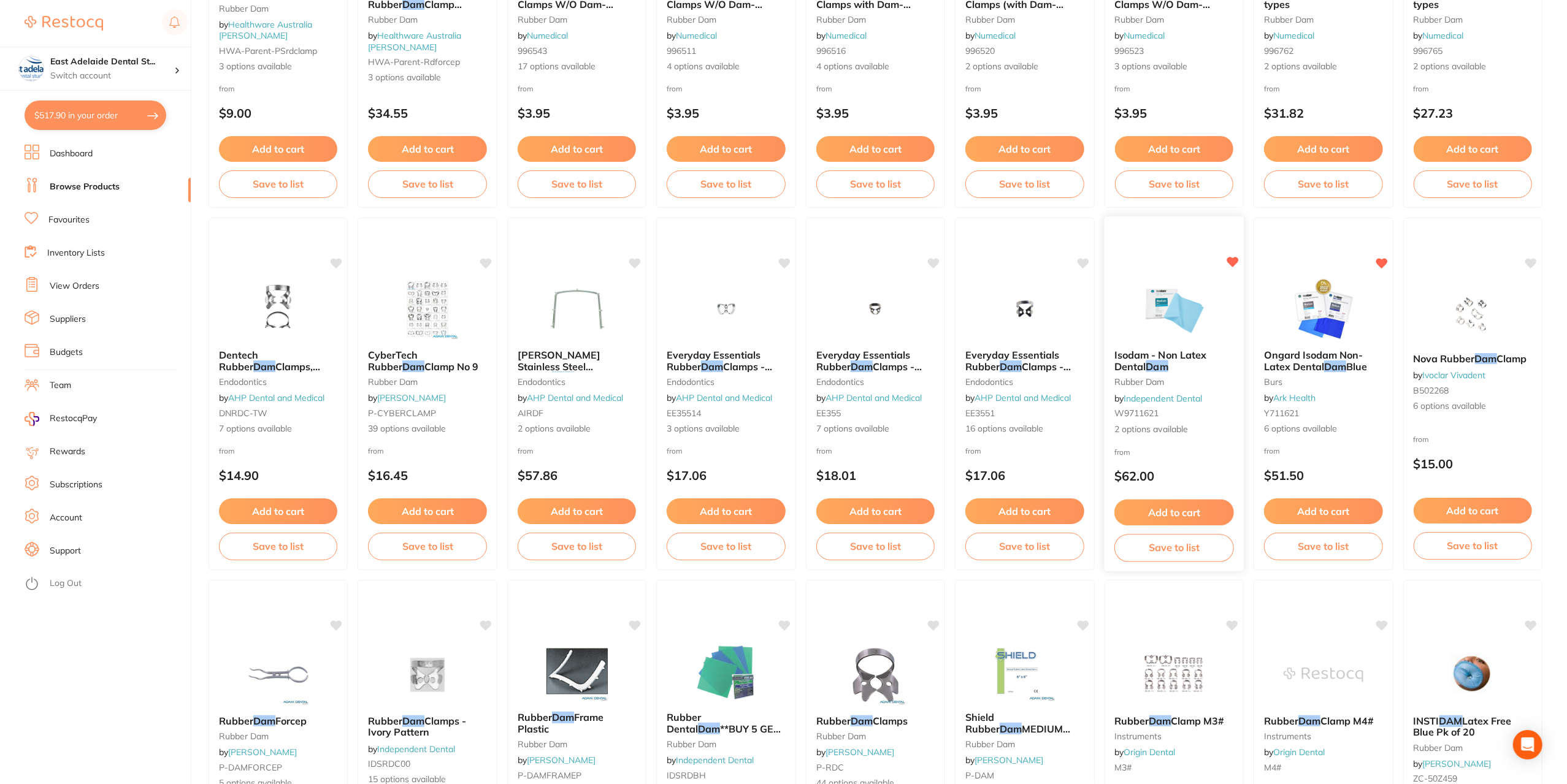
type input "dam she"
click at [1205, 366] on b "Isodam - Non Latex Dental Dam" at bounding box center [1174, 361] width 120 height 23
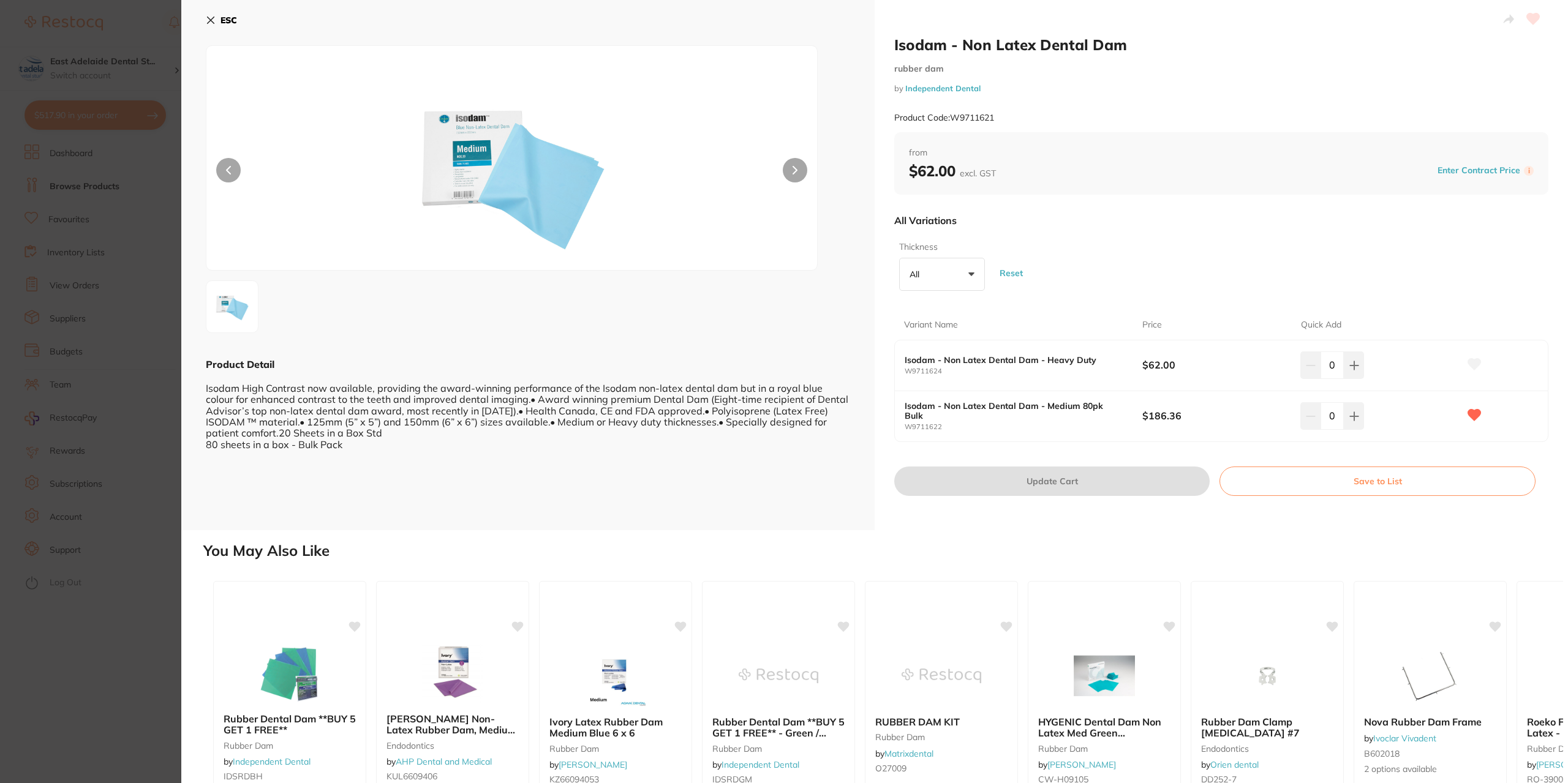
click at [118, 502] on section "Isodam - Non Latex Dental Dam rubber dam by Independent Dental Product Code: W9…" at bounding box center [784, 391] width 1568 height 783
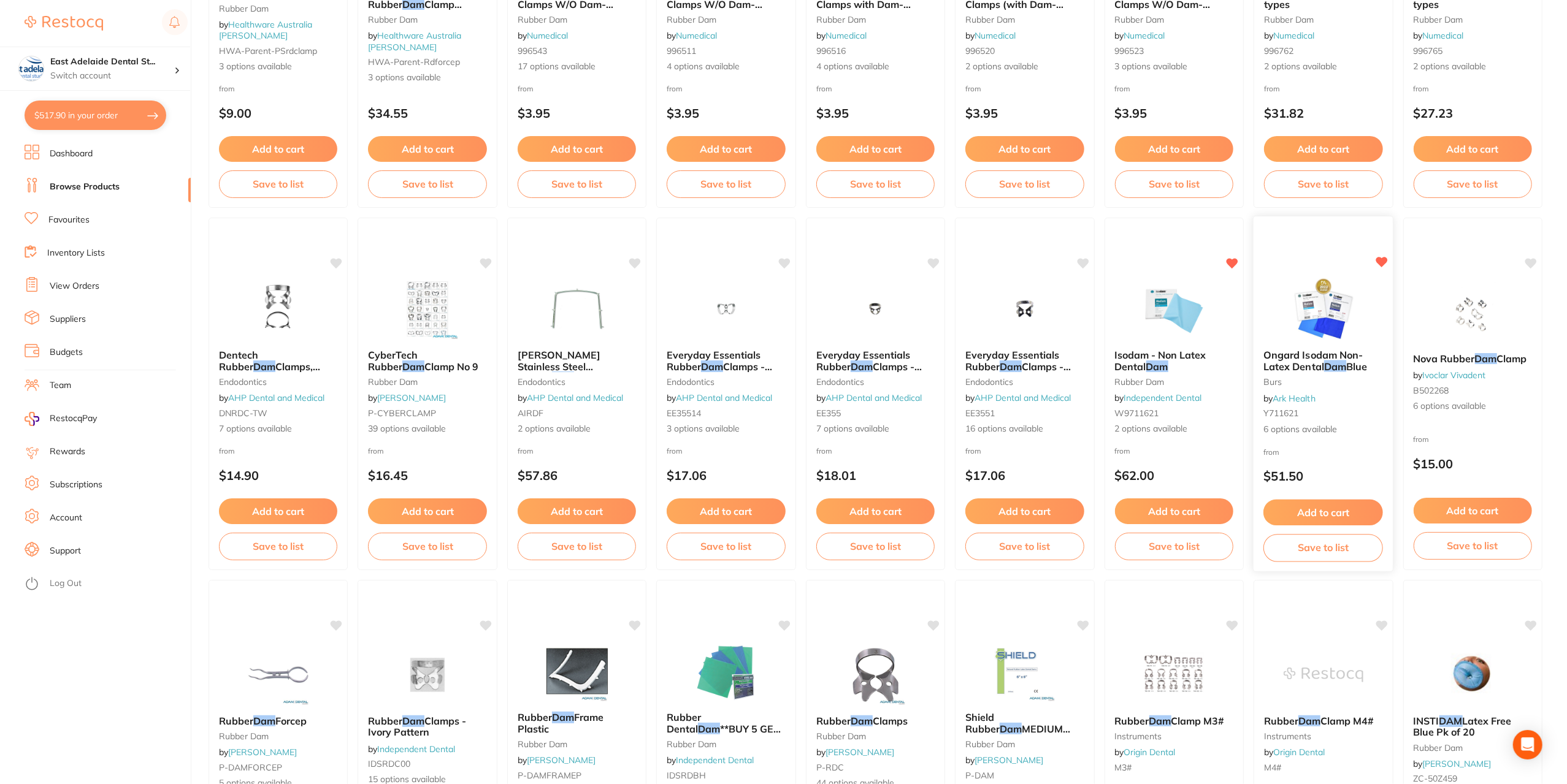
click at [1338, 392] on div "Ongard Isodam Non-Latex Dental Dam Blue burs by Ark Health Y711621 6 options av…" at bounding box center [1324, 392] width 140 height 106
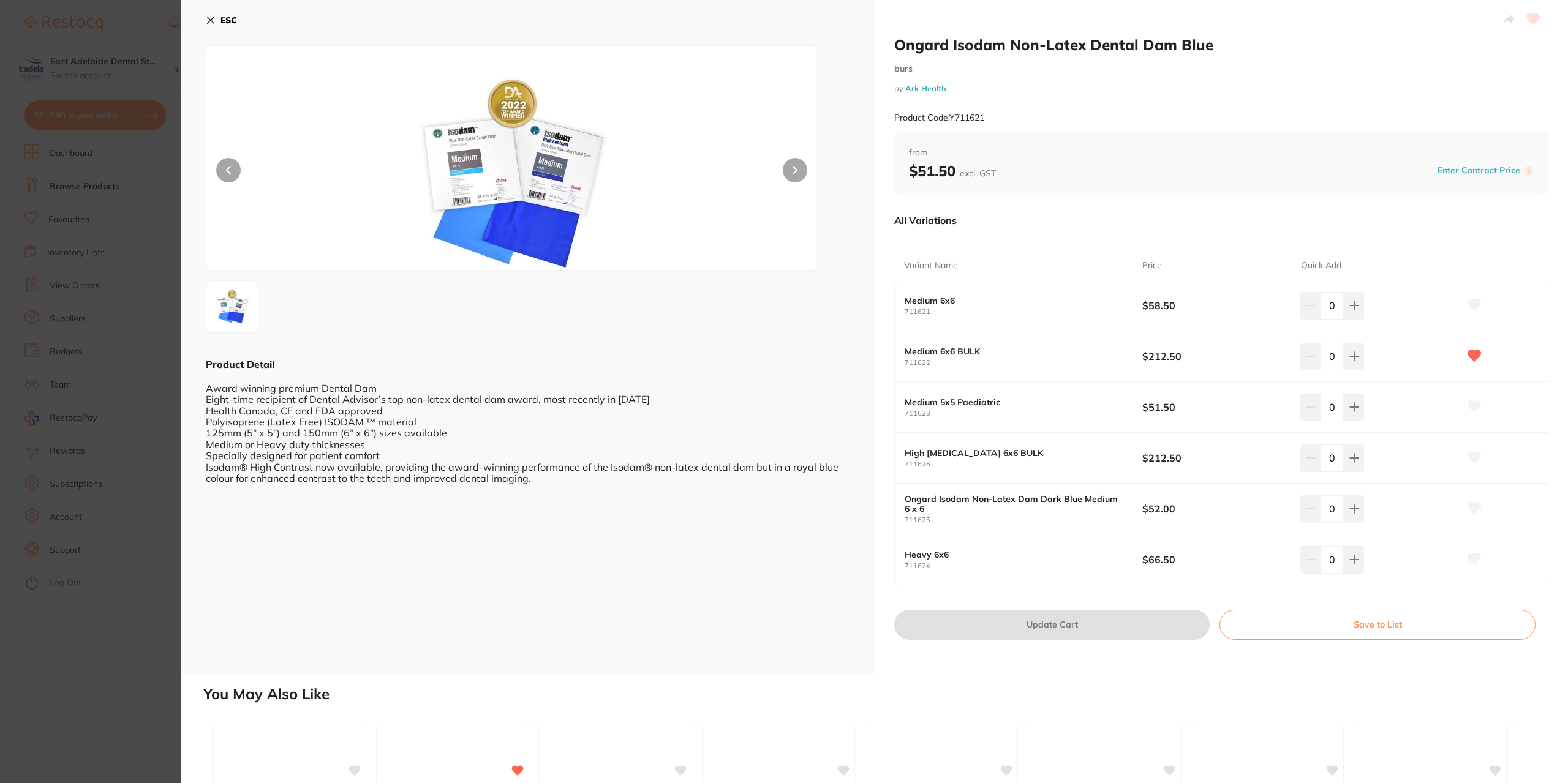
click at [153, 575] on section "Ongard Isodam Non-Latex Dental Dam Blue burs by Ark Health Product Code: Y71162…" at bounding box center [784, 391] width 1568 height 783
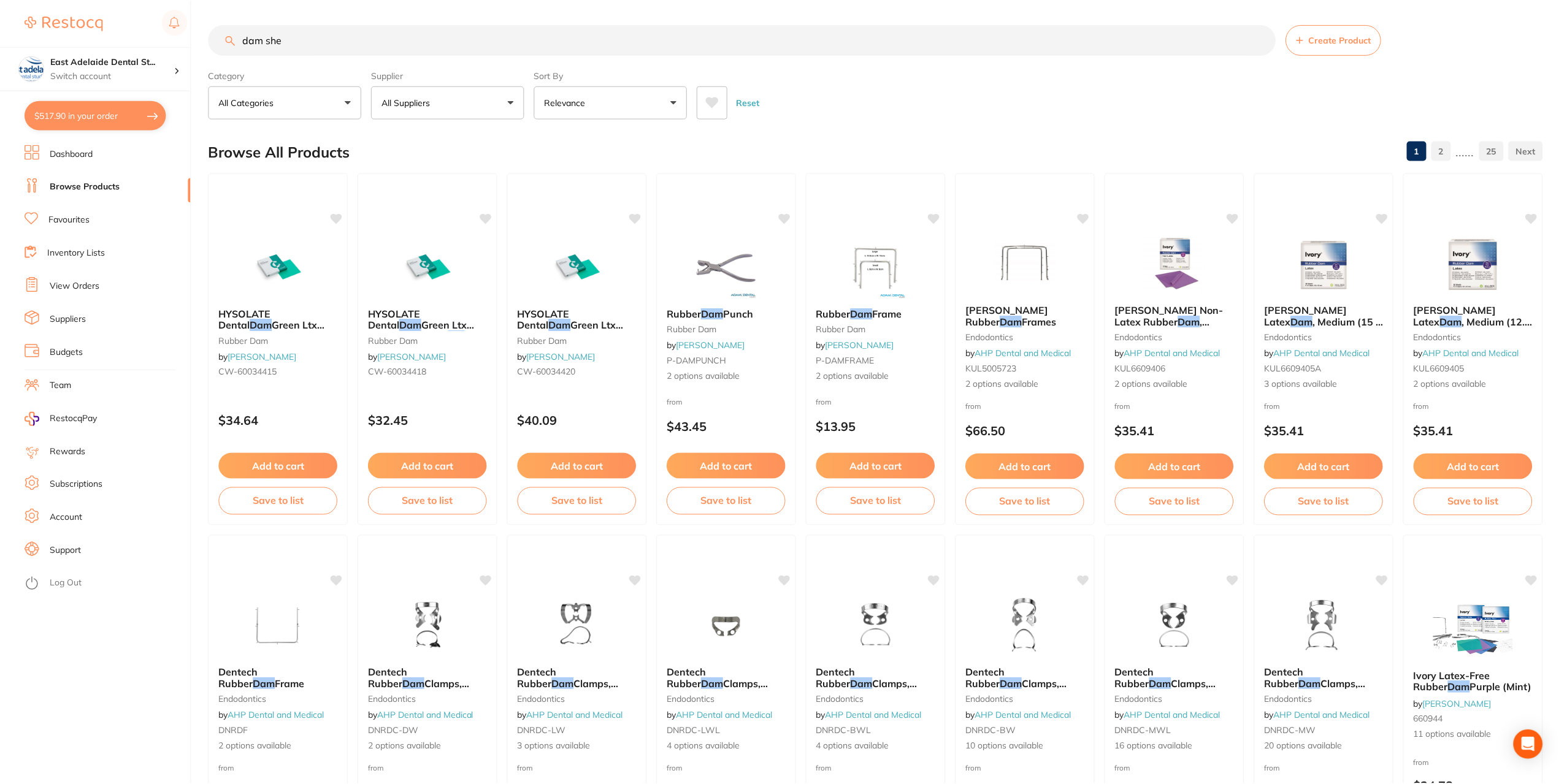
scroll to position [1042, 0]
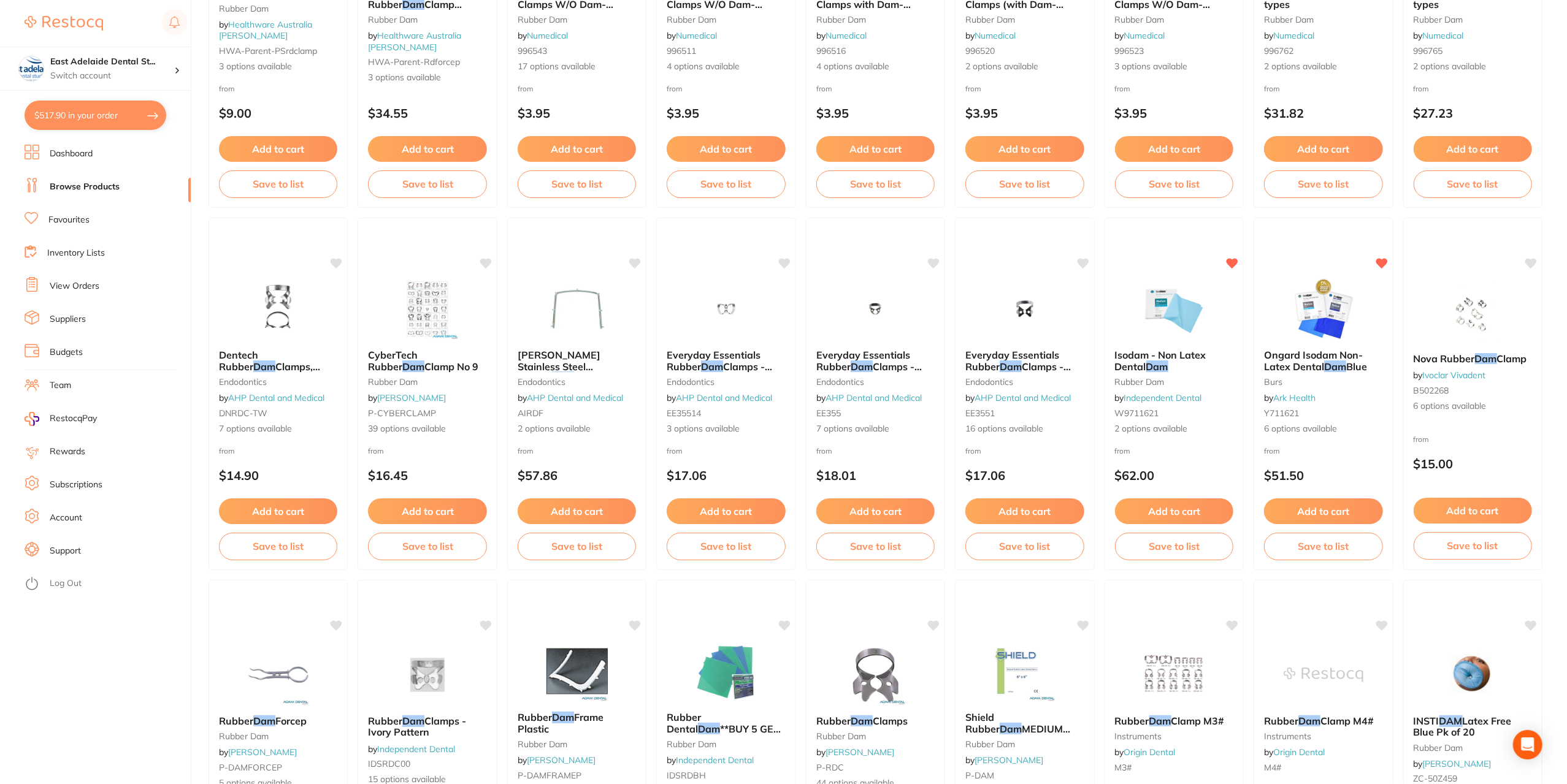
click at [1198, 513] on button "Add to cart" at bounding box center [1174, 511] width 118 height 26
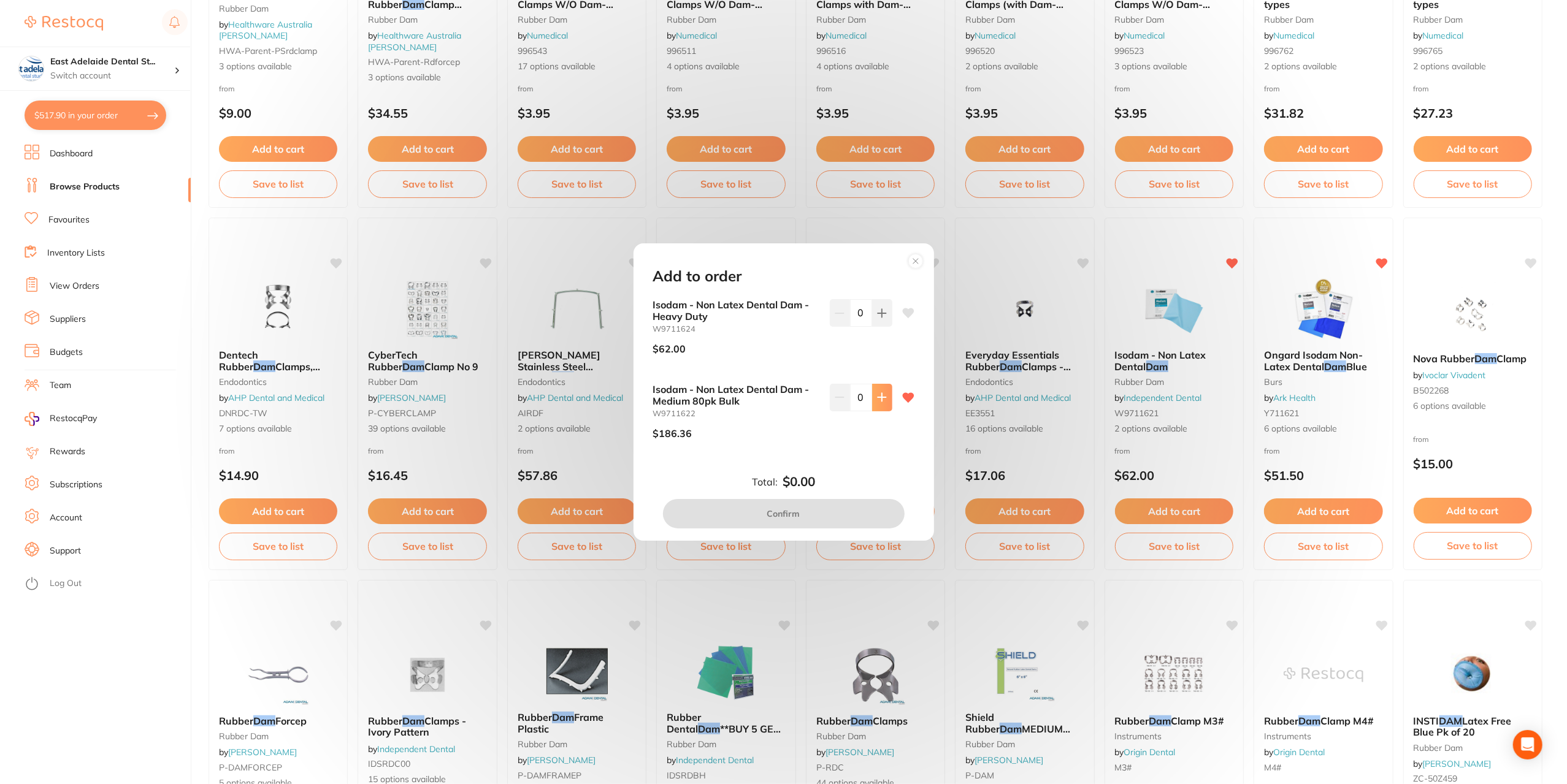
drag, startPoint x: 890, startPoint y: 398, endPoint x: 884, endPoint y: 404, distance: 8.5
click at [889, 401] on div "Isodam - Non Latex Dental Dam - Medium 80pk Bulk W9711622 $186.36 0" at bounding box center [784, 416] width 261 height 65
click at [884, 404] on button at bounding box center [882, 398] width 20 height 27
type input "2"
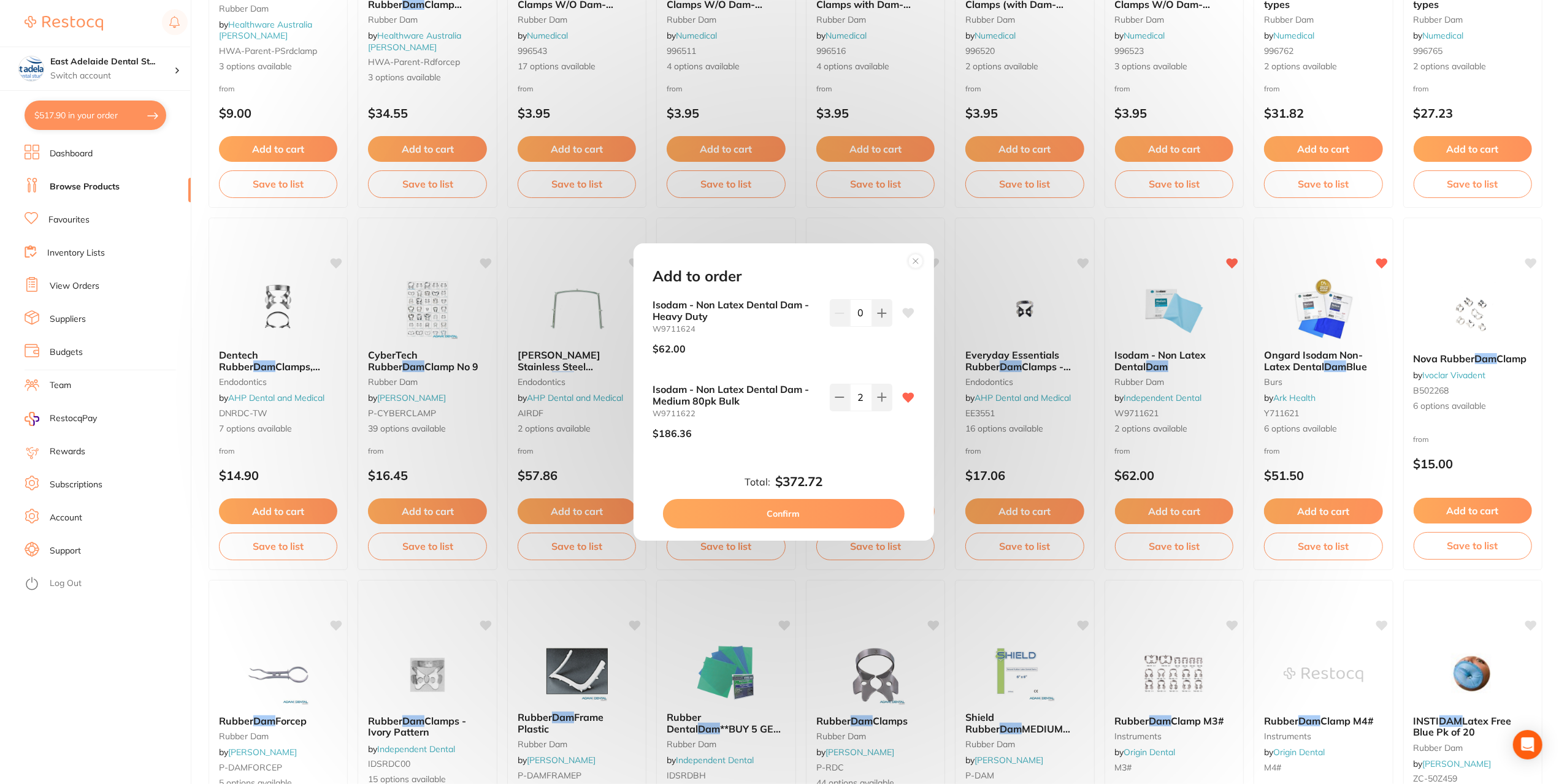
click at [817, 514] on button "Confirm" at bounding box center [784, 514] width 242 height 29
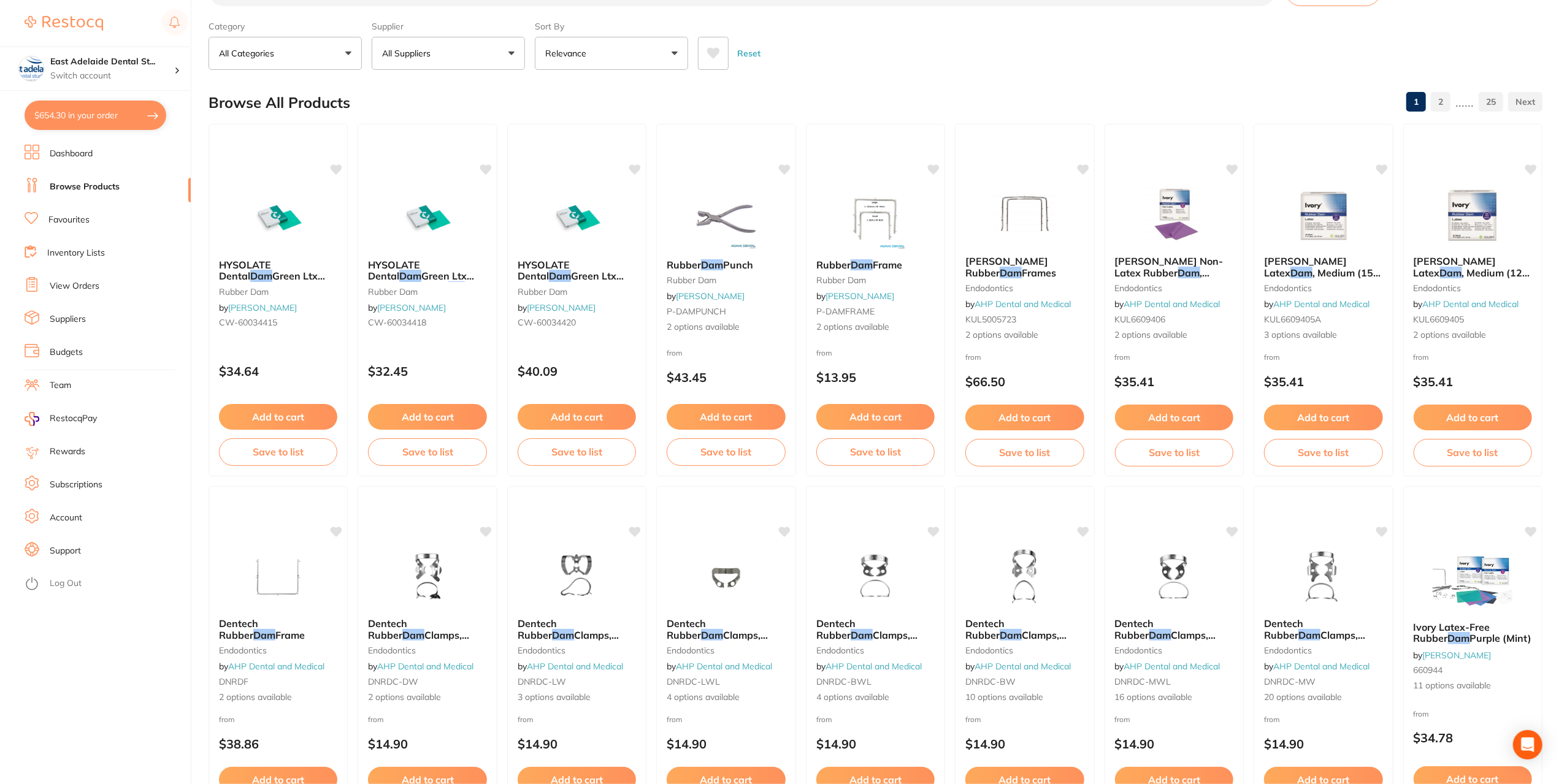
scroll to position [0, 0]
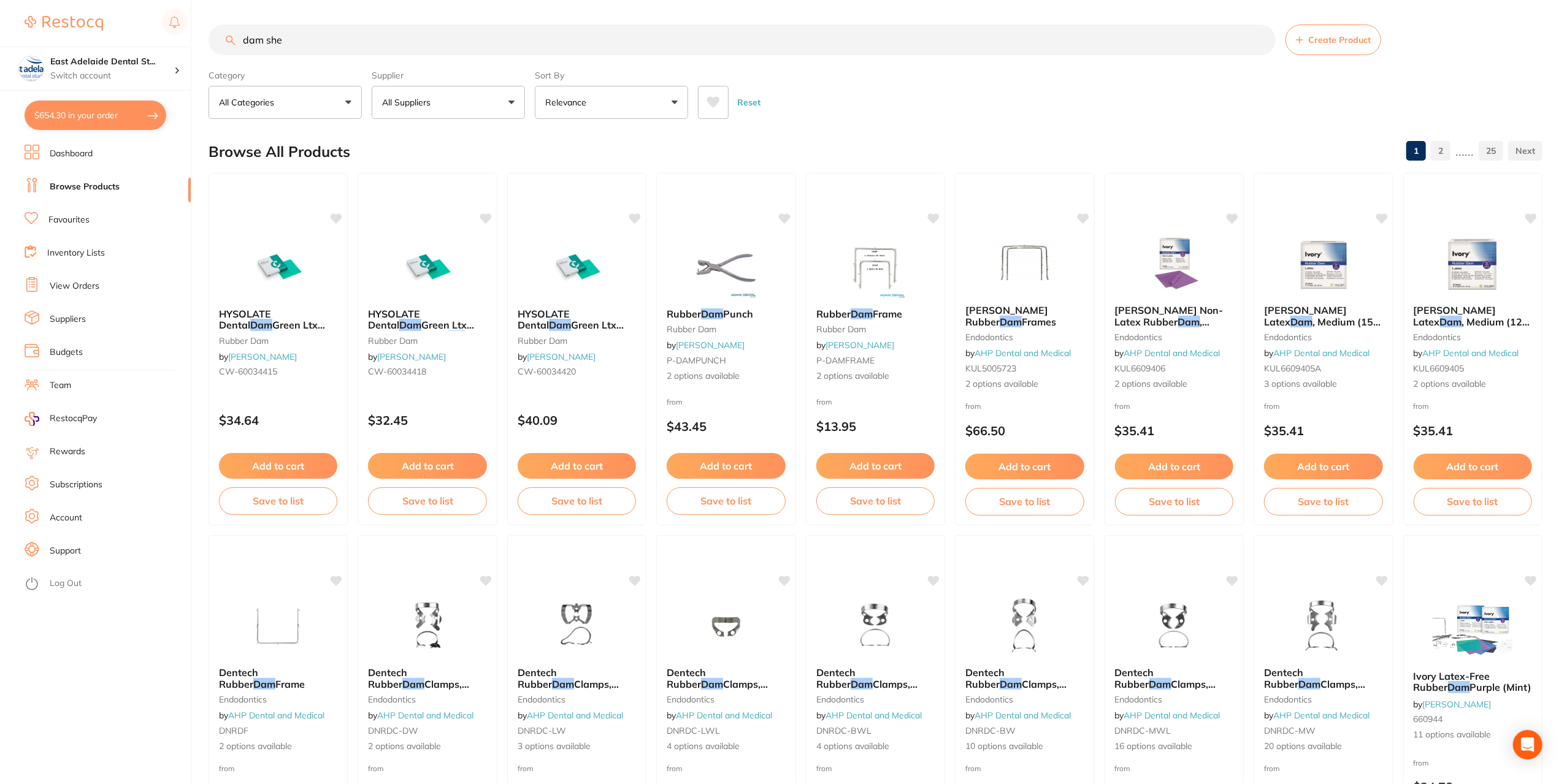
drag, startPoint x: 345, startPoint y: 49, endPoint x: 0, endPoint y: -8, distance: 349.7
click at [0, 0] on html "$654.30 East Adelaide Dental St... Switch account East Adelaide Dental Studio $…" at bounding box center [784, 392] width 1567 height 784
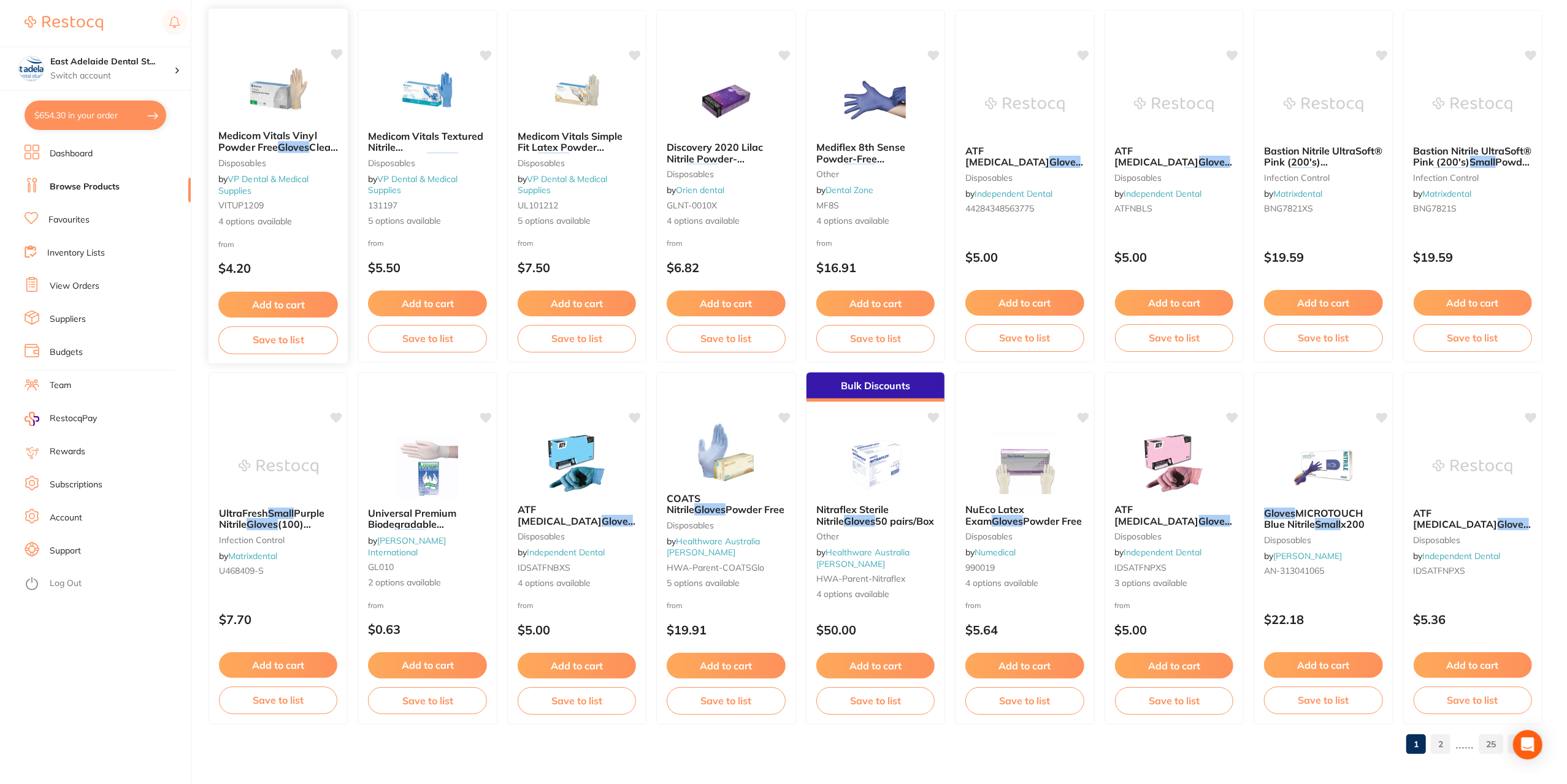
scroll to position [1616, 0]
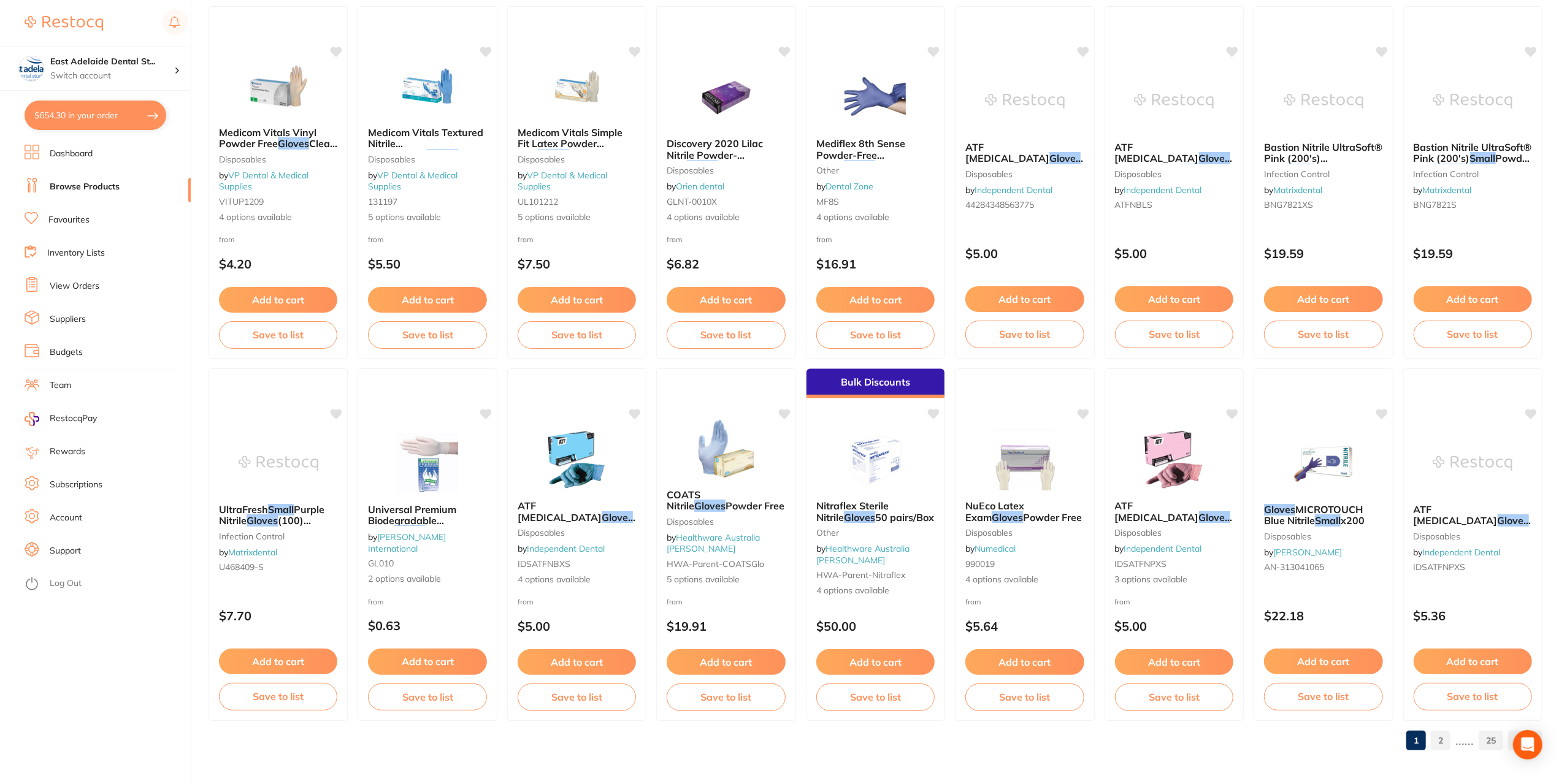
type input "small gloves"
click at [80, 219] on link "Favourites" at bounding box center [69, 220] width 41 height 12
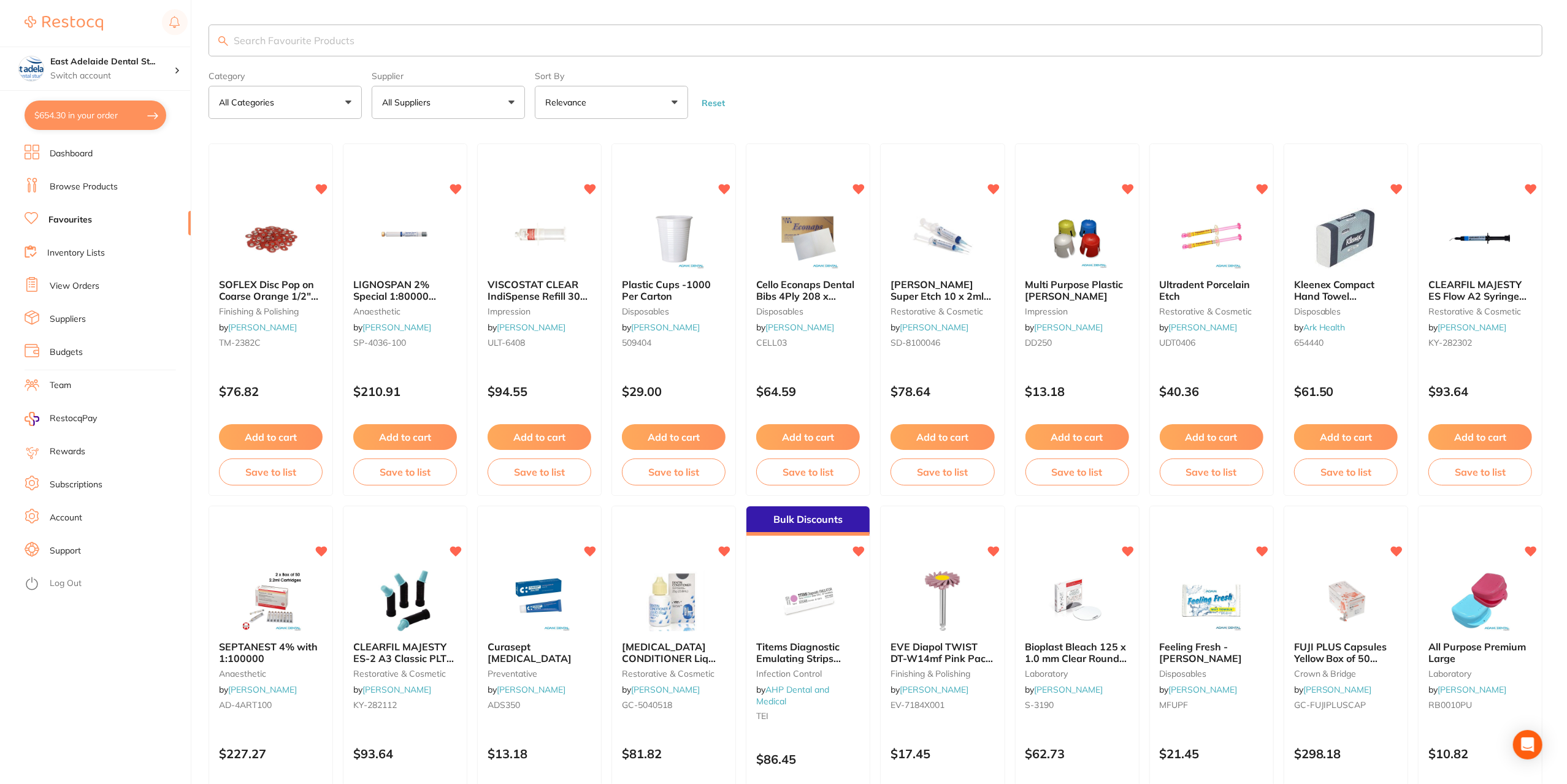
click at [378, 44] on input "search" at bounding box center [875, 41] width 1334 height 32
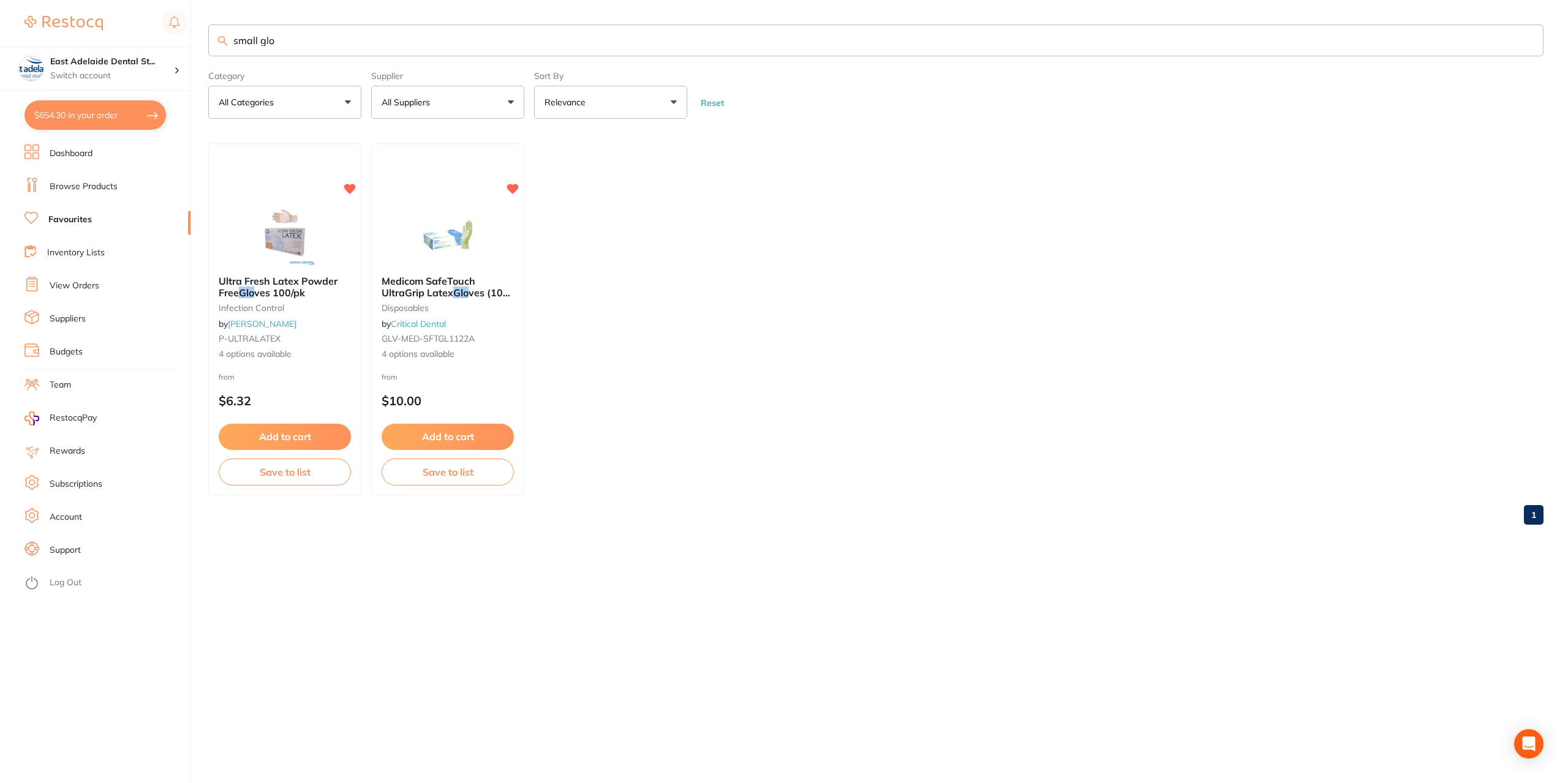
drag, startPoint x: 262, startPoint y: 41, endPoint x: 208, endPoint y: 90, distance: 72.9
click at [208, 90] on section "small glo Category All Categories All Categories disposables infection control …" at bounding box center [876, 71] width 1336 height 94
type input "glo"
click at [249, 38] on input "glo" at bounding box center [876, 41] width 1336 height 32
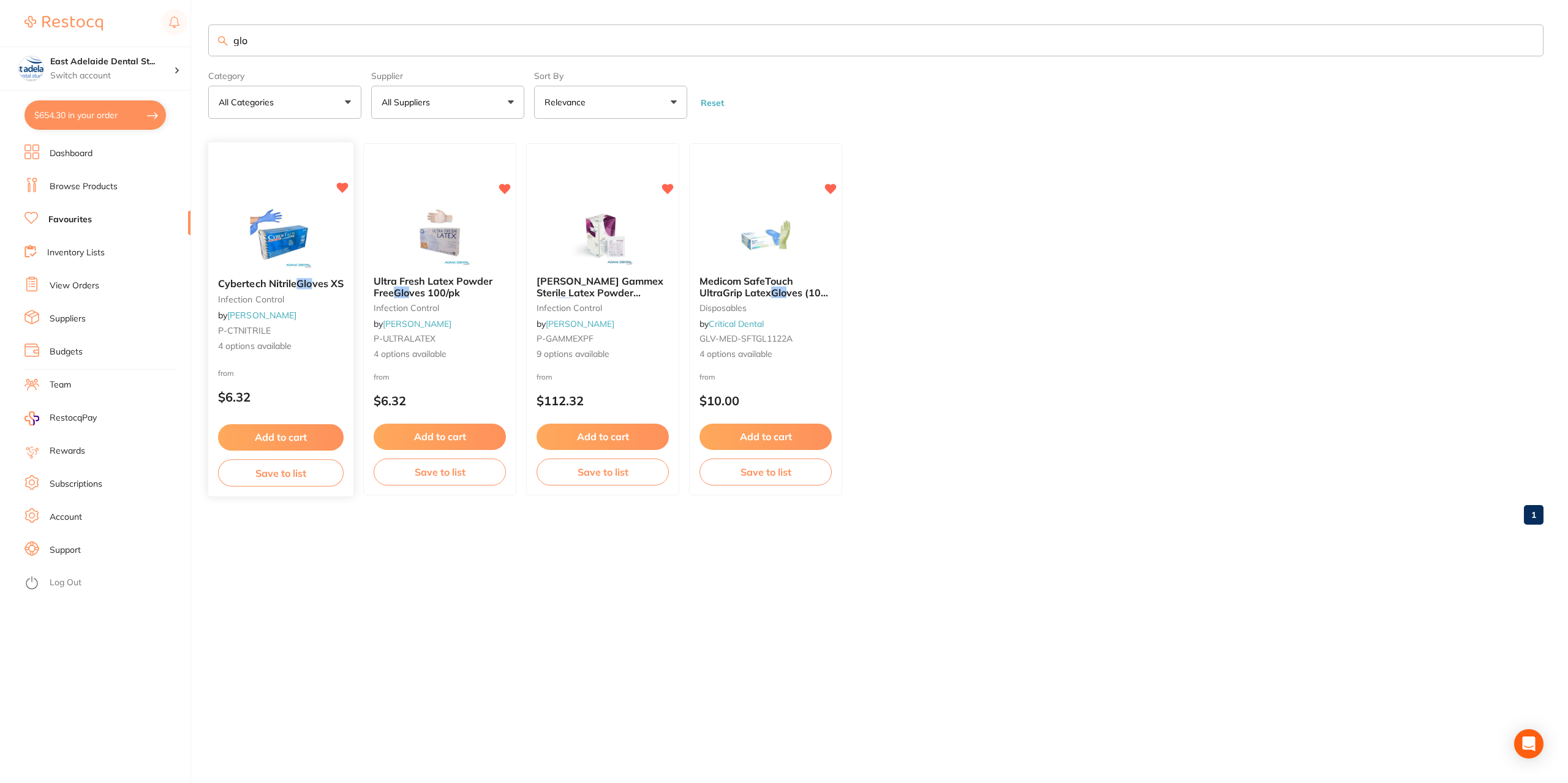
scroll to position [792, 0]
type input "glo"
click at [265, 317] on link "[PERSON_NAME]" at bounding box center [262, 316] width 69 height 11
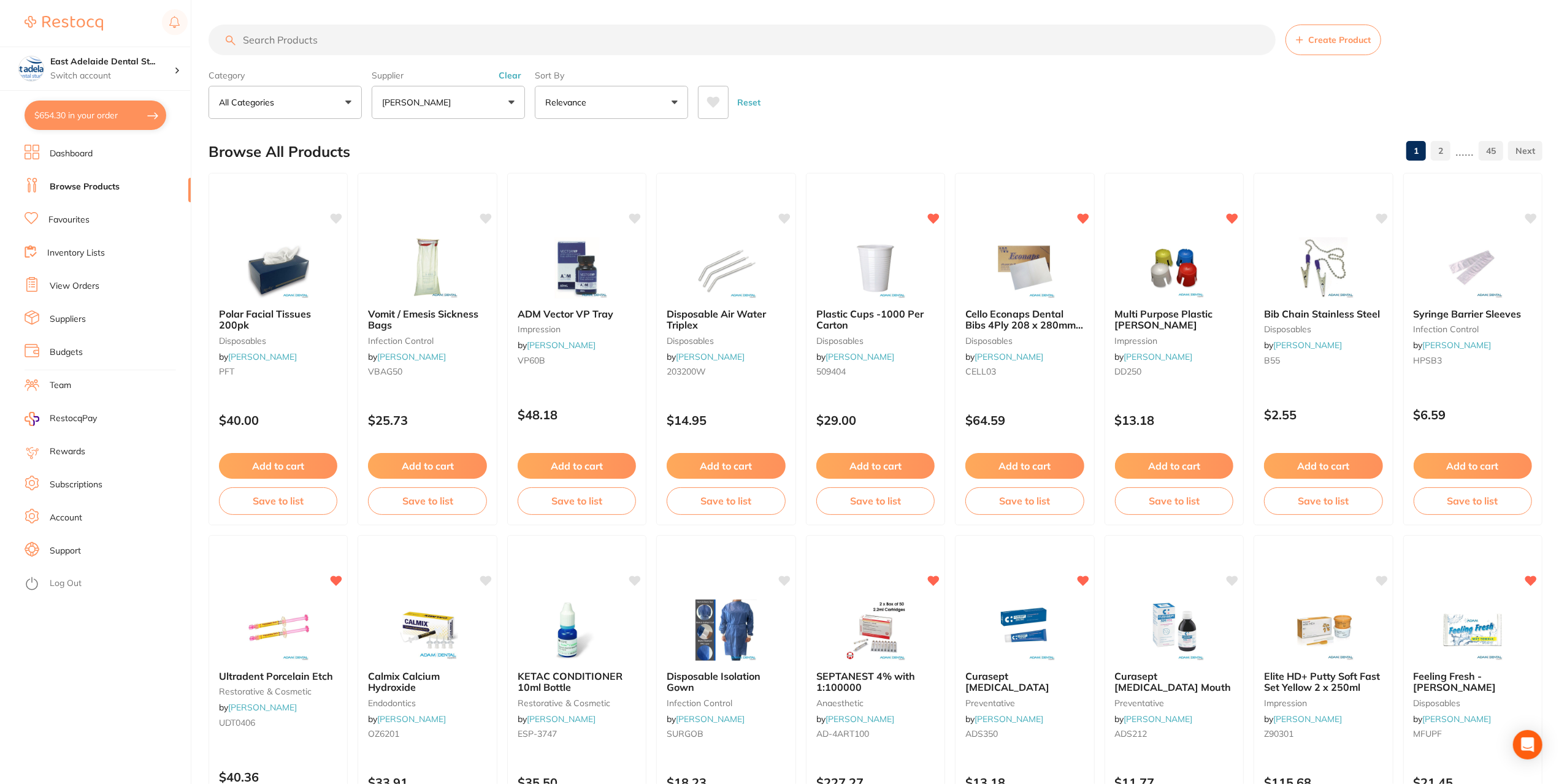
click at [463, 39] on input "search" at bounding box center [742, 40] width 1068 height 31
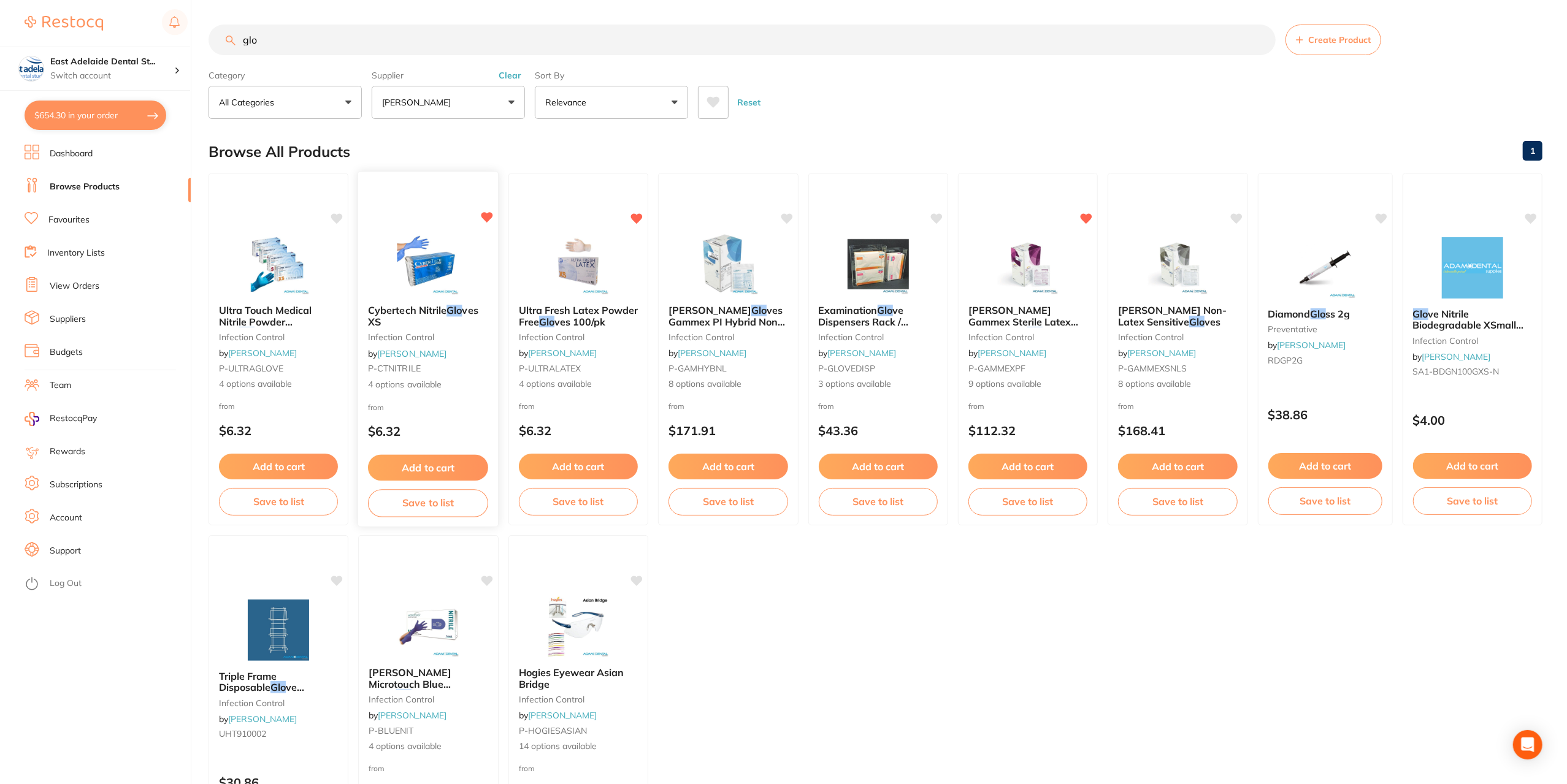
type input "glo"
click at [472, 368] on small "P-CTNITRILE" at bounding box center [428, 368] width 121 height 10
click at [402, 321] on b "Cybertech Nitrile Glo ves XS" at bounding box center [428, 316] width 119 height 23
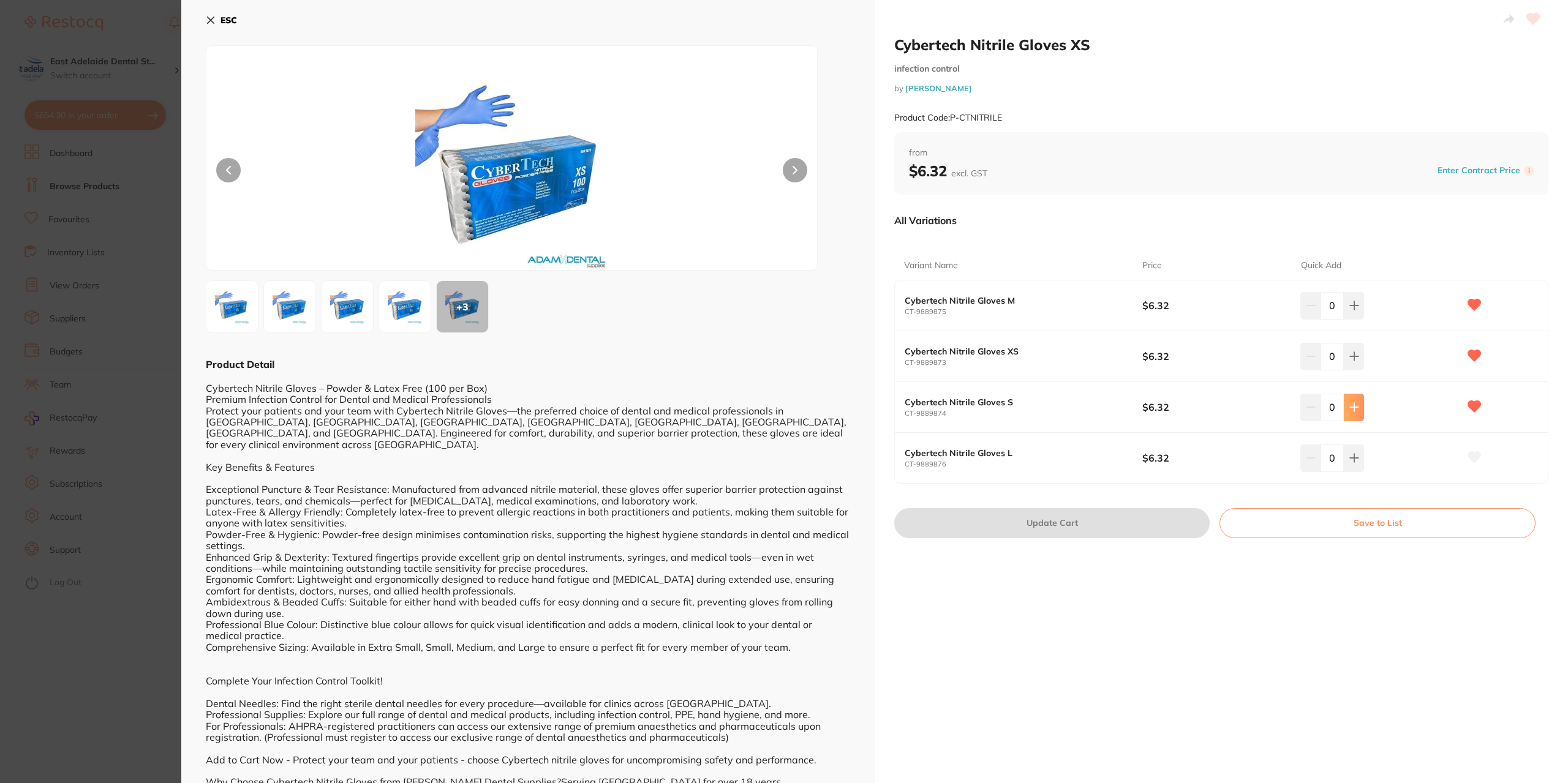
click at [1353, 407] on icon at bounding box center [1354, 408] width 8 height 8
click at [1354, 406] on icon at bounding box center [1354, 408] width 8 height 8
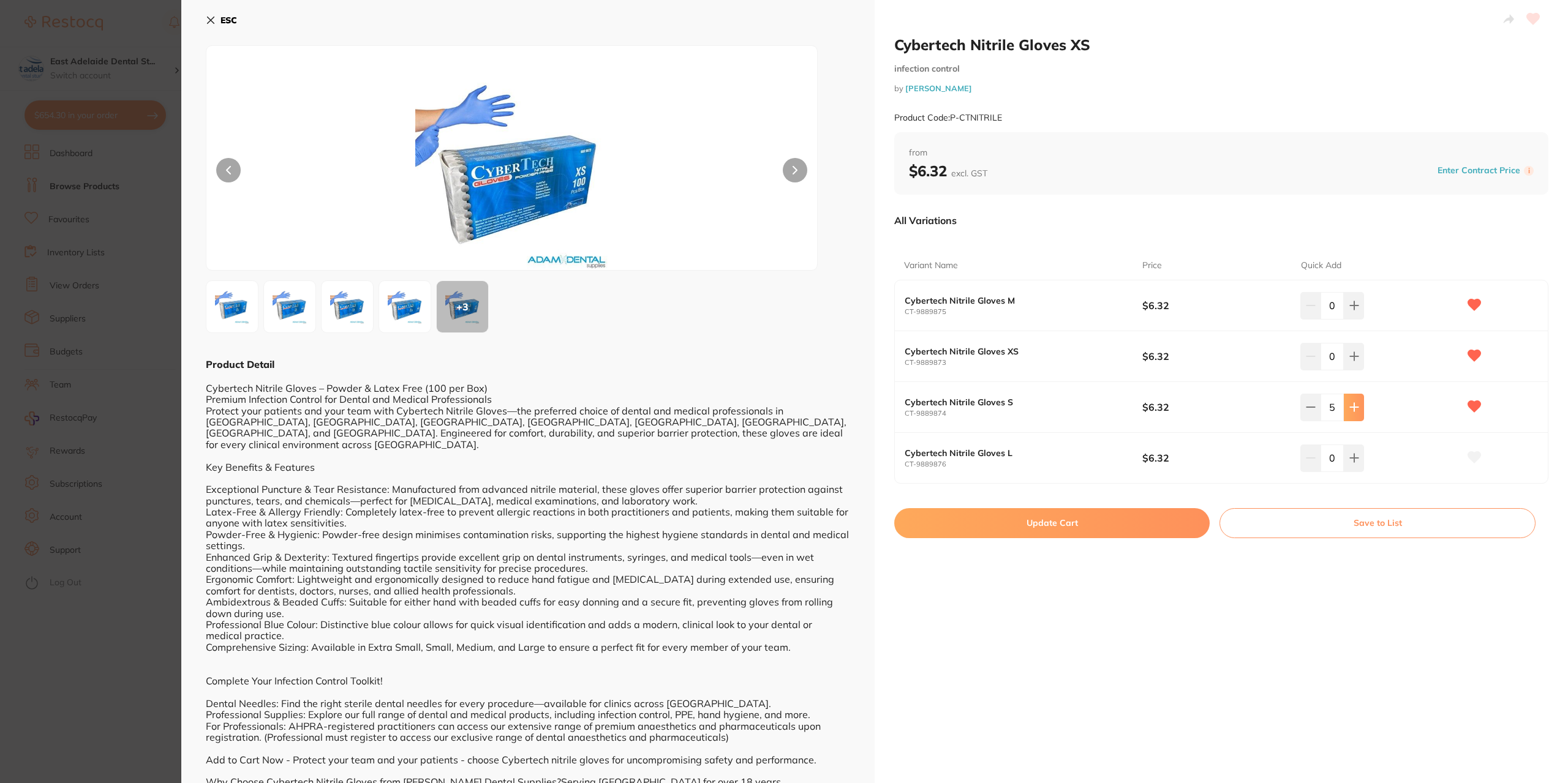
click at [1354, 406] on icon at bounding box center [1354, 408] width 8 height 8
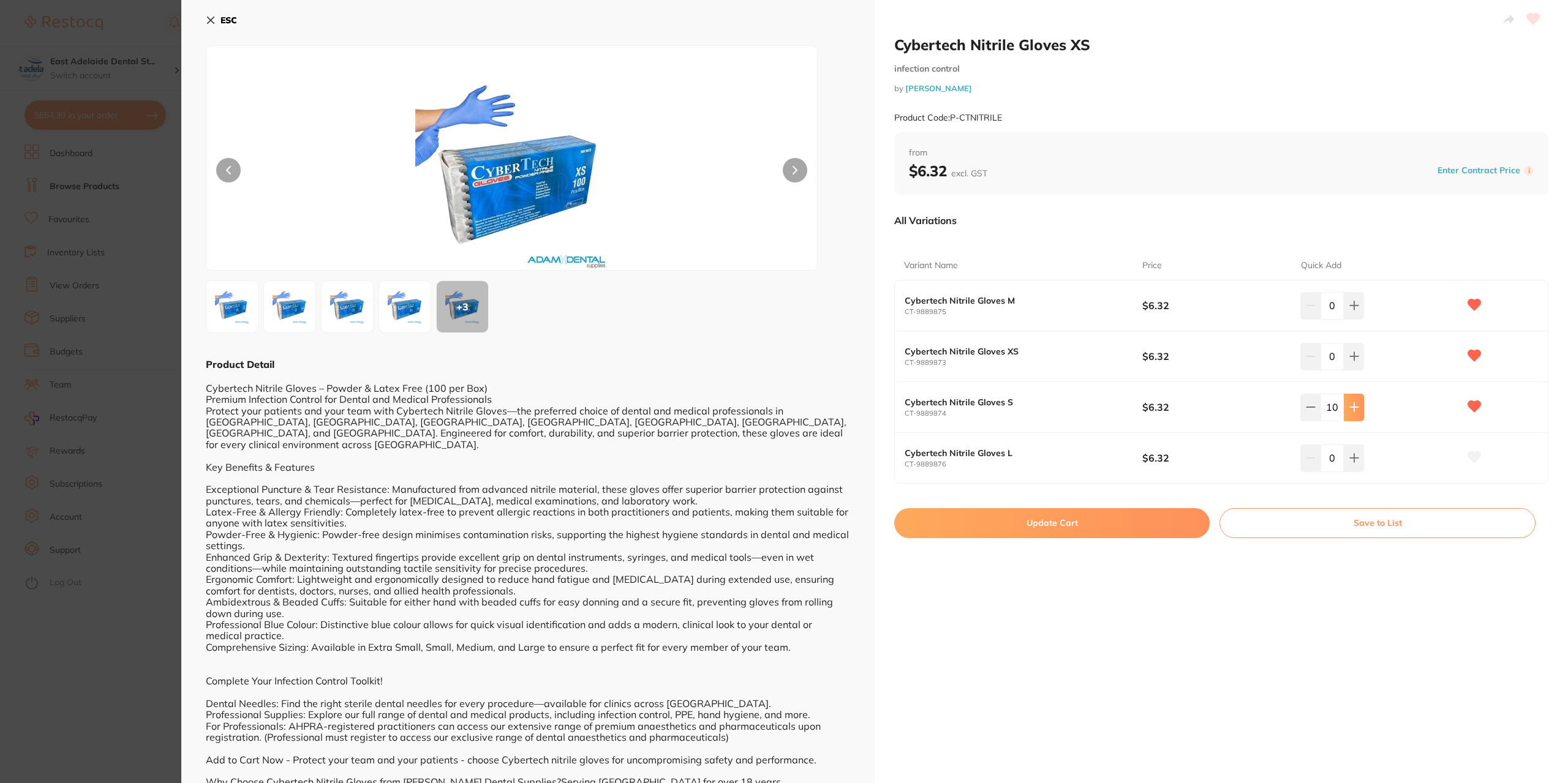
click at [1354, 406] on icon at bounding box center [1354, 408] width 8 height 8
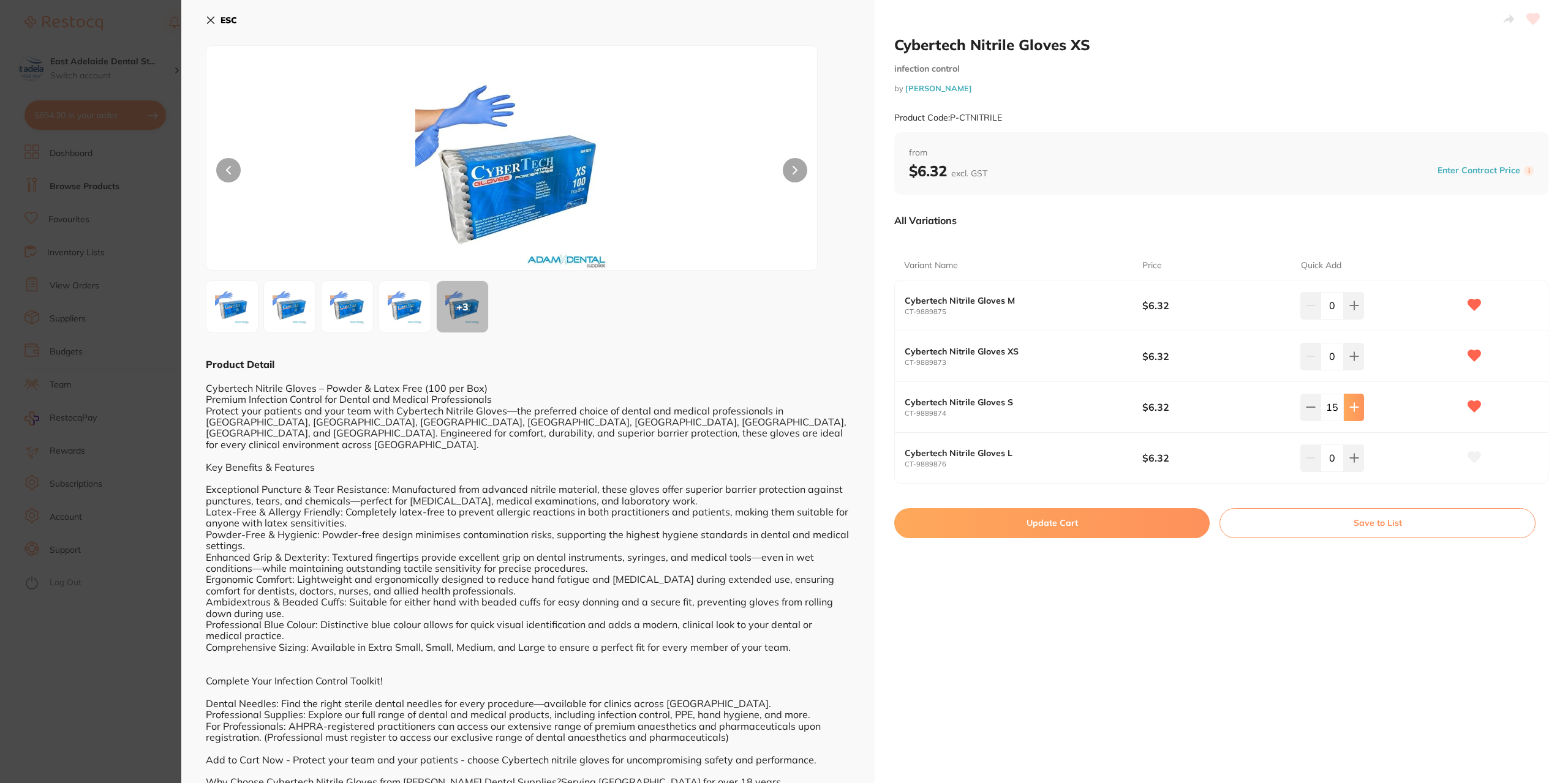
click at [1354, 406] on icon at bounding box center [1354, 408] width 8 height 8
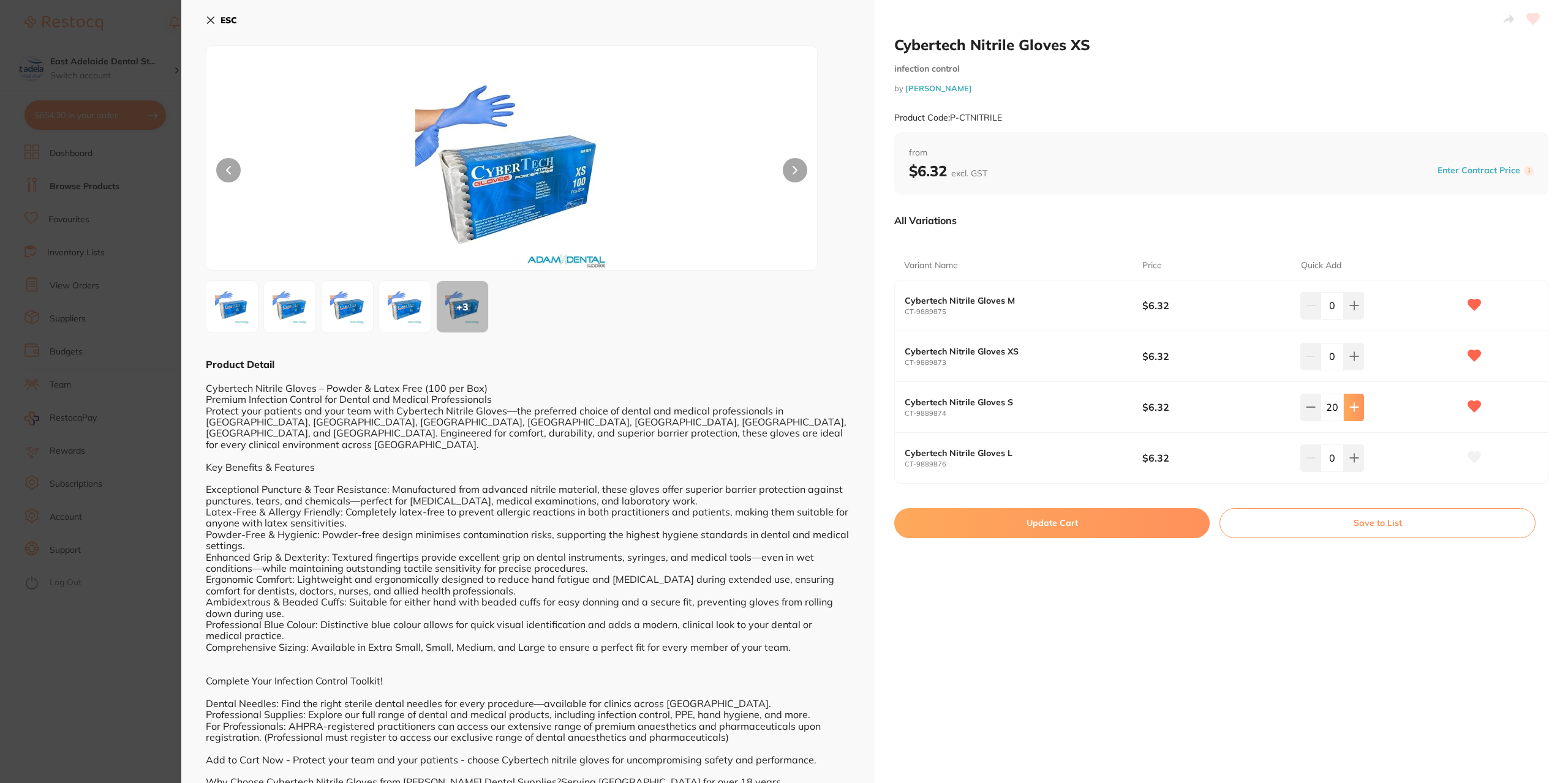
click at [1354, 406] on icon at bounding box center [1354, 408] width 8 height 8
click at [1305, 414] on button at bounding box center [1310, 407] width 20 height 27
type input "20"
click at [1126, 526] on button "Update Cart" at bounding box center [1052, 523] width 315 height 29
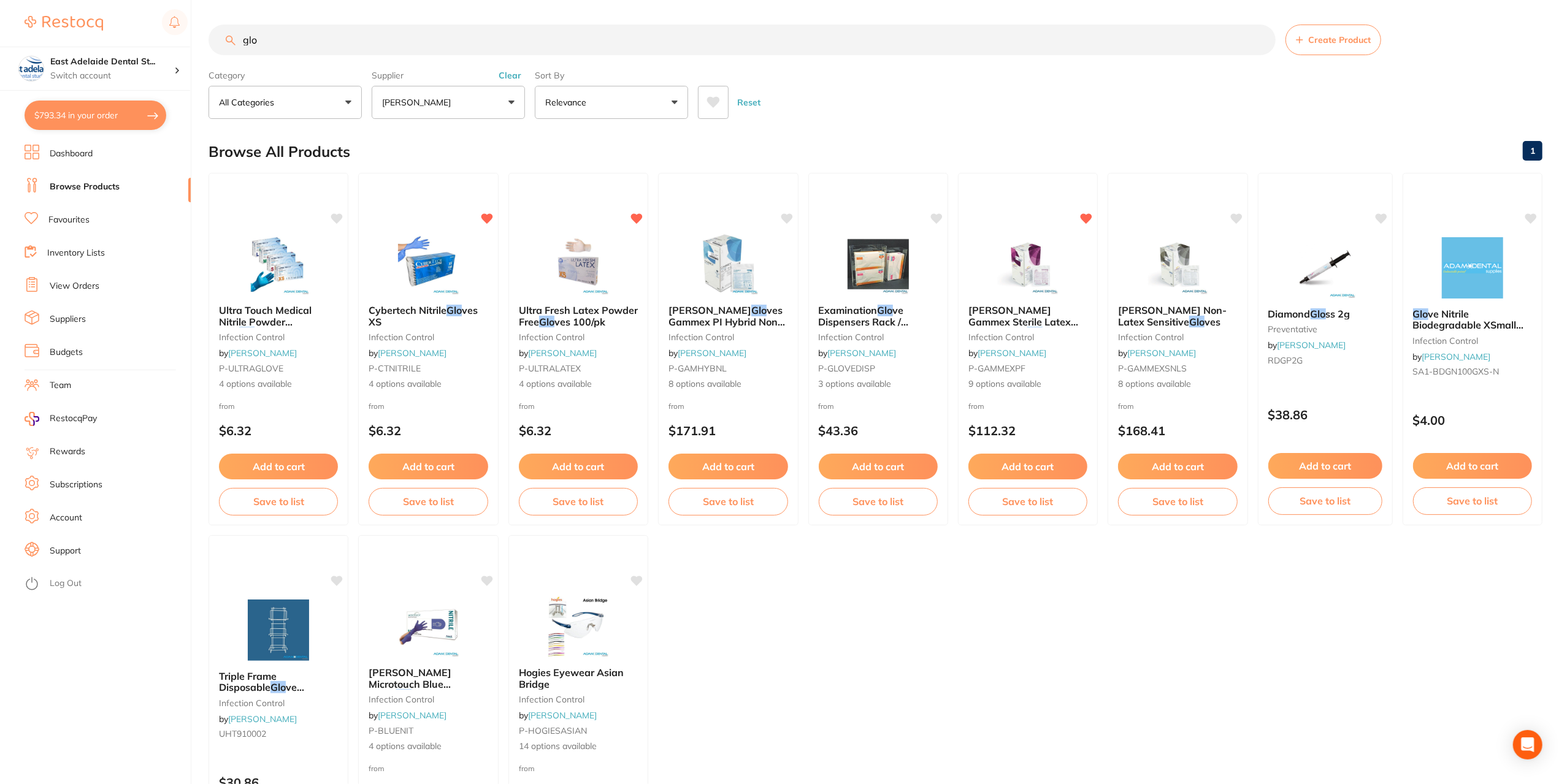
click at [68, 124] on button "$793.34 in your order" at bounding box center [96, 115] width 142 height 29
checkbox input "true"
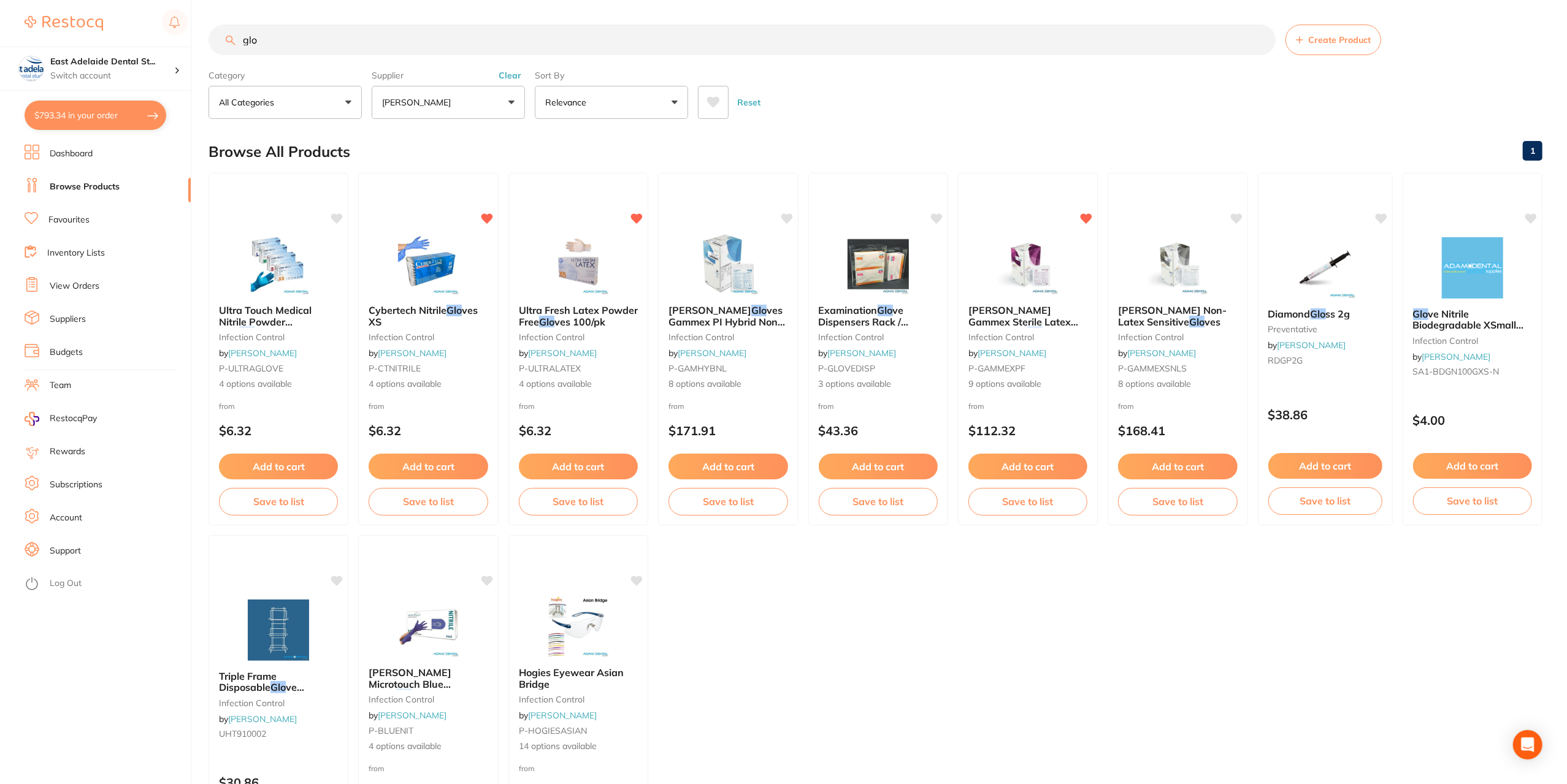
checkbox input "true"
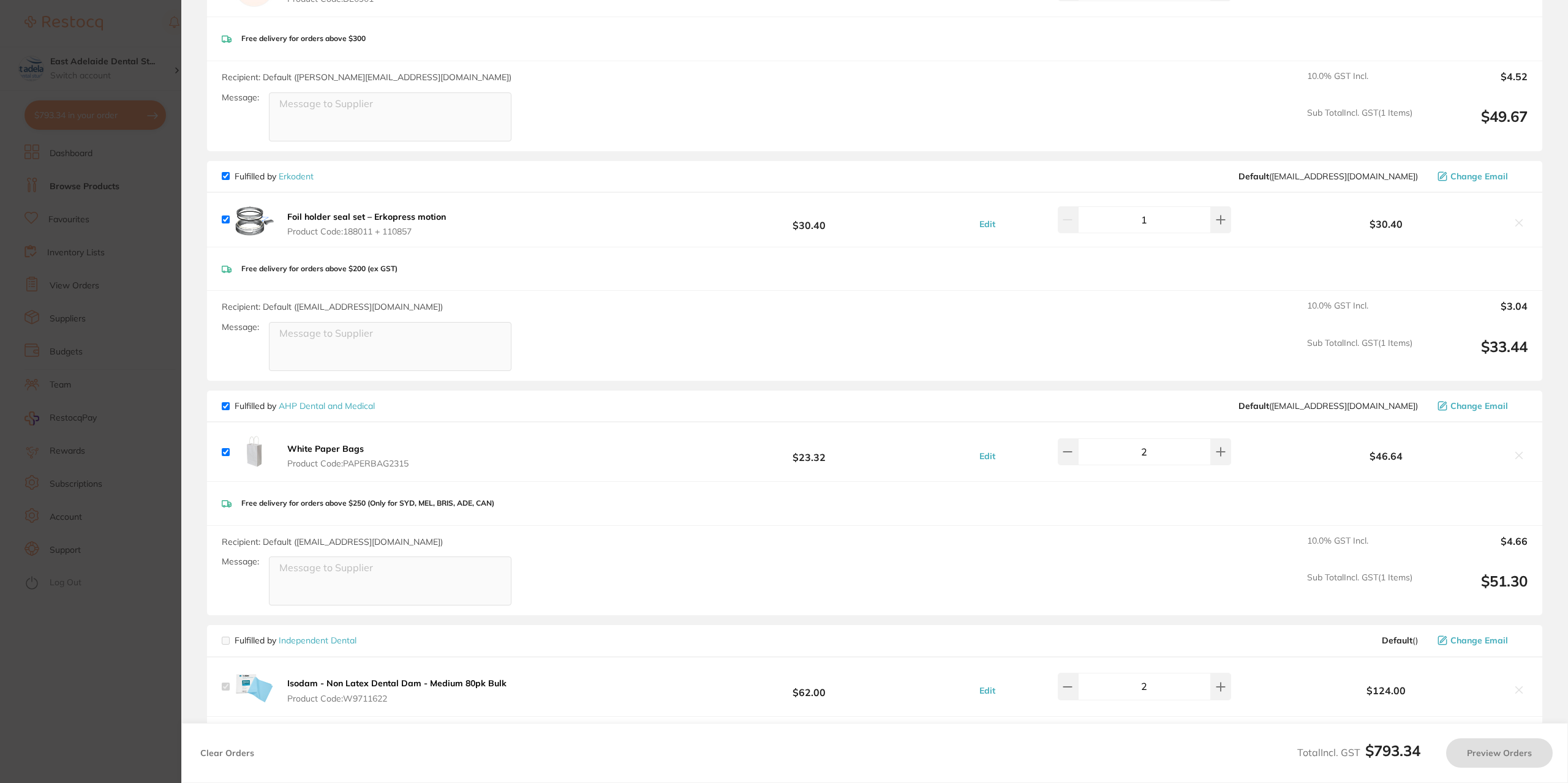
checkbox input "true"
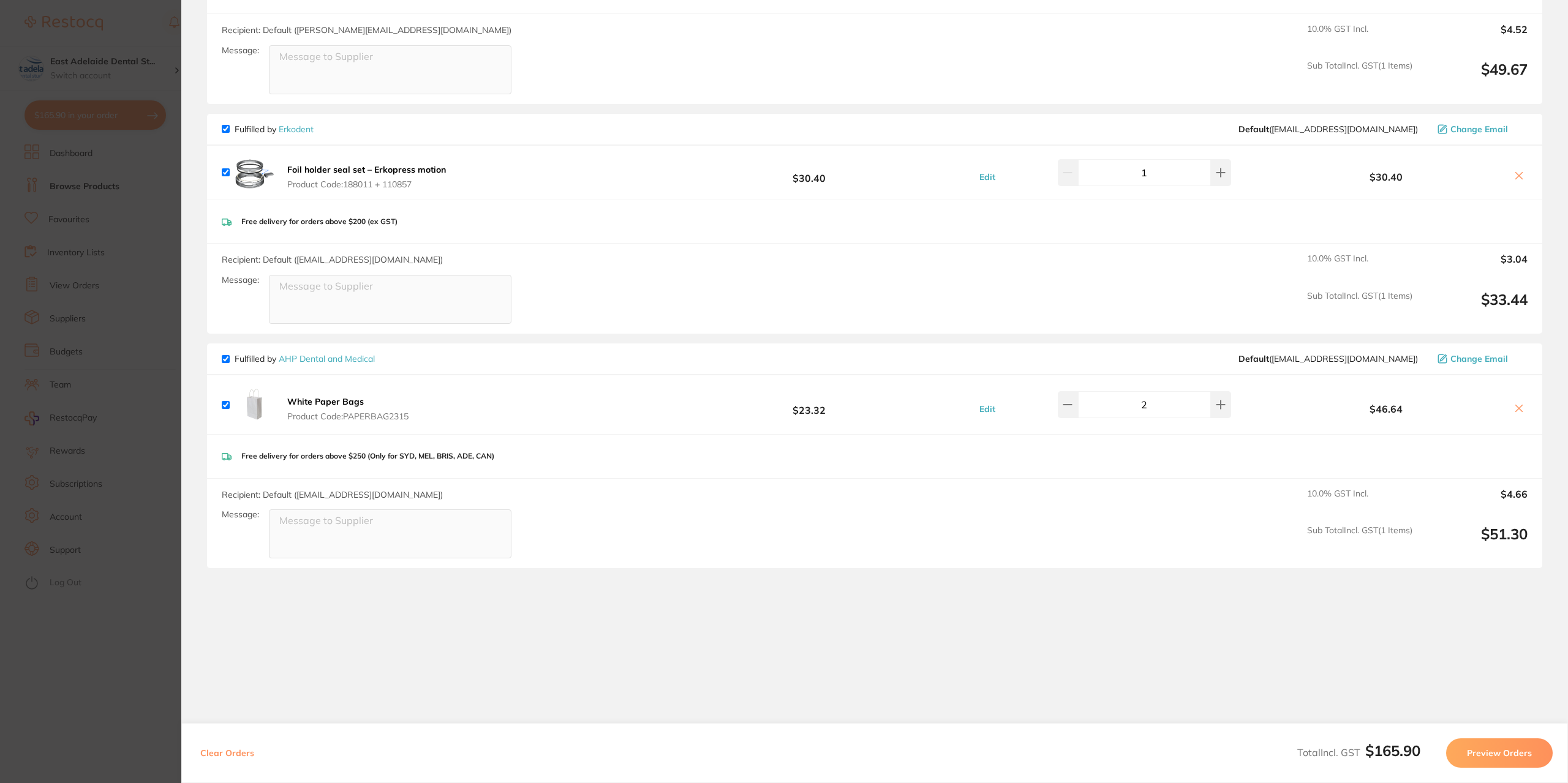
scroll to position [763, 0]
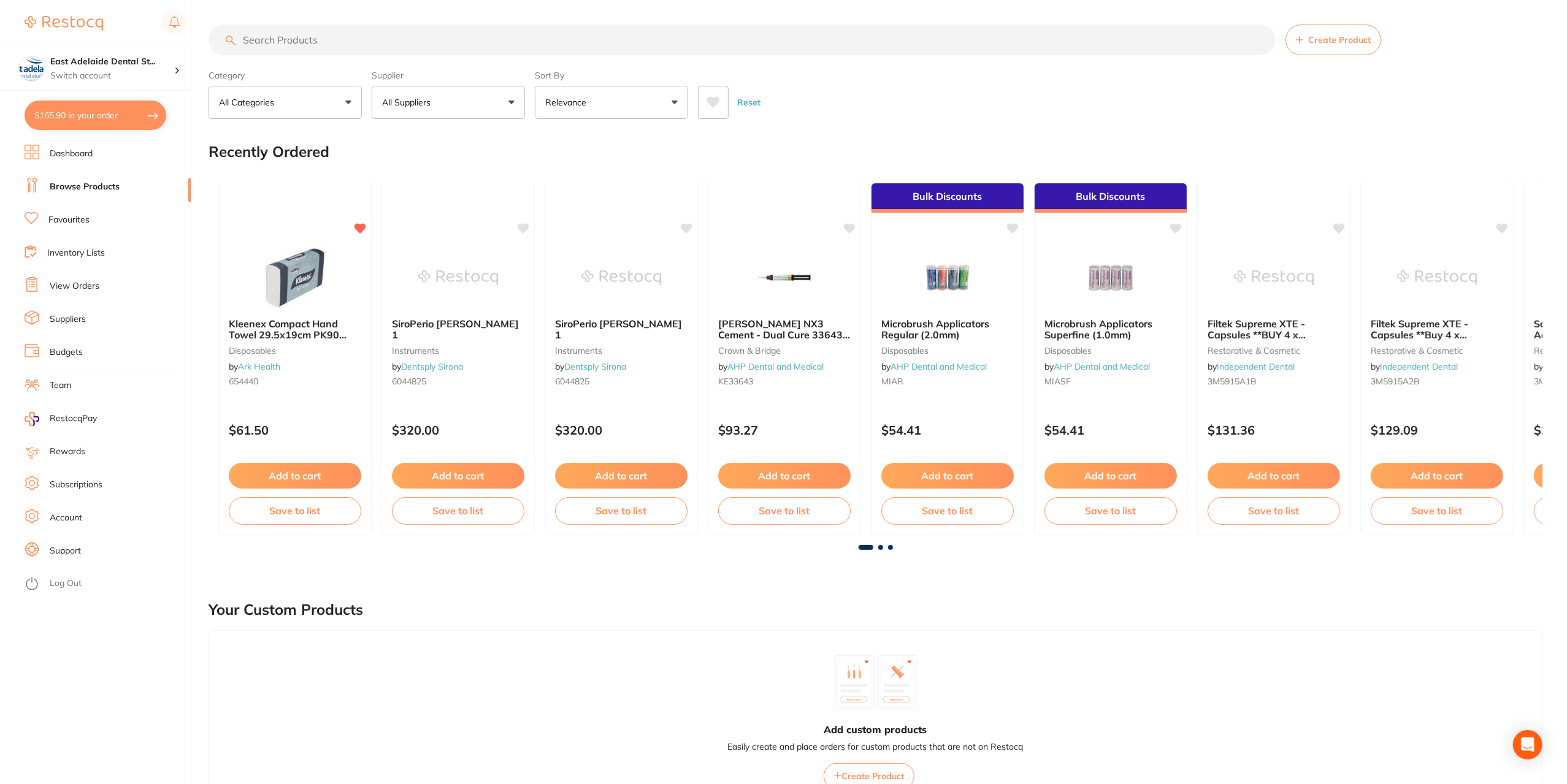
click at [96, 111] on button "$165.90 in your order" at bounding box center [96, 115] width 142 height 29
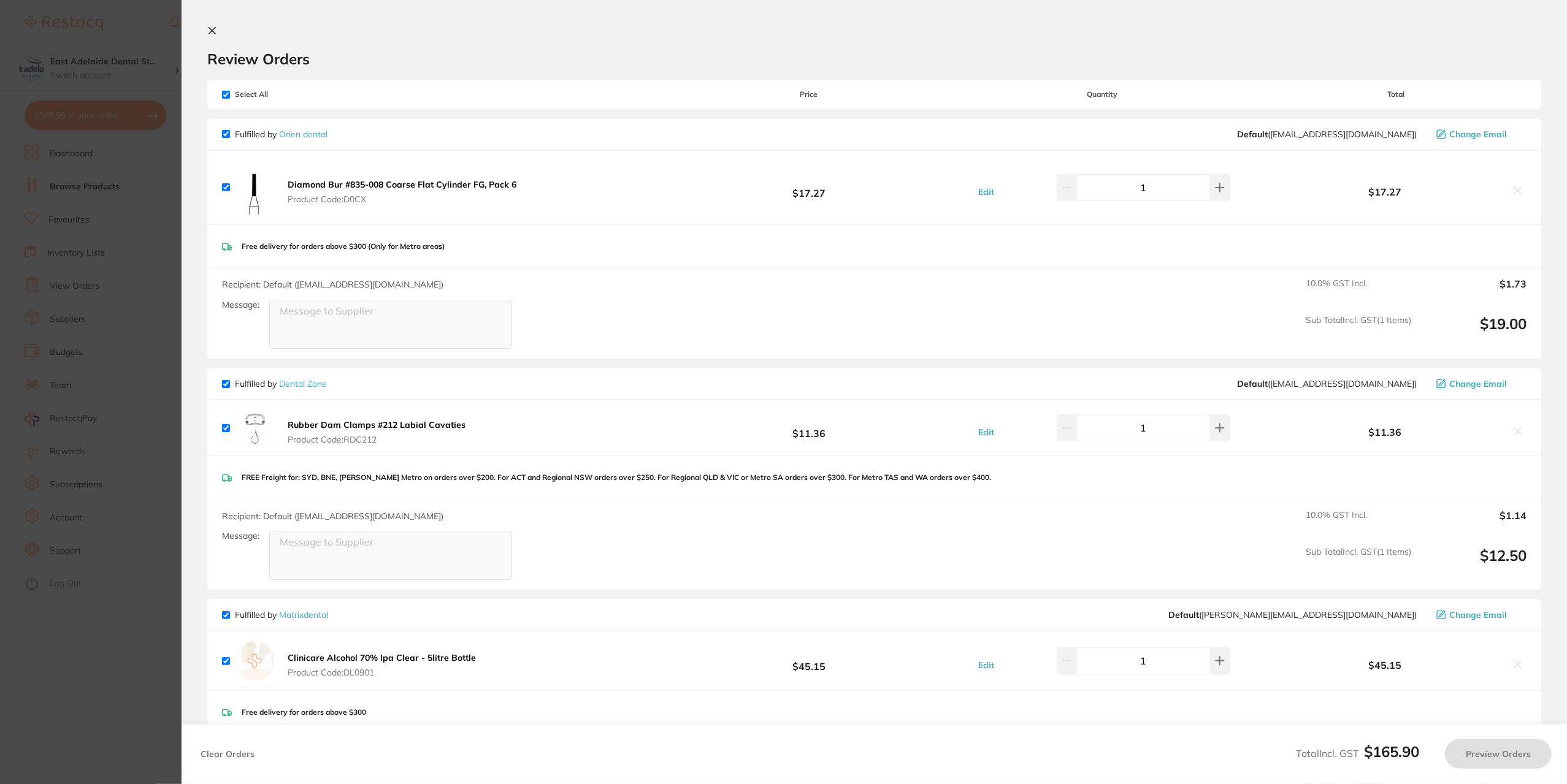
checkbox input "true"
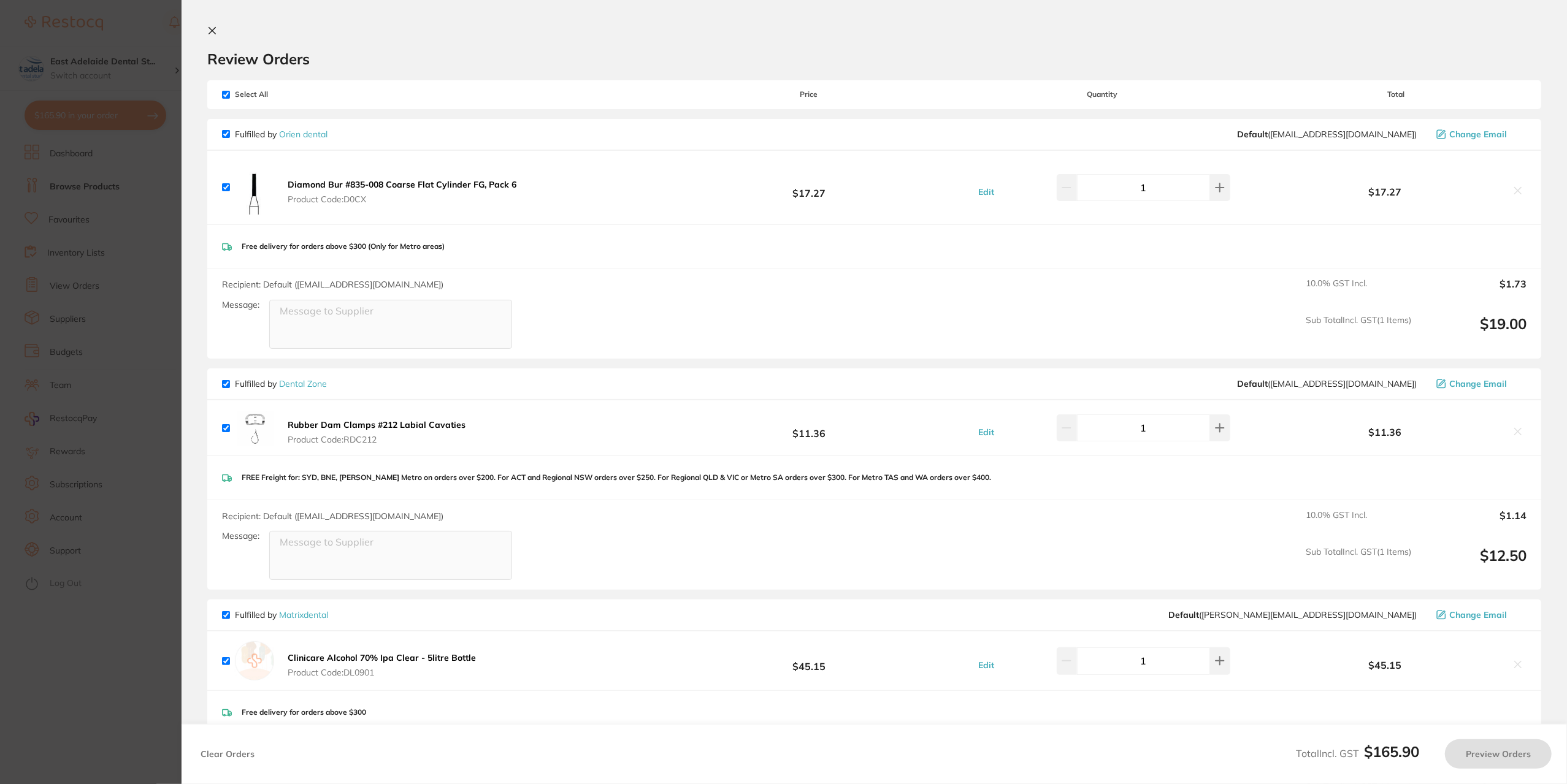
checkbox input "true"
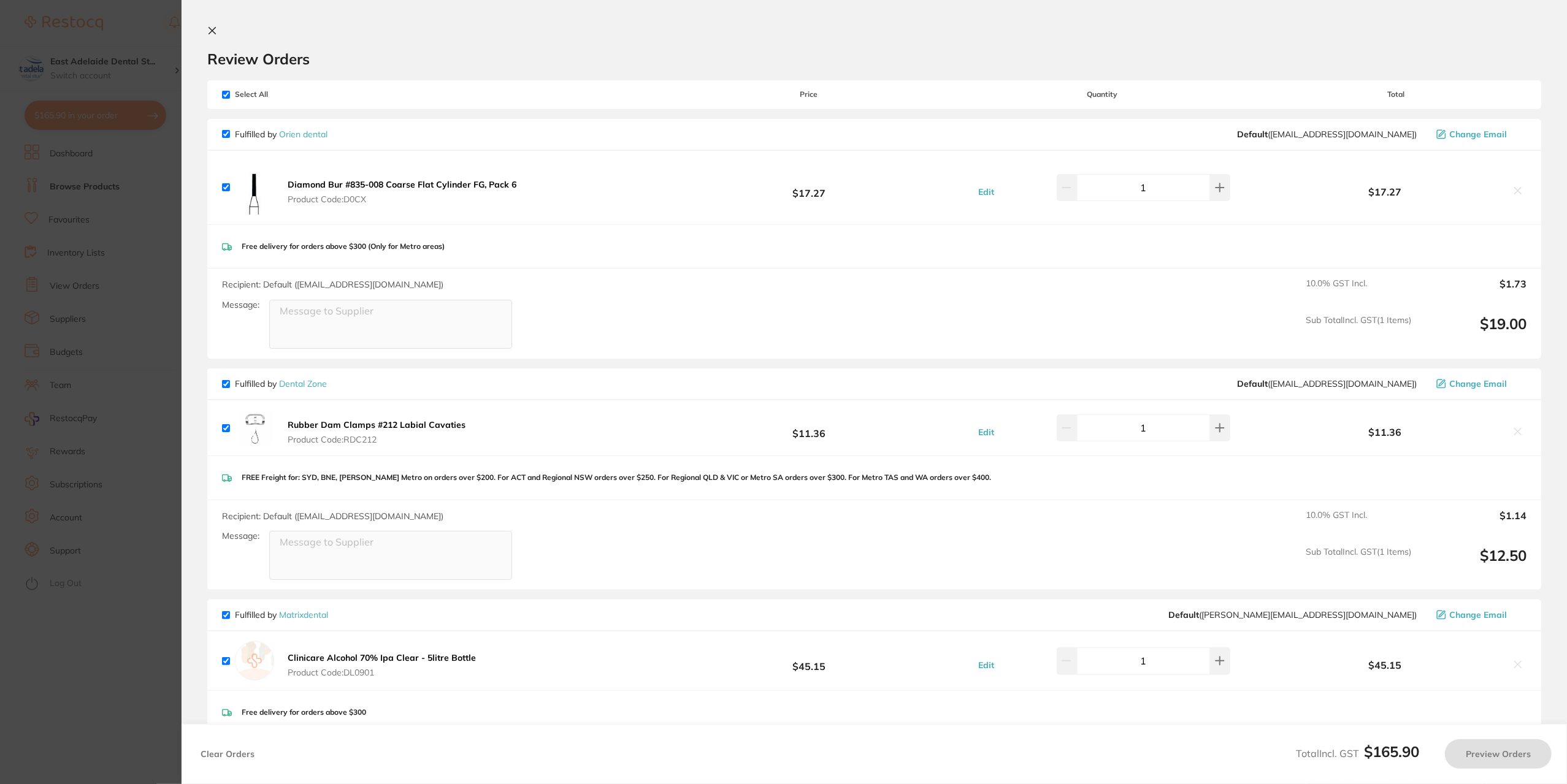
checkbox input "true"
